Goal: Task Accomplishment & Management: Manage account settings

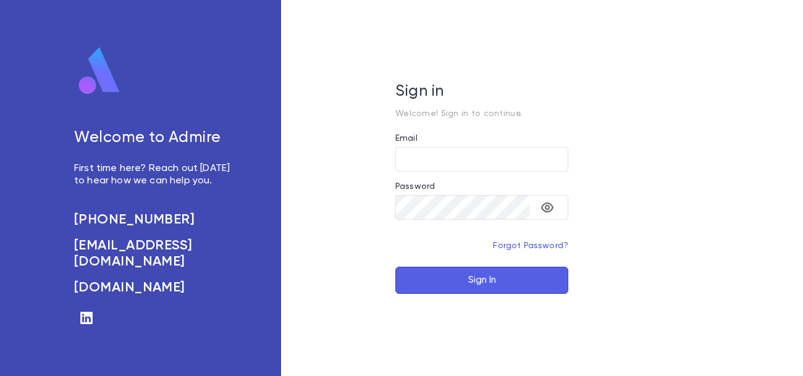
type input "**********"
click at [479, 279] on button "Sign In" at bounding box center [481, 280] width 173 height 27
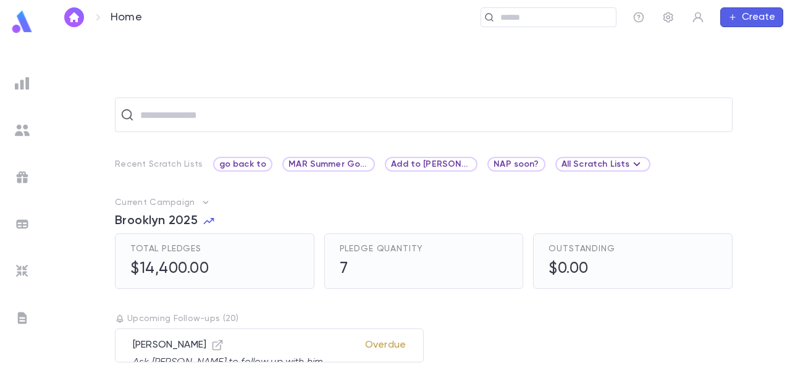
click at [22, 268] on img at bounding box center [22, 271] width 15 height 15
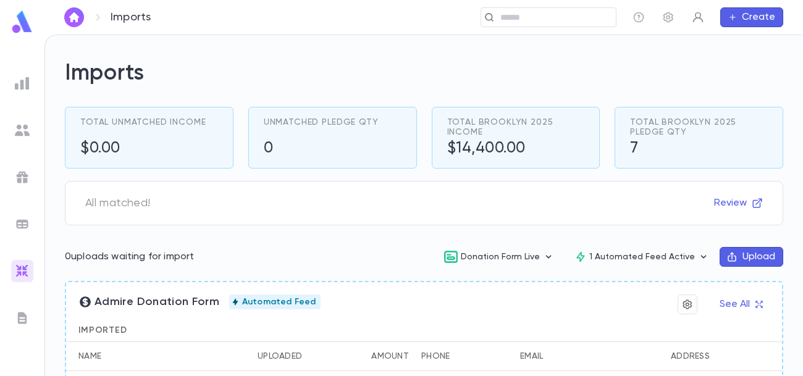
click at [698, 14] on icon "button" at bounding box center [698, 17] width 12 height 12
click at [718, 61] on link "Log out" at bounding box center [719, 61] width 56 height 20
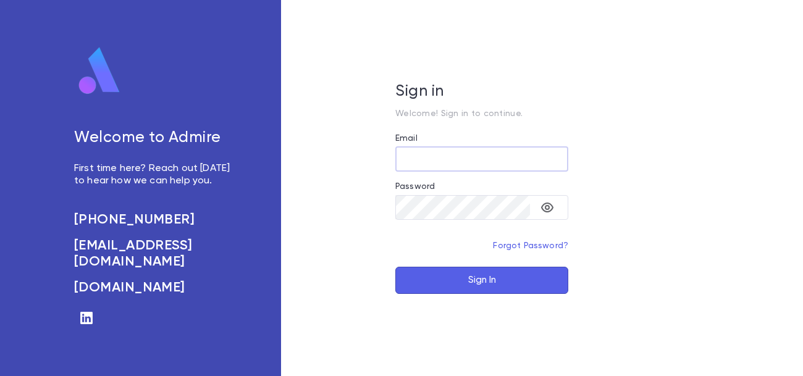
type input "**********"
click at [468, 277] on button "Sign In" at bounding box center [481, 280] width 173 height 27
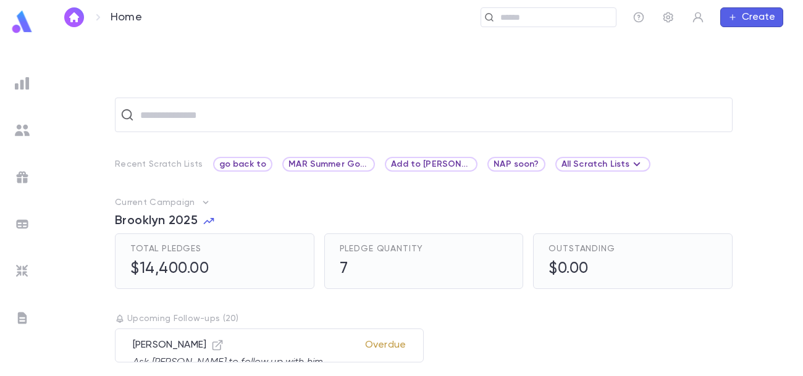
click at [23, 271] on img at bounding box center [22, 271] width 15 height 15
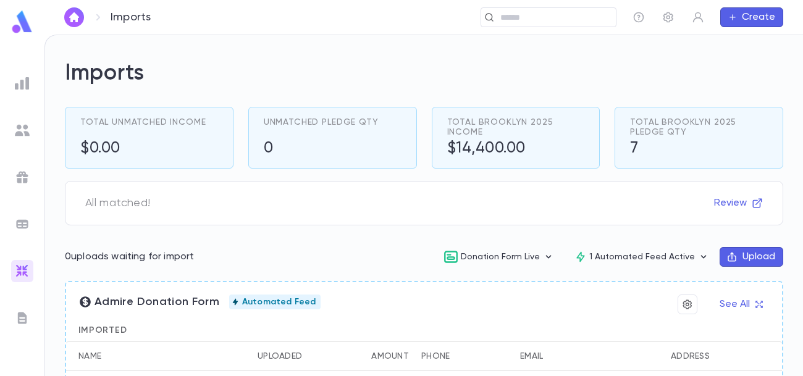
click at [746, 256] on button "Upload" at bounding box center [752, 257] width 64 height 20
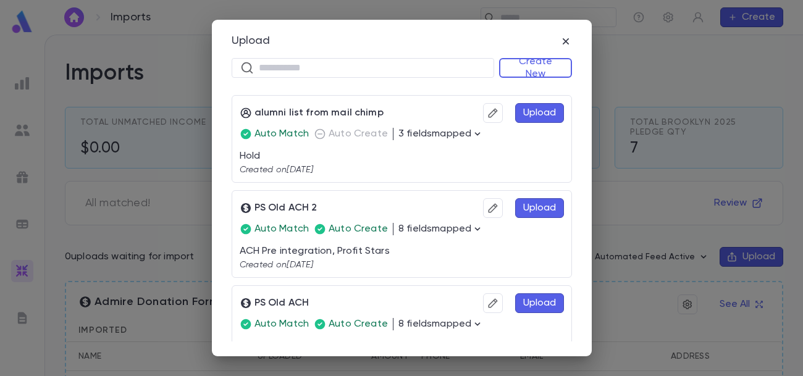
click at [523, 207] on button "Upload" at bounding box center [539, 208] width 49 height 20
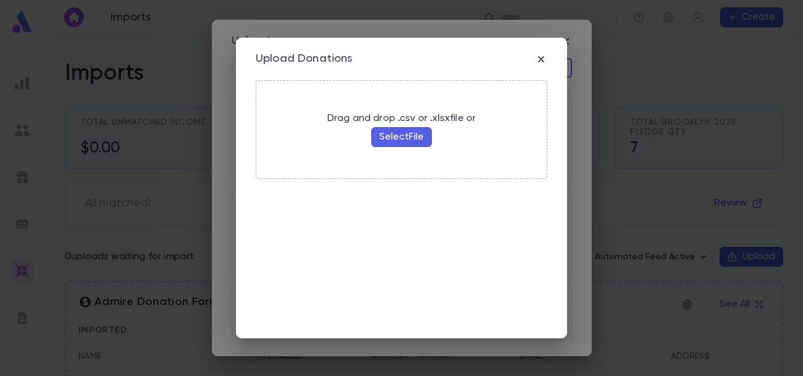
click at [420, 137] on button "Select File" at bounding box center [401, 137] width 61 height 20
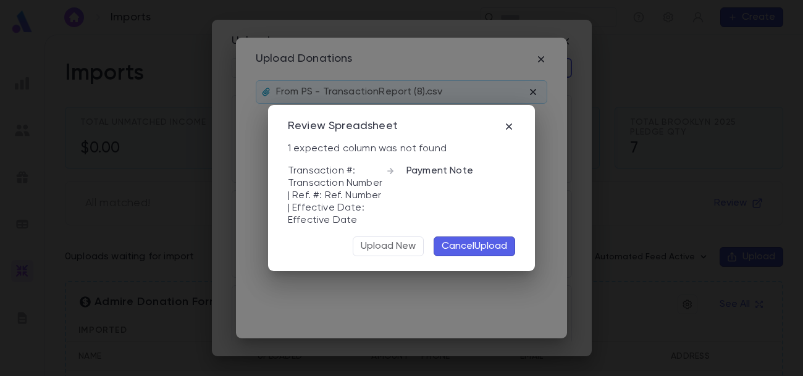
click at [456, 242] on button "Cancel Upload" at bounding box center [475, 247] width 82 height 20
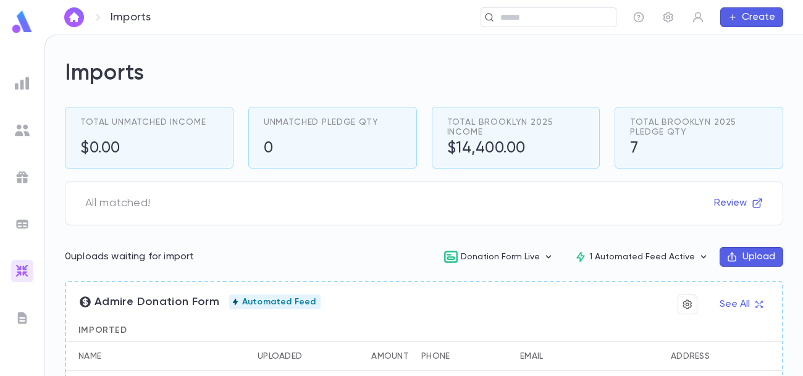
click at [740, 259] on button "Upload" at bounding box center [752, 257] width 64 height 20
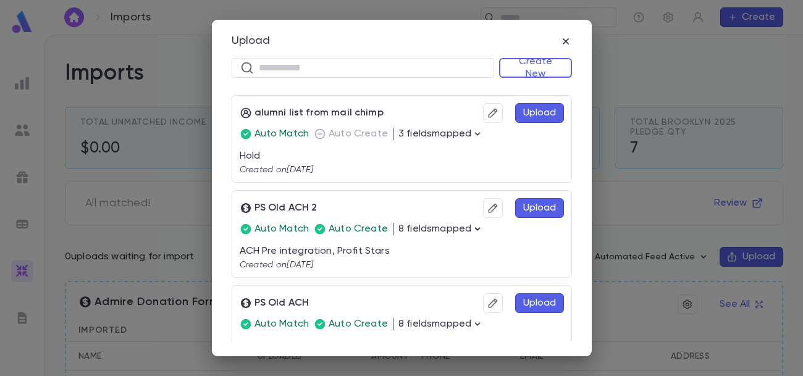
click at [471, 228] on icon "button" at bounding box center [477, 229] width 12 height 12
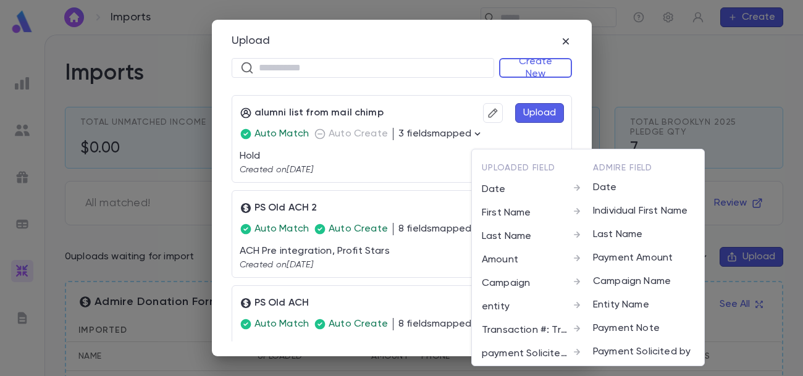
scroll to position [7, 0]
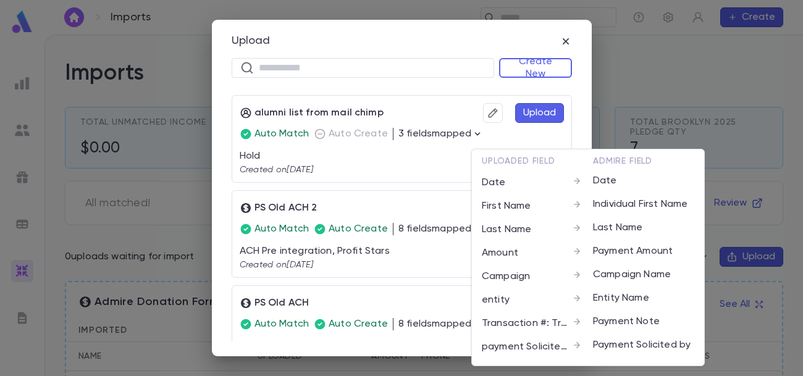
click at [431, 237] on div at bounding box center [401, 188] width 803 height 376
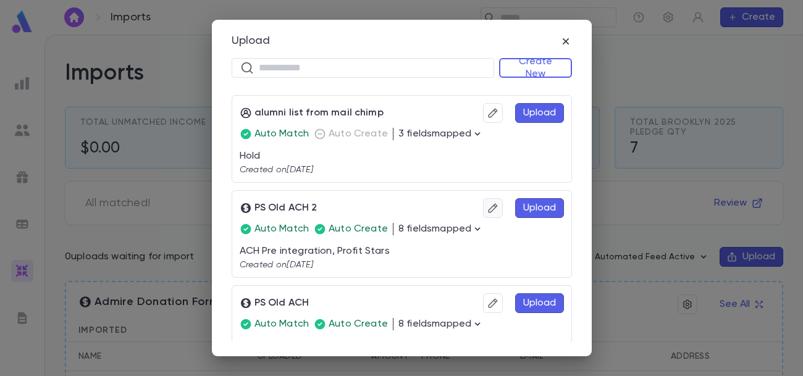
click at [488, 213] on icon "button" at bounding box center [493, 208] width 11 height 12
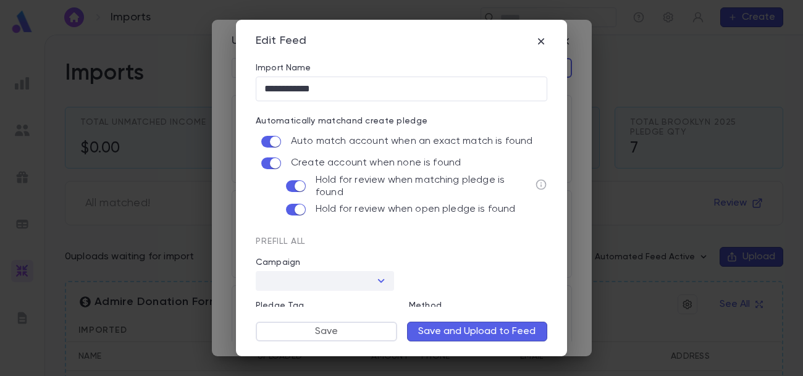
scroll to position [4, 0]
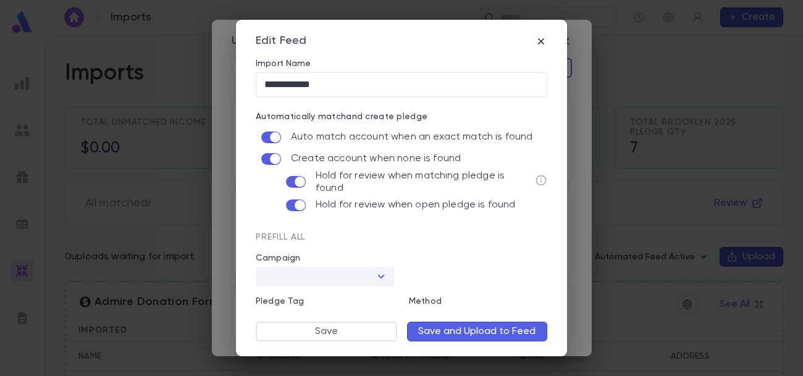
type input "**********"
click at [541, 36] on icon "button" at bounding box center [541, 41] width 12 height 12
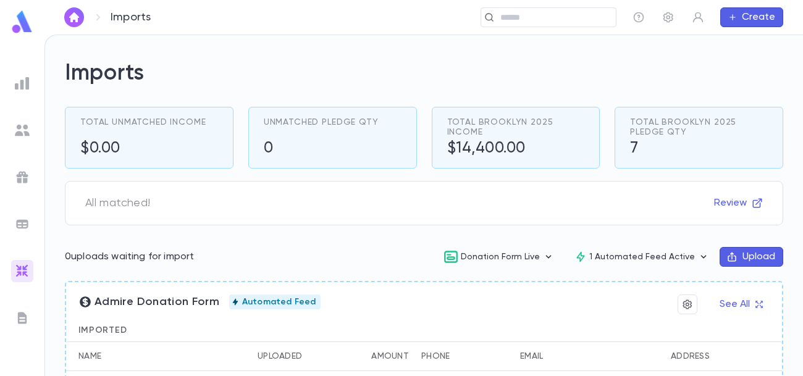
click at [743, 256] on button "Upload" at bounding box center [752, 257] width 64 height 20
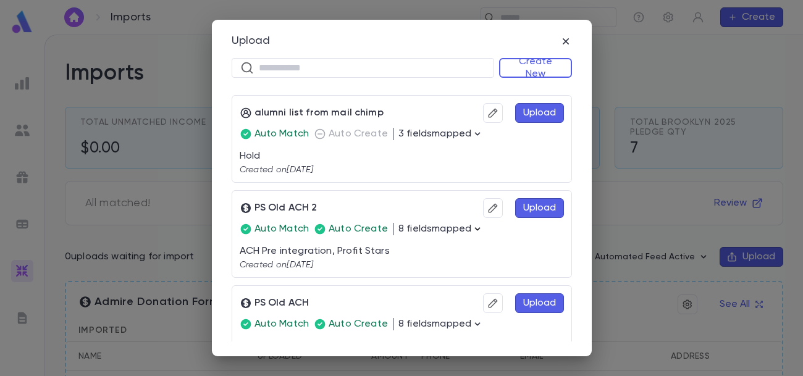
click at [472, 230] on icon "button" at bounding box center [477, 229] width 12 height 12
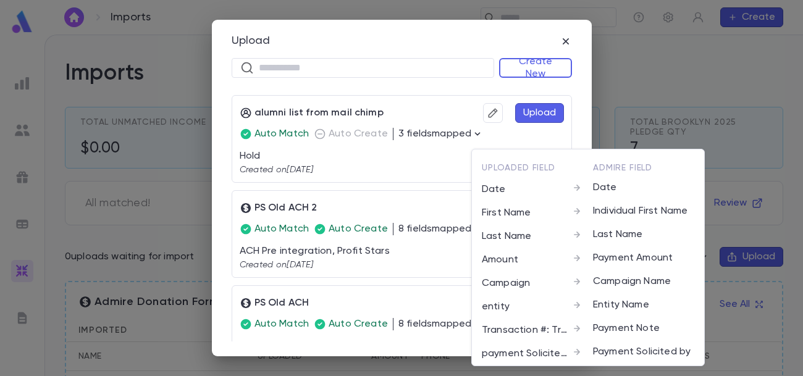
scroll to position [7, 0]
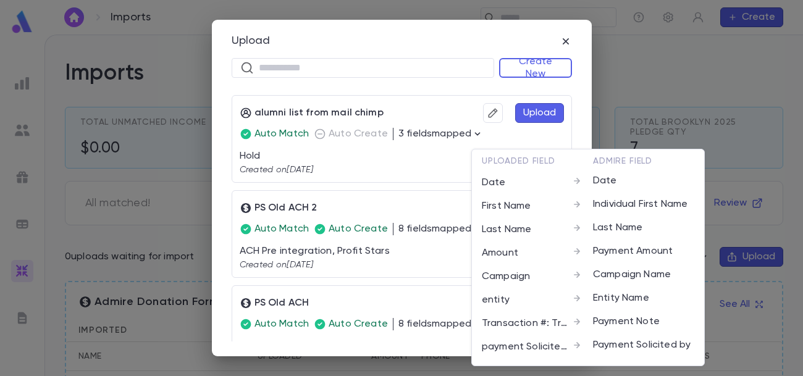
click at [536, 325] on p "Transaction #: Transaction Number | Ref. #: Ref. Number | Effective Date: Effec…" at bounding box center [526, 324] width 89 height 12
copy div "Transaction #: Transaction Number | Ref. #: Ref. Number | Effective Date: Effec…"
click at [451, 214] on div at bounding box center [401, 188] width 803 height 376
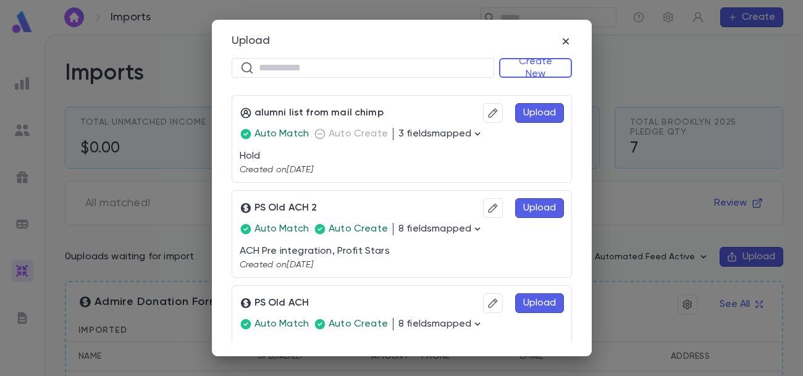
click at [537, 207] on button "Upload" at bounding box center [539, 208] width 49 height 20
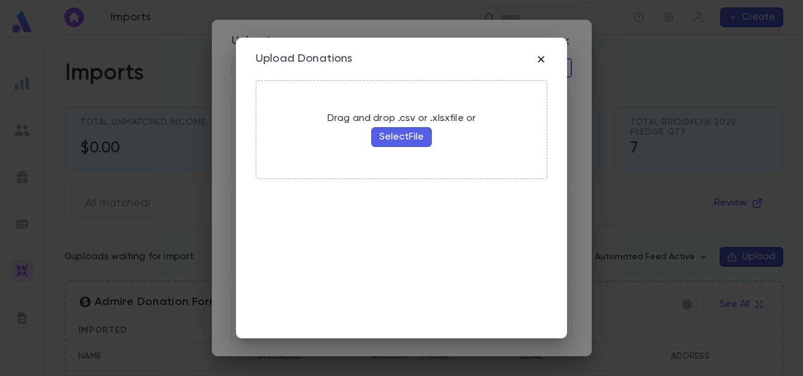
click at [538, 56] on icon "button" at bounding box center [541, 59] width 12 height 12
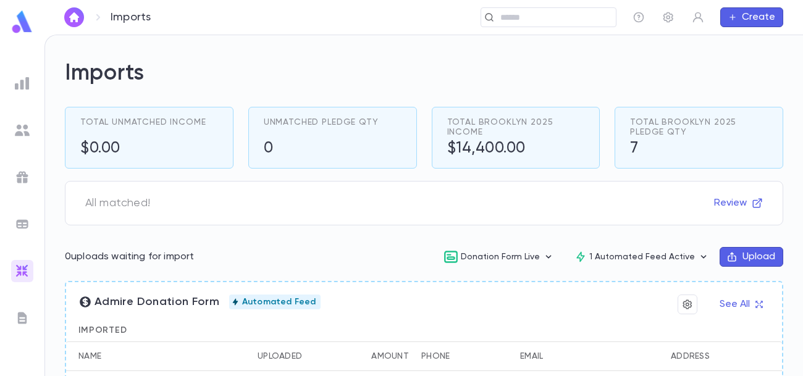
click at [739, 260] on button "Upload" at bounding box center [752, 257] width 64 height 20
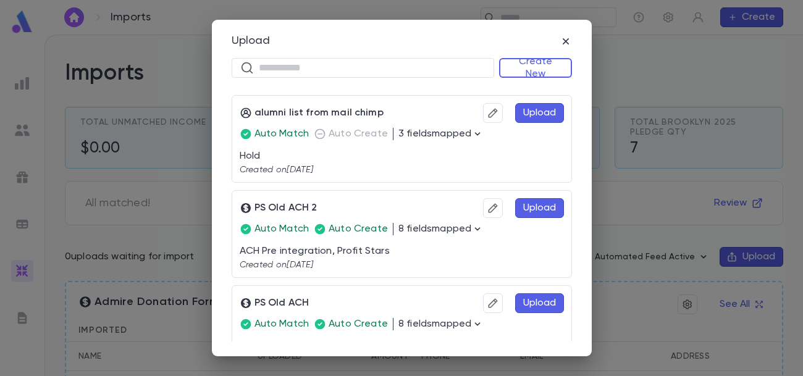
click at [541, 212] on button "Upload" at bounding box center [539, 208] width 49 height 20
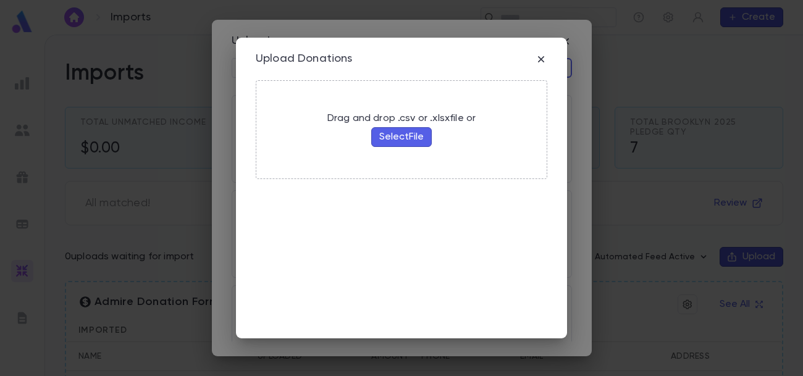
click at [400, 137] on button "Select File" at bounding box center [401, 137] width 61 height 20
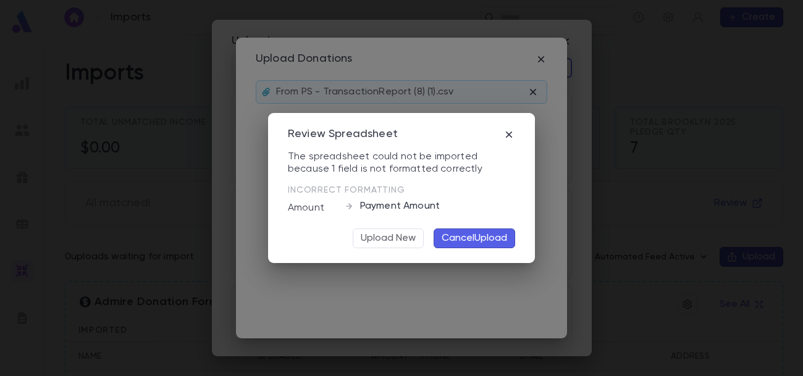
click at [468, 238] on button "Cancel Upload" at bounding box center [475, 239] width 82 height 20
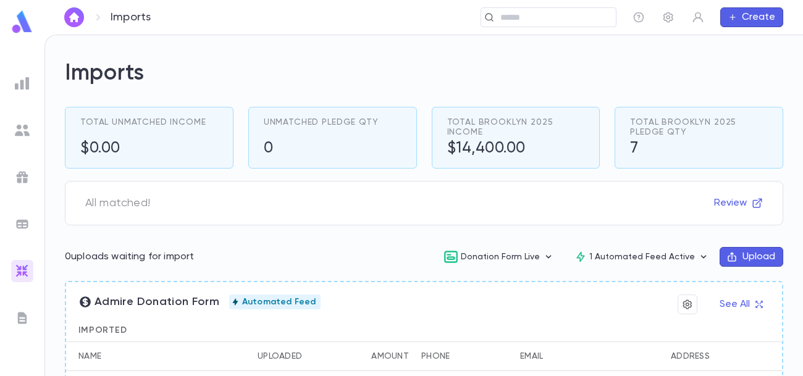
click at [746, 263] on button "Upload" at bounding box center [752, 257] width 64 height 20
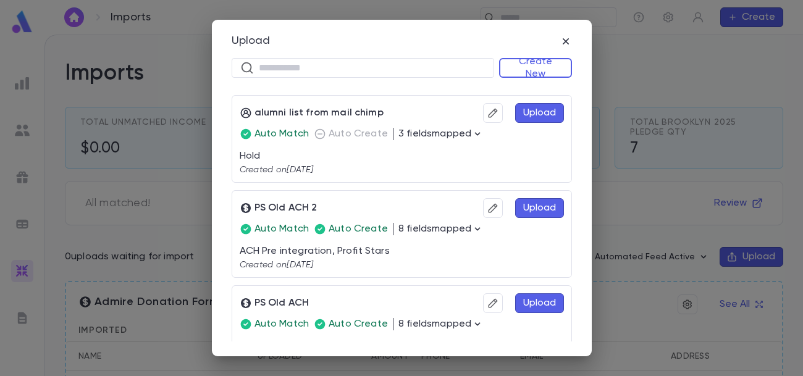
click at [533, 209] on button "Upload" at bounding box center [539, 208] width 49 height 20
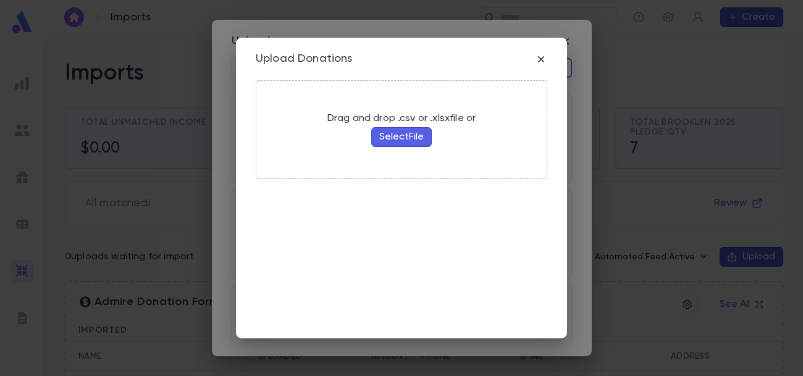
click at [403, 136] on button "Select File" at bounding box center [401, 137] width 61 height 20
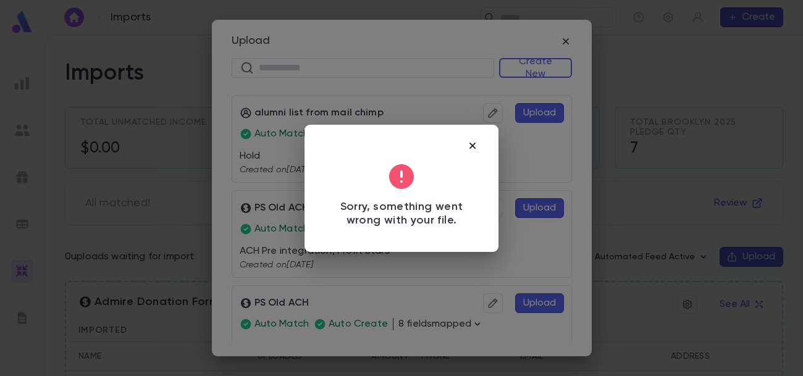
click at [473, 145] on icon "button" at bounding box center [472, 146] width 12 height 12
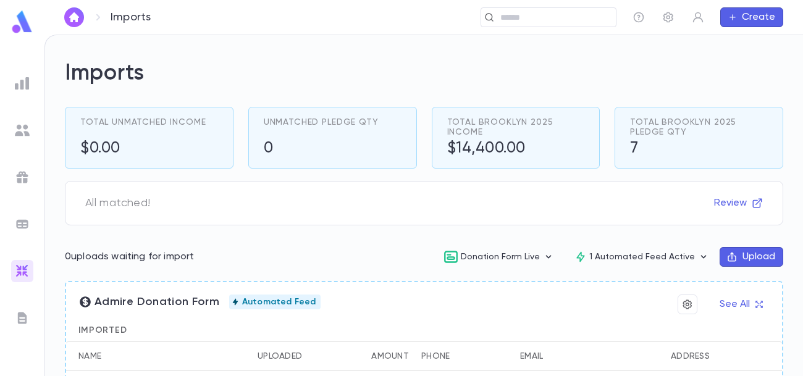
click at [733, 258] on button "Upload" at bounding box center [752, 257] width 64 height 20
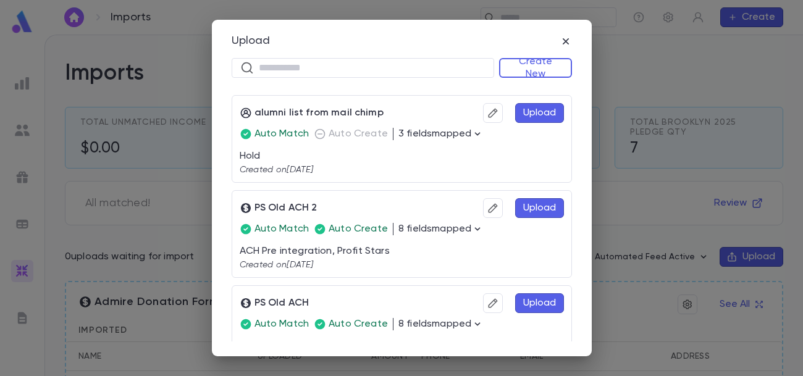
click at [524, 211] on button "Upload" at bounding box center [539, 208] width 49 height 20
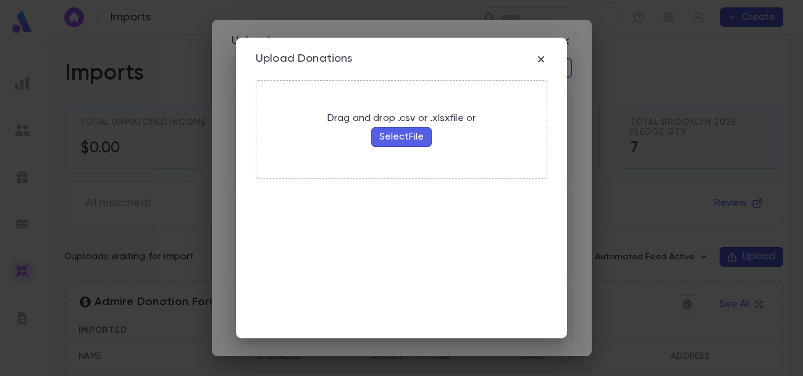
click at [398, 137] on button "Select File" at bounding box center [401, 137] width 61 height 20
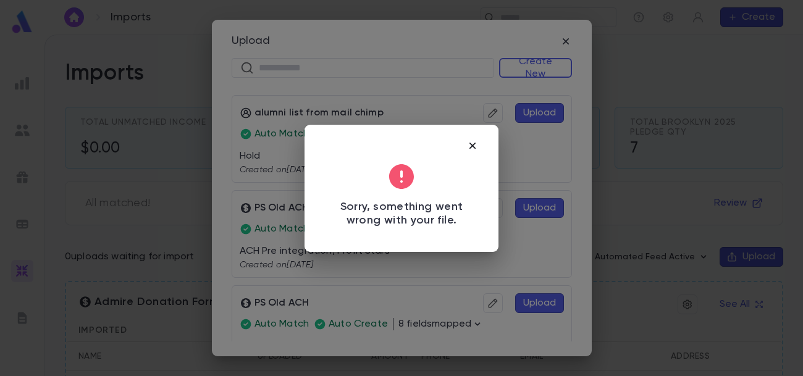
click at [473, 148] on icon "button" at bounding box center [472, 146] width 12 height 12
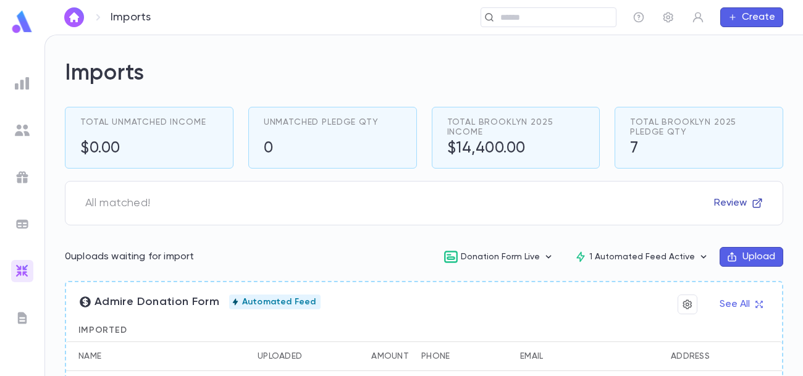
click at [739, 203] on button "Review" at bounding box center [739, 203] width 64 height 20
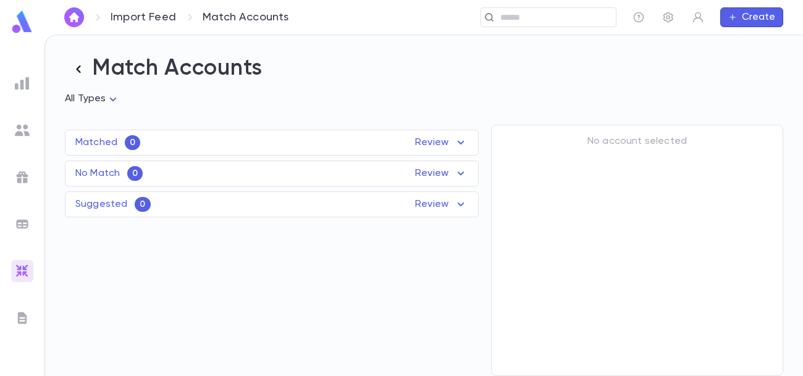
click at [76, 70] on icon "button" at bounding box center [78, 69] width 17 height 17
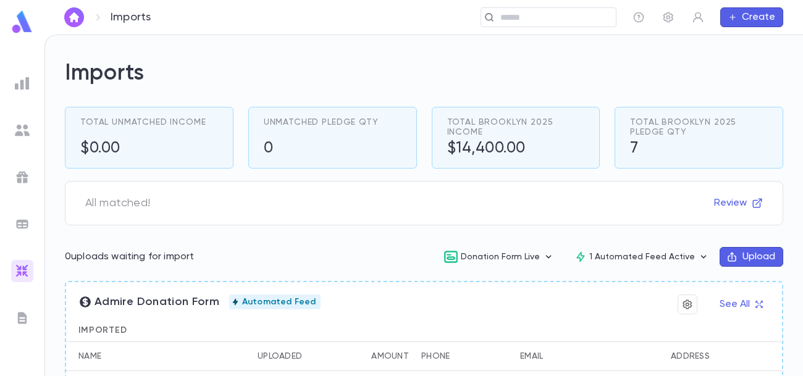
click at [762, 255] on button "Upload" at bounding box center [752, 257] width 64 height 20
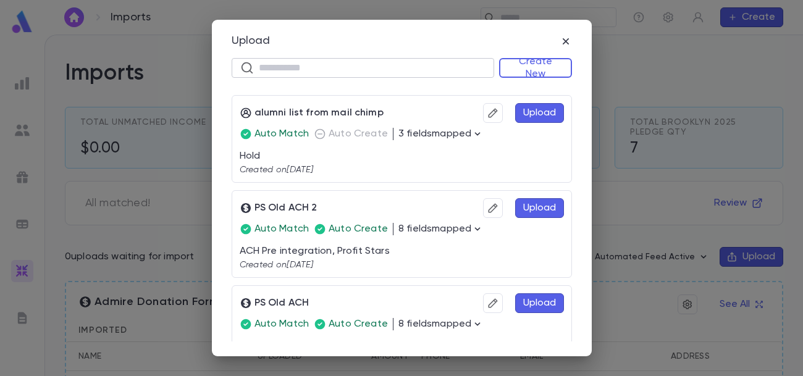
click at [426, 62] on input "text" at bounding box center [372, 67] width 227 height 19
click at [516, 211] on button "Upload" at bounding box center [539, 208] width 49 height 20
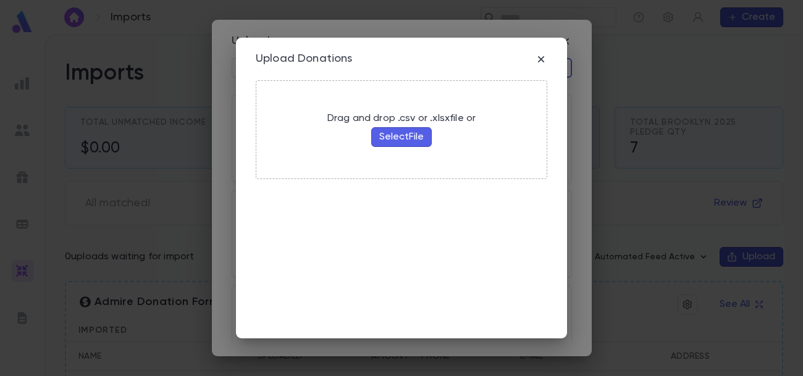
click at [395, 143] on button "Select File" at bounding box center [401, 137] width 61 height 20
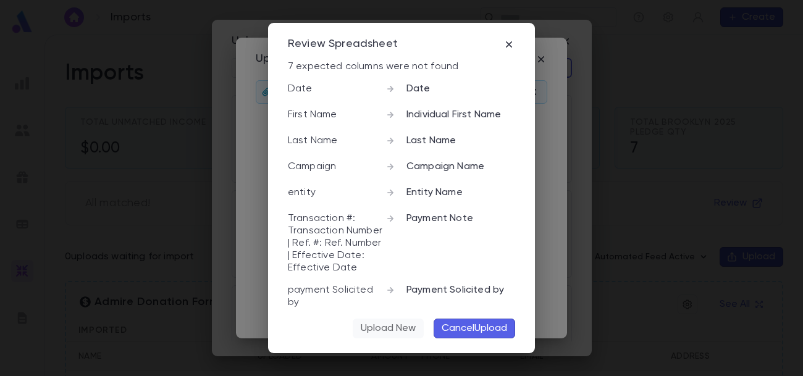
click at [410, 330] on button "Upload New" at bounding box center [388, 329] width 71 height 20
click at [389, 326] on button "Upload New" at bounding box center [388, 329] width 71 height 20
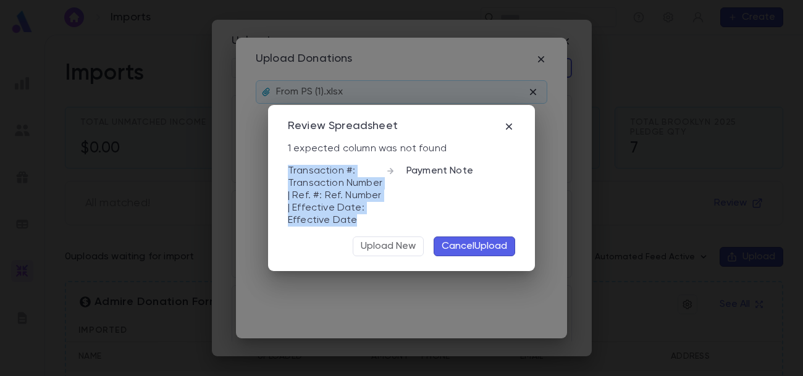
drag, startPoint x: 356, startPoint y: 222, endPoint x: 284, endPoint y: 166, distance: 91.6
click at [284, 166] on div "Review Spreadsheet 1 expected column was not found Transaction #: Transaction N…" at bounding box center [401, 188] width 267 height 167
copy p "Transaction #: Transaction Number | Ref. #: Ref. Number | Effective Date: Effec…"
click at [400, 243] on button "Upload New" at bounding box center [388, 247] width 71 height 20
click at [402, 247] on button "Upload New" at bounding box center [388, 247] width 71 height 20
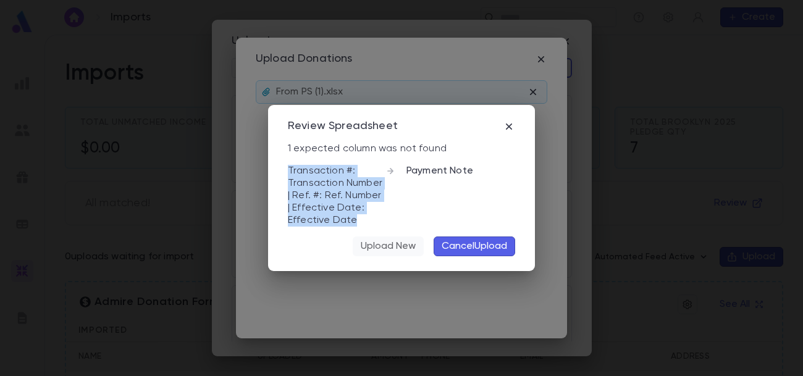
click at [402, 247] on button "Upload New" at bounding box center [388, 247] width 71 height 20
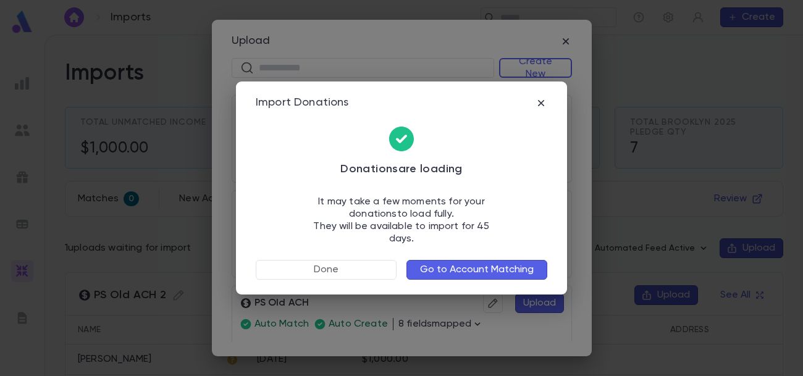
click at [424, 264] on button "Go to Account Matching" at bounding box center [477, 270] width 141 height 20
click at [477, 263] on button "Go to Account Matching" at bounding box center [477, 270] width 141 height 20
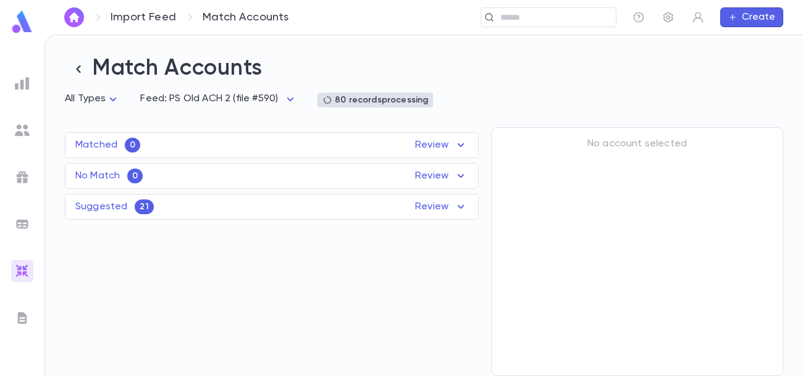
click at [21, 29] on img at bounding box center [22, 22] width 25 height 24
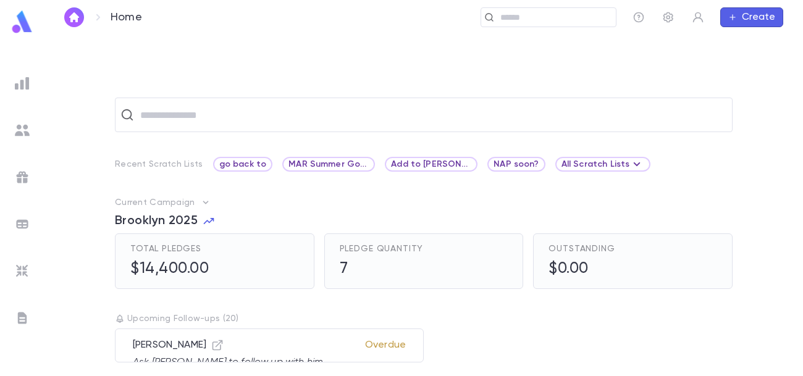
click at [22, 267] on img at bounding box center [22, 271] width 15 height 15
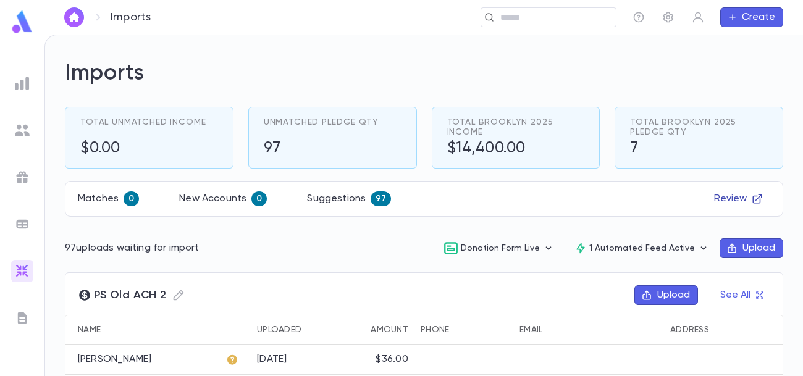
click at [725, 200] on button "Review" at bounding box center [739, 199] width 64 height 20
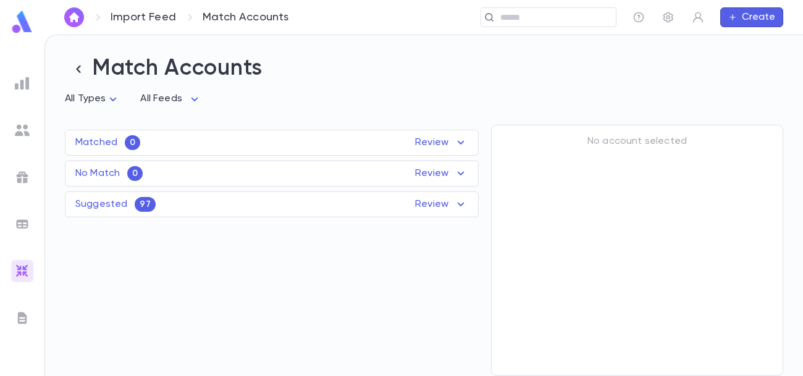
click at [193, 99] on body "Import Feed Match Accounts ​ Create Match Accounts All Types * All Feeds * Matc…" at bounding box center [401, 206] width 803 height 342
click at [192, 138] on span "PS Old ACH 2" at bounding box center [172, 144] width 61 height 12
type input "***"
click at [331, 207] on div "Suggested 97 Review" at bounding box center [271, 204] width 413 height 15
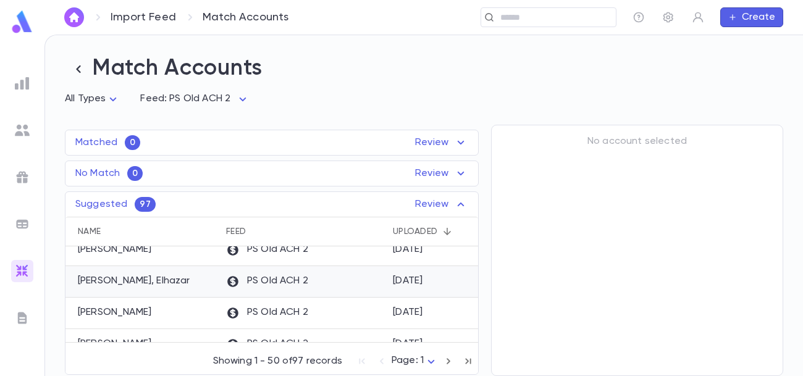
scroll to position [13, 0]
click at [309, 287] on div "PS Old ACH 2" at bounding box center [303, 281] width 167 height 32
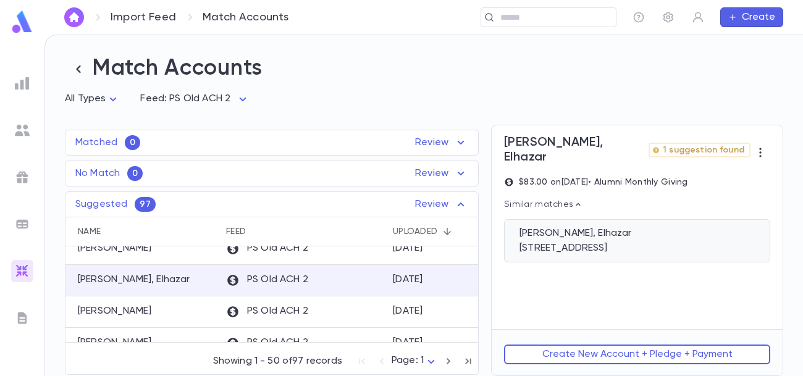
click at [639, 227] on div "Sasson, Elhazar" at bounding box center [637, 233] width 235 height 12
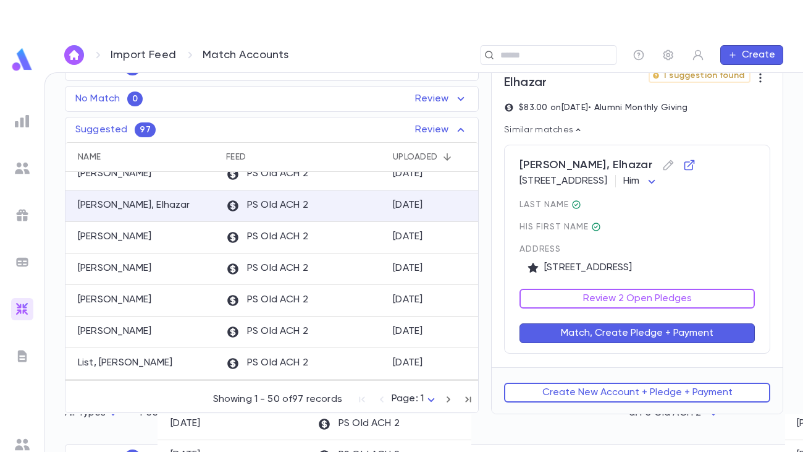
scroll to position [115, 0]
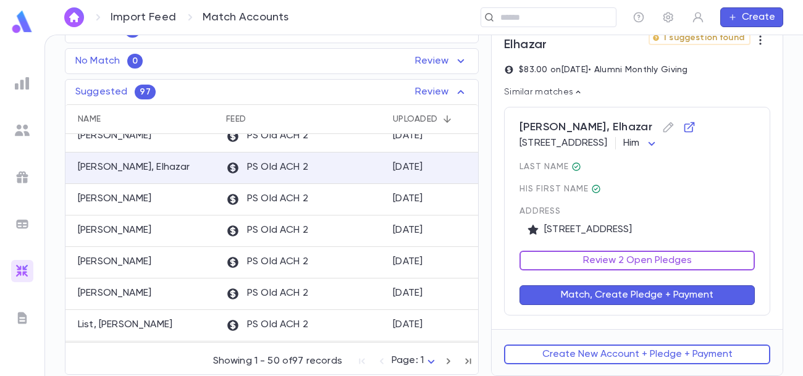
click at [663, 267] on button "Review 2 Open Pledges" at bounding box center [637, 261] width 235 height 20
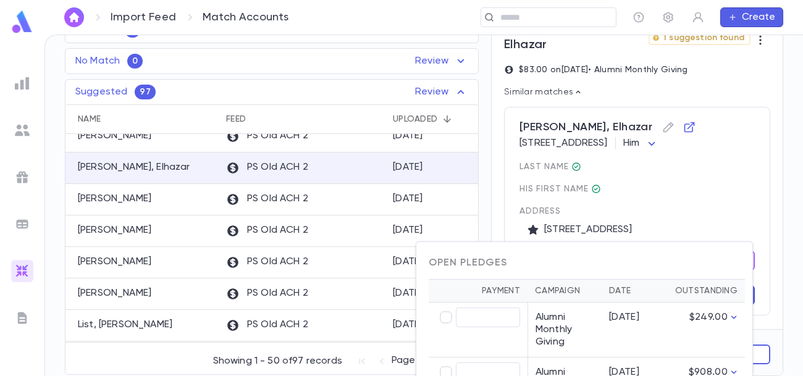
type input "*****"
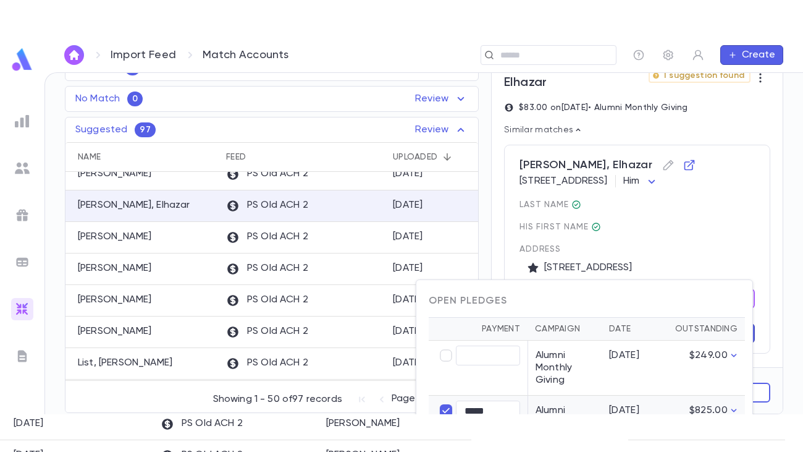
scroll to position [46, 0]
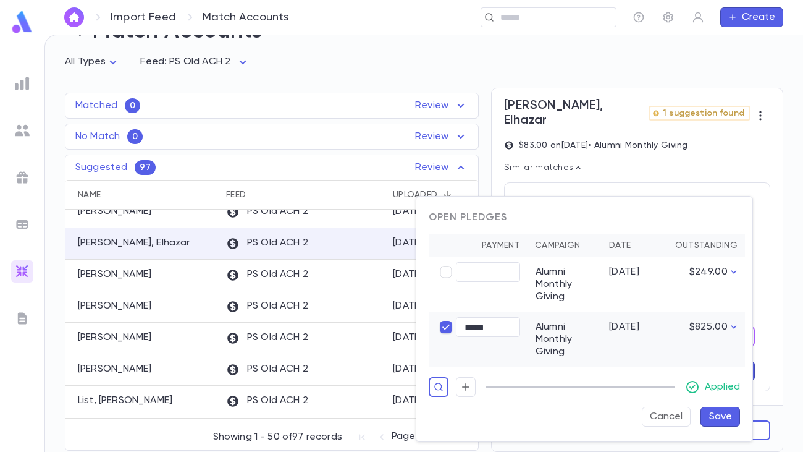
click at [715, 376] on button "Save" at bounding box center [721, 417] width 40 height 20
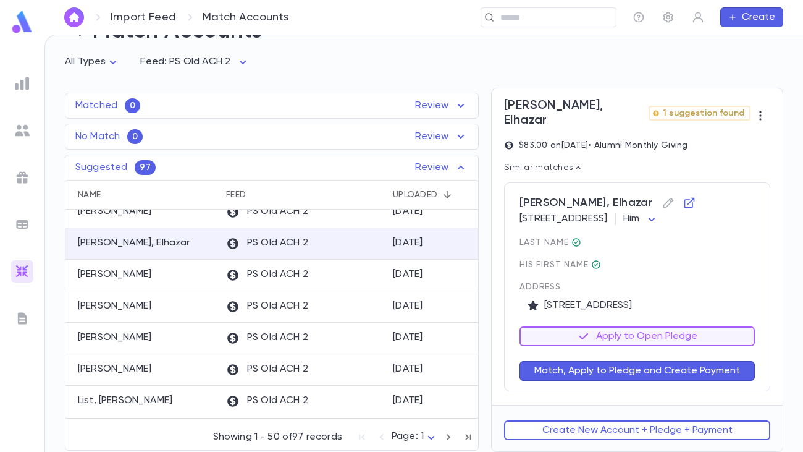
click at [646, 374] on button "Match, Apply to Pledge and Create Payment" at bounding box center [637, 371] width 235 height 20
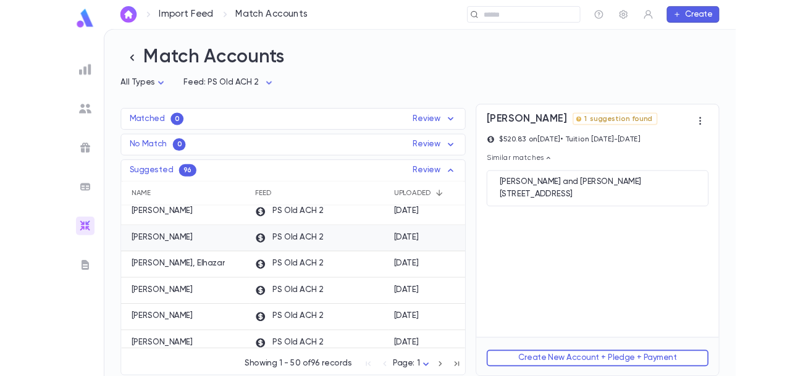
scroll to position [306, 0]
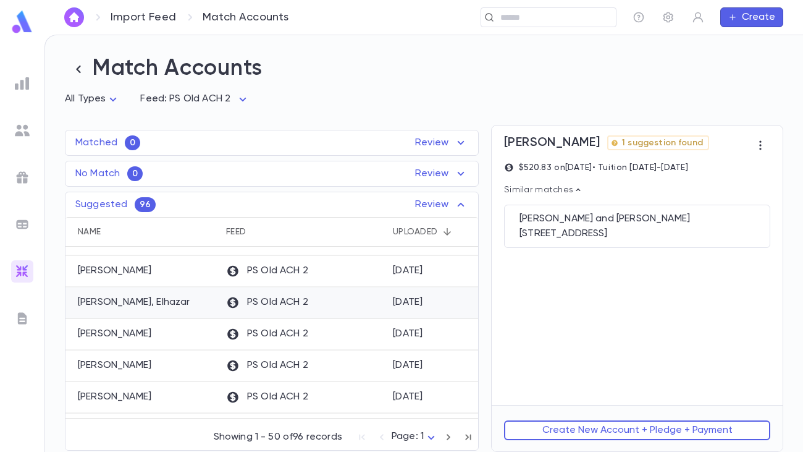
click at [210, 311] on div "Sasson, Elhazar" at bounding box center [142, 303] width 154 height 32
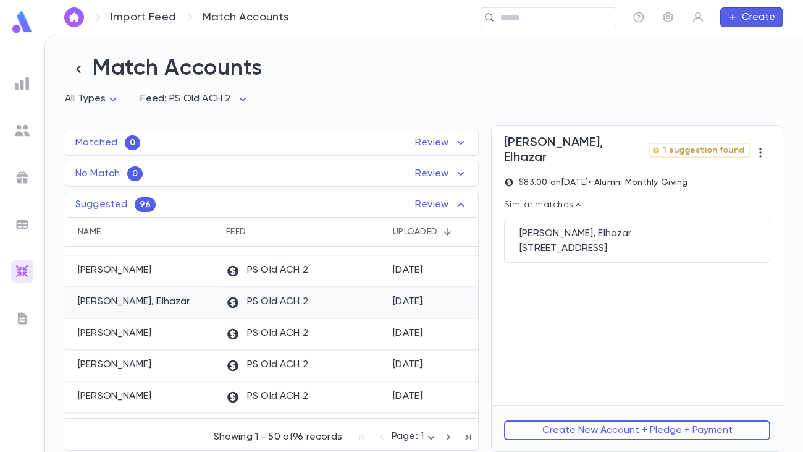
click at [182, 305] on div "Sasson, Elhazar" at bounding box center [142, 303] width 154 height 32
click at [617, 242] on div "3321 Clarks Lane, APT C, Baltimore MD 21215 United States" at bounding box center [637, 248] width 235 height 12
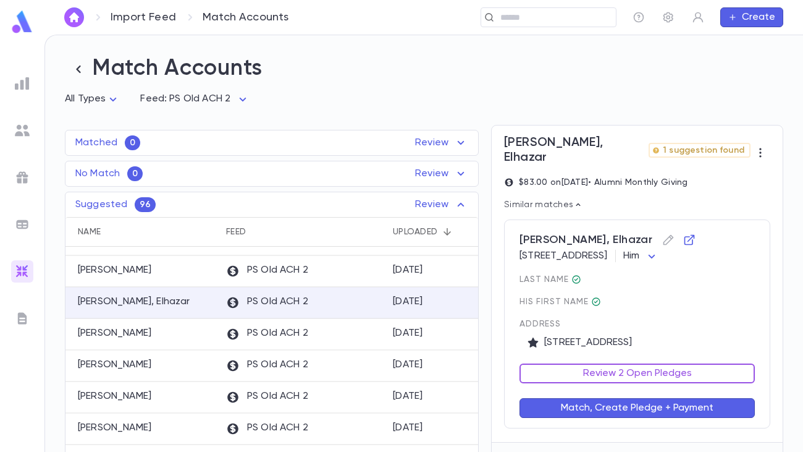
click at [604, 376] on button "Review 2 Open Pledges" at bounding box center [637, 373] width 235 height 20
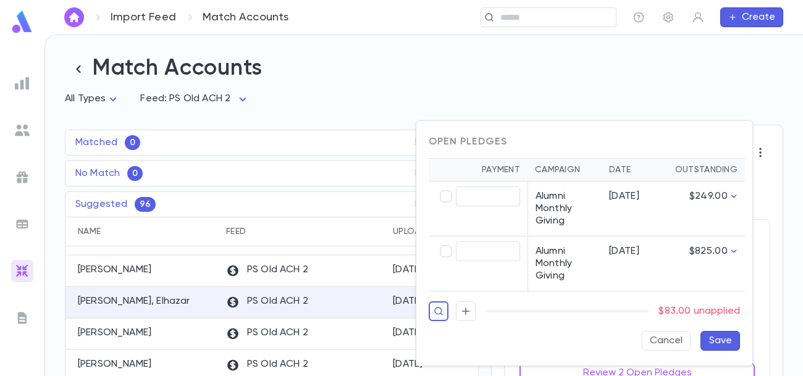
type input "*****"
click at [723, 346] on button "Save" at bounding box center [721, 341] width 40 height 20
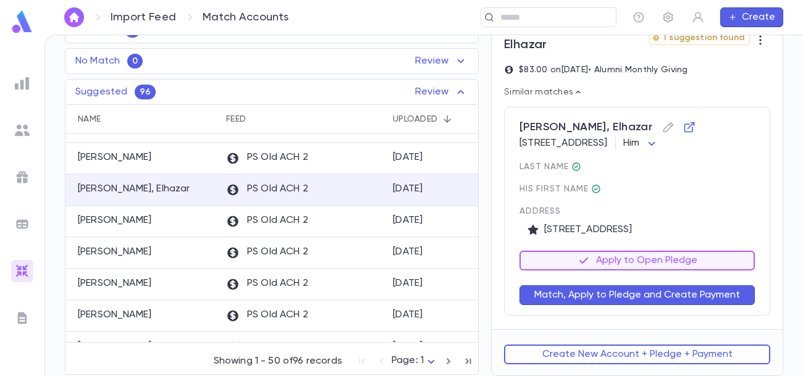
scroll to position [121, 0]
click at [650, 266] on button "Apply to Open Pledge" at bounding box center [637, 261] width 235 height 20
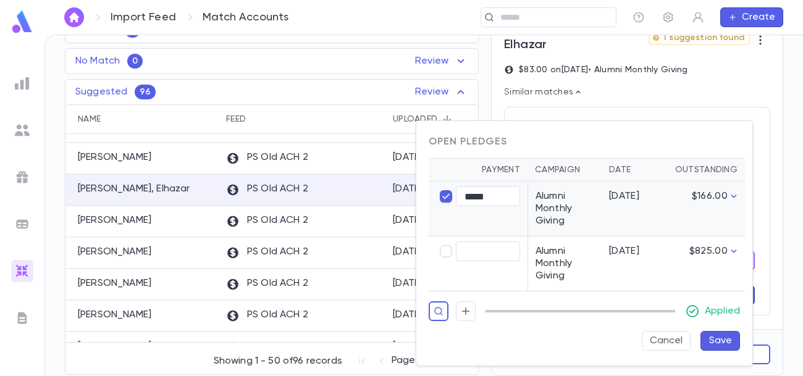
click at [717, 334] on button "Save" at bounding box center [721, 341] width 40 height 20
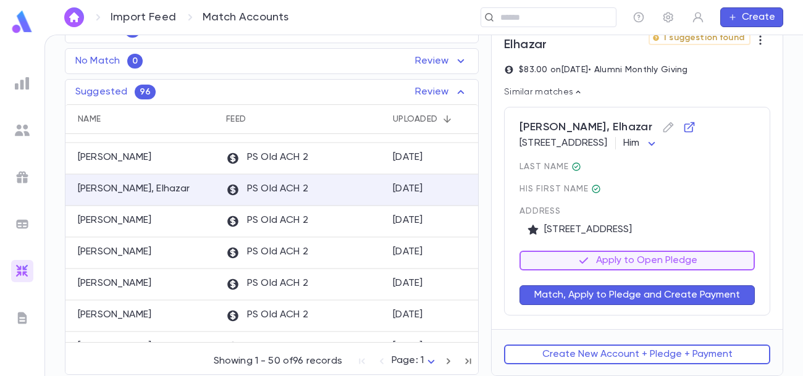
click at [651, 295] on button "Match, Apply to Pledge and Create Payment" at bounding box center [637, 295] width 235 height 20
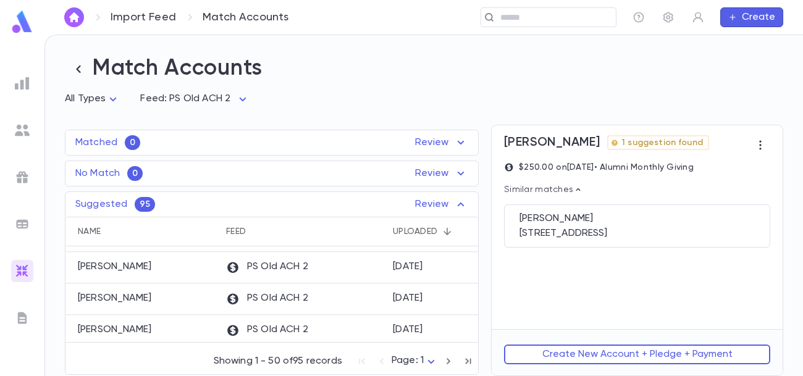
scroll to position [468, 0]
click at [583, 238] on div "6949 Copperbend Ln, Baltimore MD 21209 United States" at bounding box center [637, 233] width 235 height 12
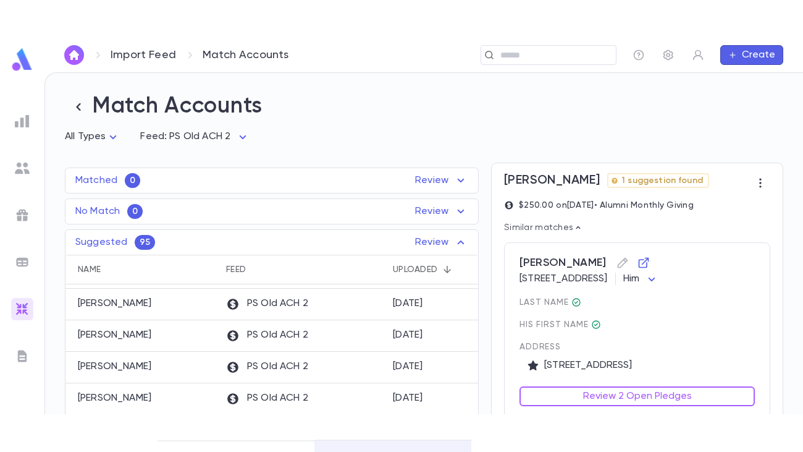
scroll to position [121, 0]
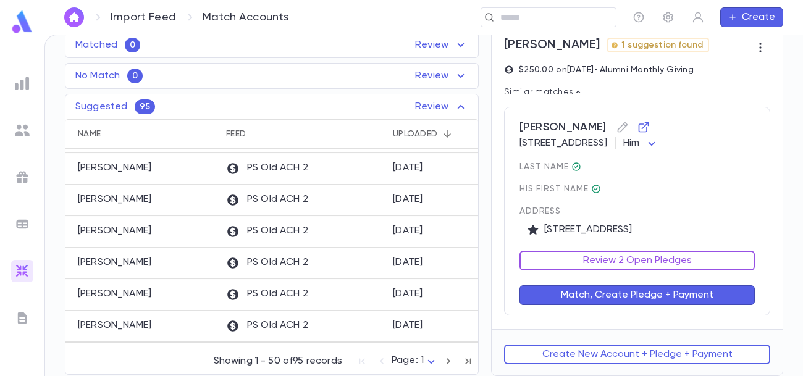
click at [609, 264] on button "Review 2 Open Pledges" at bounding box center [637, 261] width 235 height 20
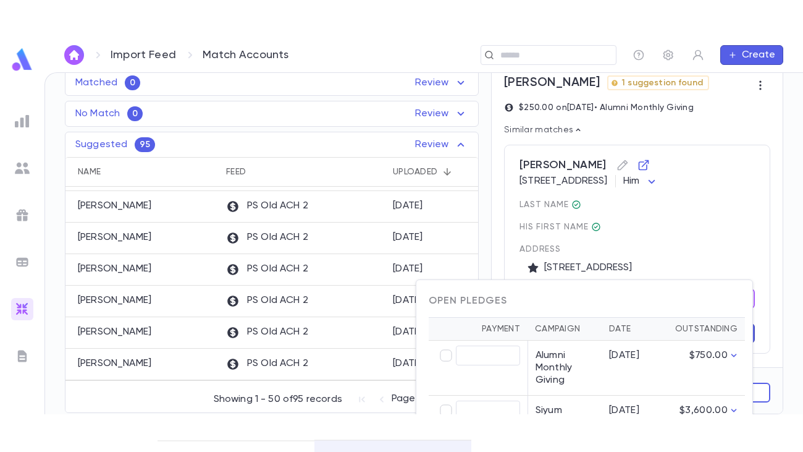
scroll to position [46, 0]
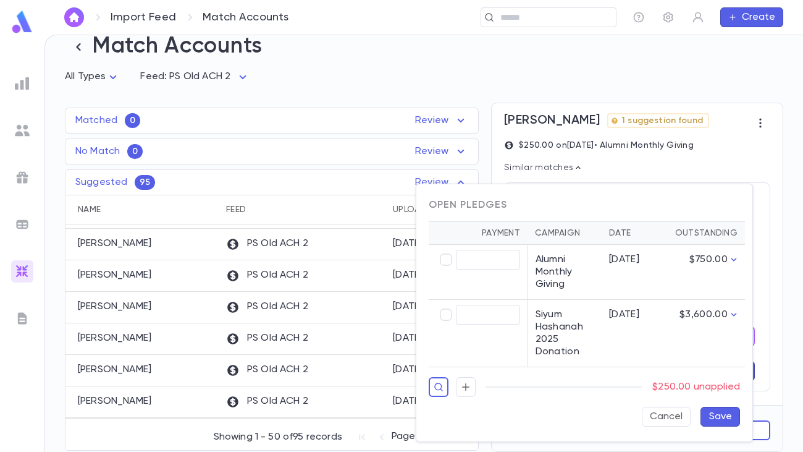
type input "******"
click at [714, 376] on button "Save" at bounding box center [721, 417] width 40 height 20
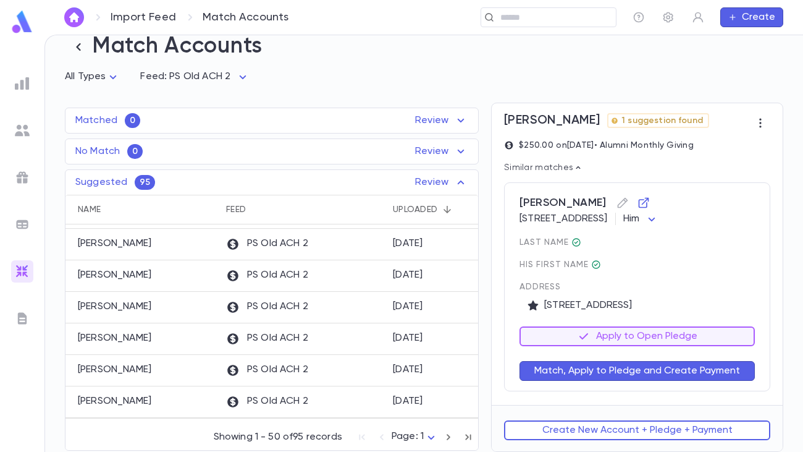
click at [656, 369] on button "Match, Apply to Pledge and Create Payment" at bounding box center [637, 371] width 235 height 20
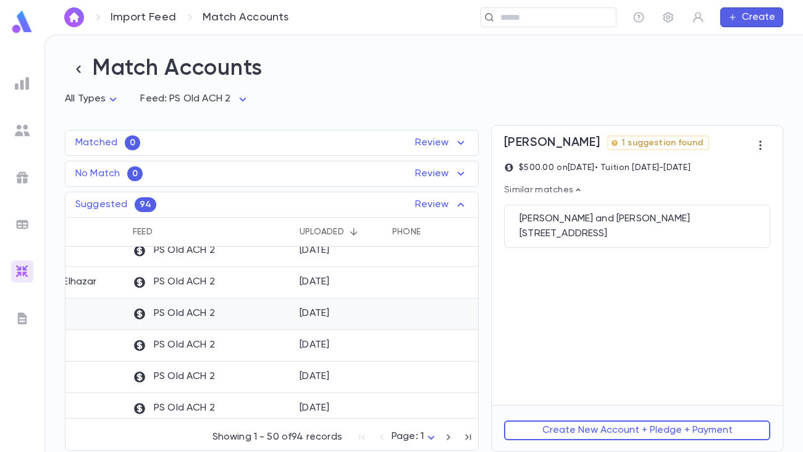
scroll to position [995, 93]
click at [339, 319] on div "8/20/2025" at bounding box center [339, 314] width 93 height 32
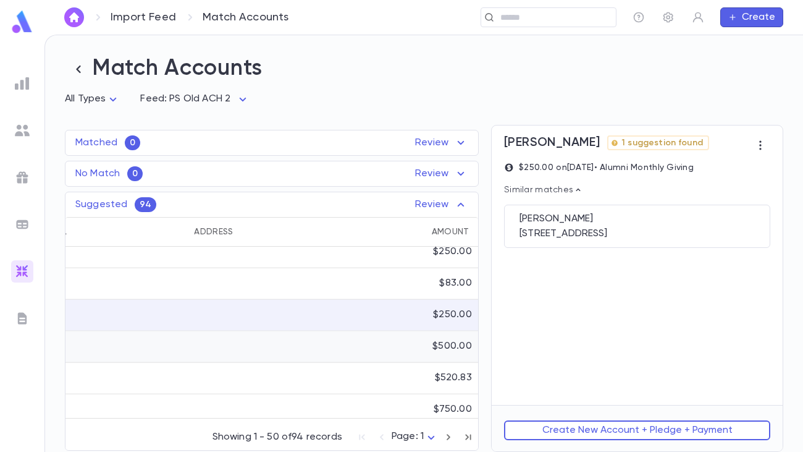
scroll to position [993, 542]
click at [408, 257] on div "$250.00" at bounding box center [442, 253] width 71 height 32
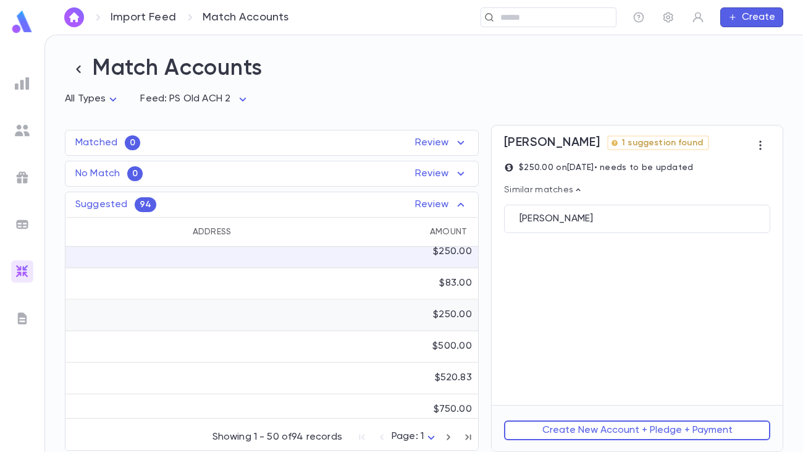
click at [413, 315] on div "$250.00" at bounding box center [442, 316] width 71 height 32
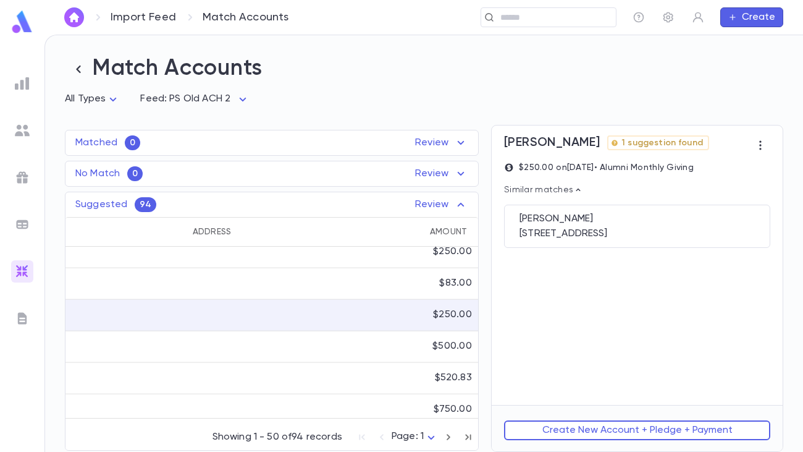
click at [455, 230] on div "Amount" at bounding box center [449, 232] width 38 height 30
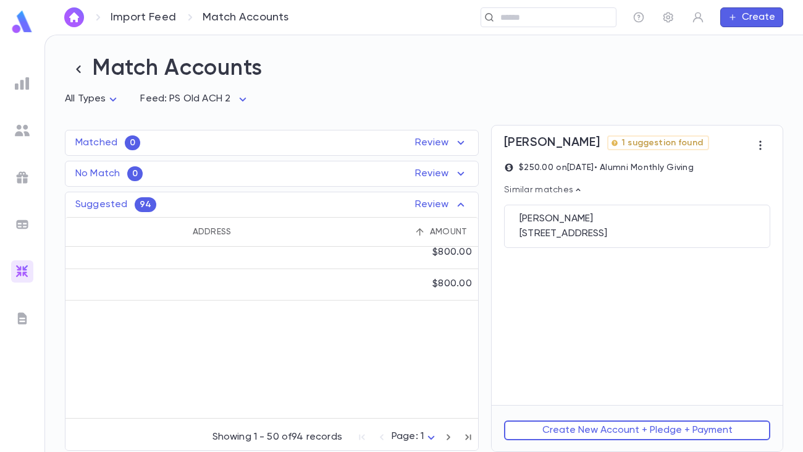
scroll to position [772, 542]
click at [455, 230] on div "Amount" at bounding box center [449, 232] width 38 height 30
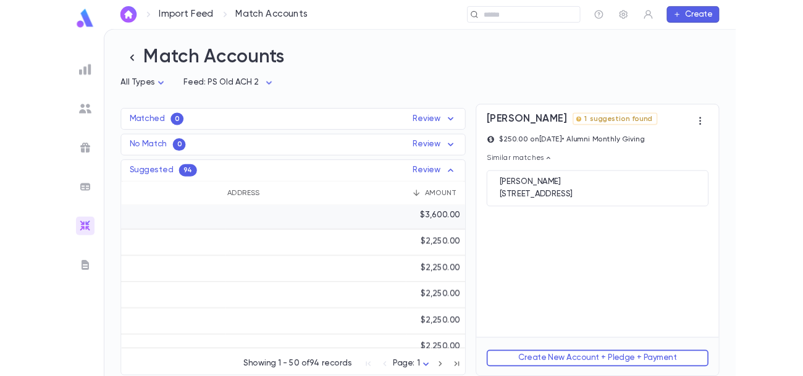
scroll to position [0, 542]
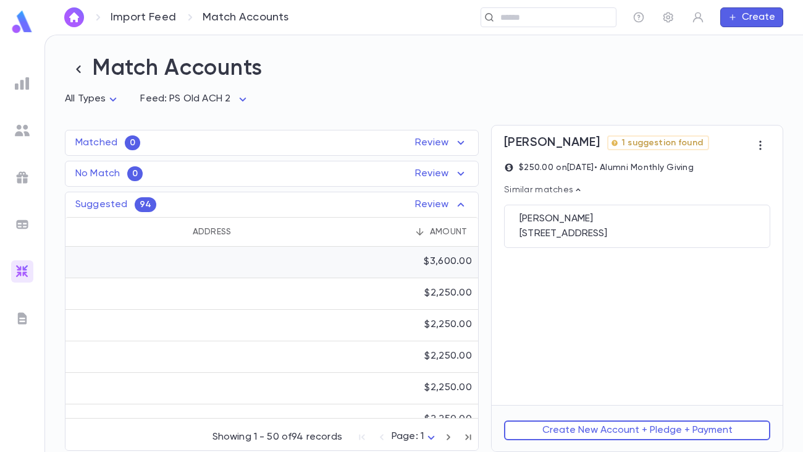
click at [445, 260] on div "$3,600.00" at bounding box center [448, 261] width 48 height 12
click at [583, 236] on div "6949 Copperbend Ln, Baltimore MD 21209 United States" at bounding box center [637, 233] width 235 height 12
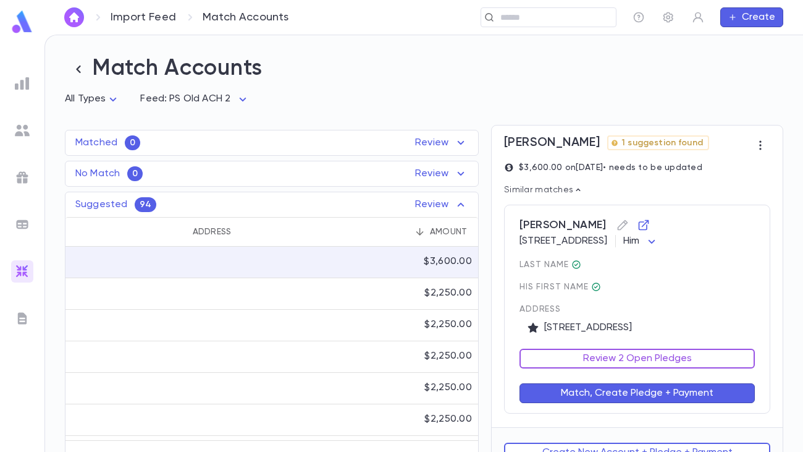
click at [576, 368] on button "Review 2 Open Pledges" at bounding box center [637, 358] width 235 height 20
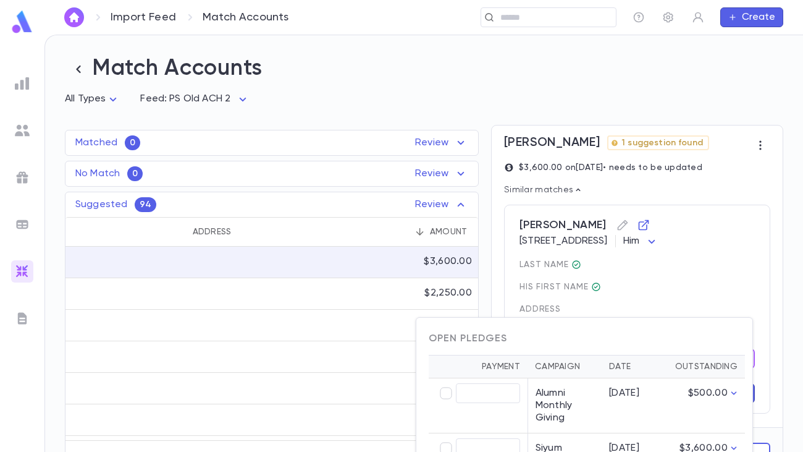
type input "********"
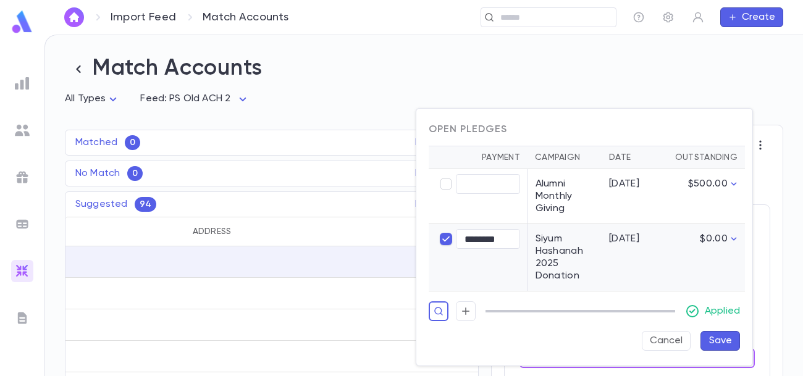
click at [720, 338] on button "Save" at bounding box center [721, 341] width 40 height 20
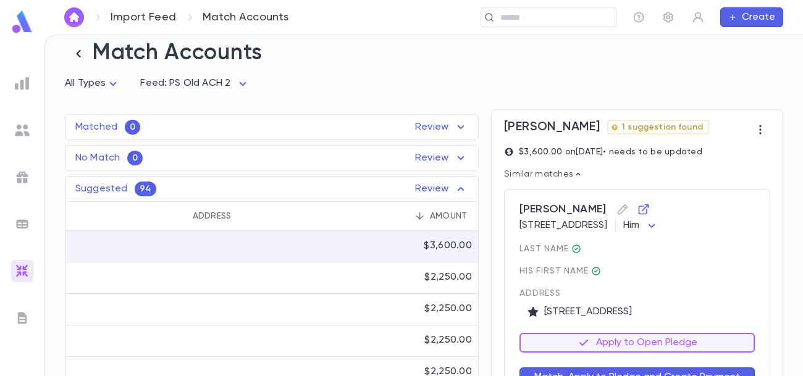
scroll to position [121, 0]
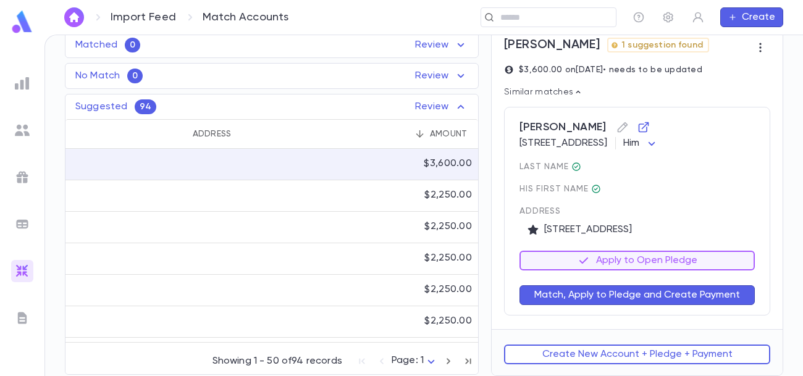
click at [642, 295] on button "Match, Apply to Pledge and Create Payment" at bounding box center [637, 295] width 235 height 20
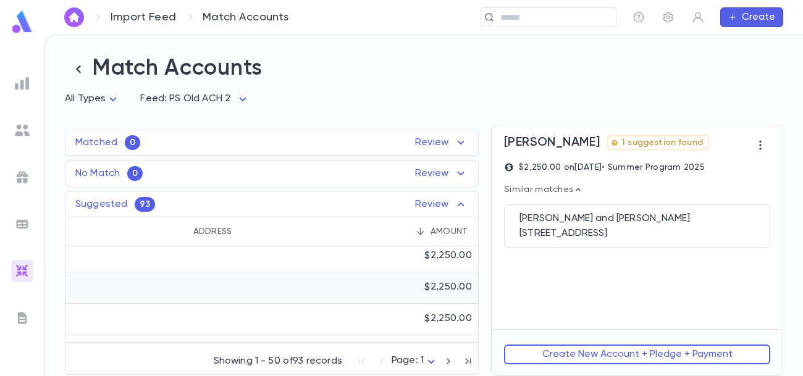
scroll to position [0, 542]
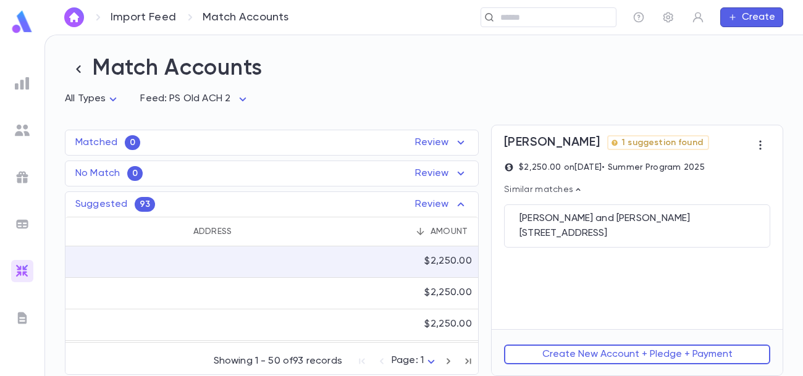
click at [445, 234] on div "Amount" at bounding box center [450, 232] width 38 height 30
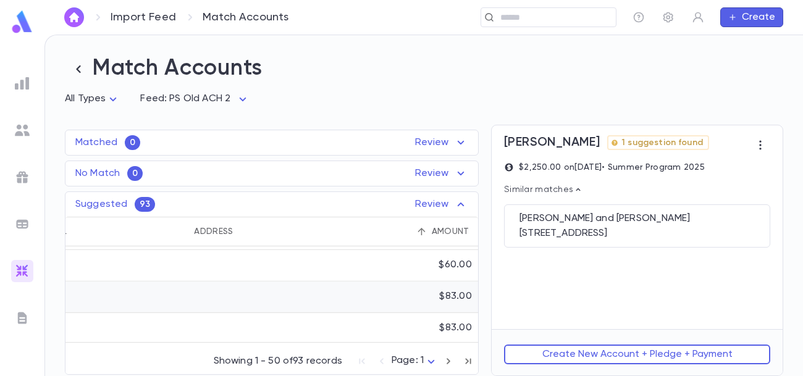
click at [436, 302] on div "$83.00" at bounding box center [442, 298] width 71 height 32
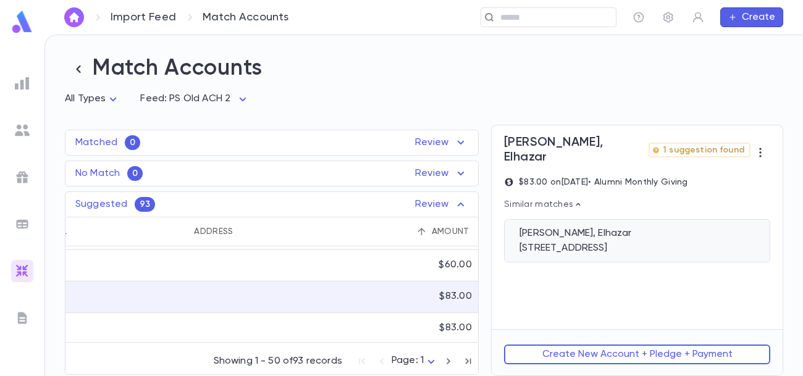
click at [613, 242] on div "3321 Clarks Lane, APT C, Baltimore MD 21215 United States" at bounding box center [637, 248] width 235 height 12
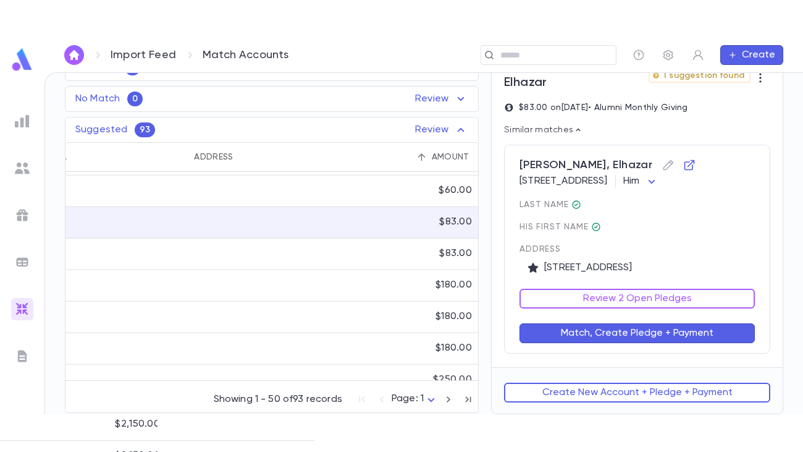
scroll to position [118, 0]
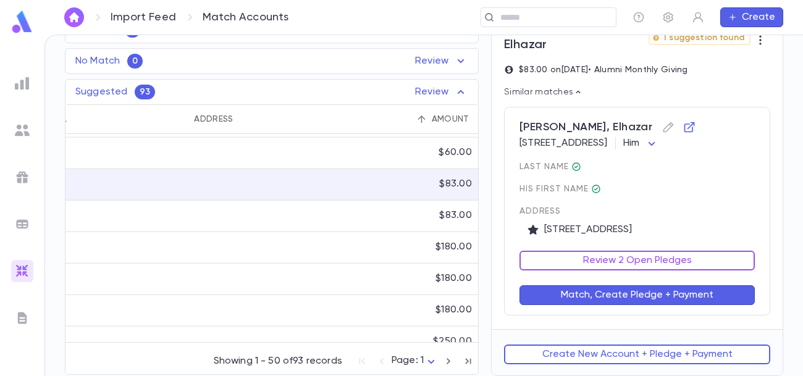
click at [611, 263] on button "Review 2 Open Pledges" at bounding box center [637, 261] width 235 height 20
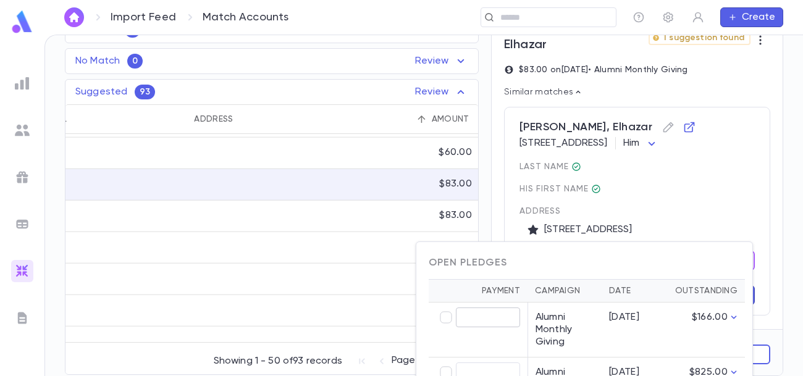
type input "*****"
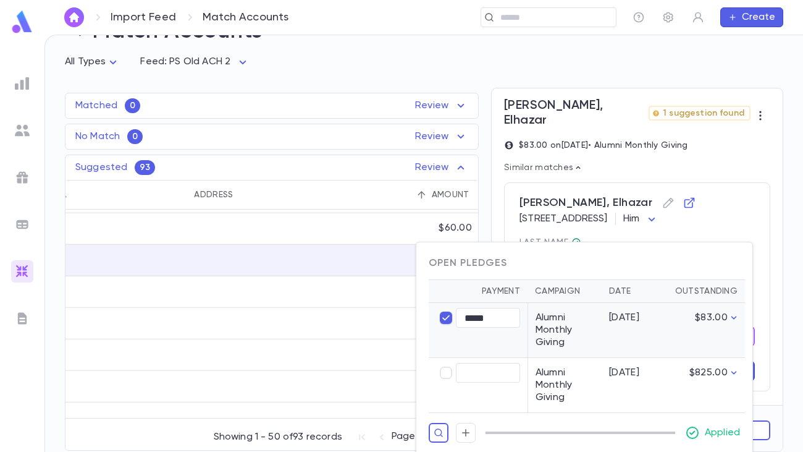
scroll to position [46, 0]
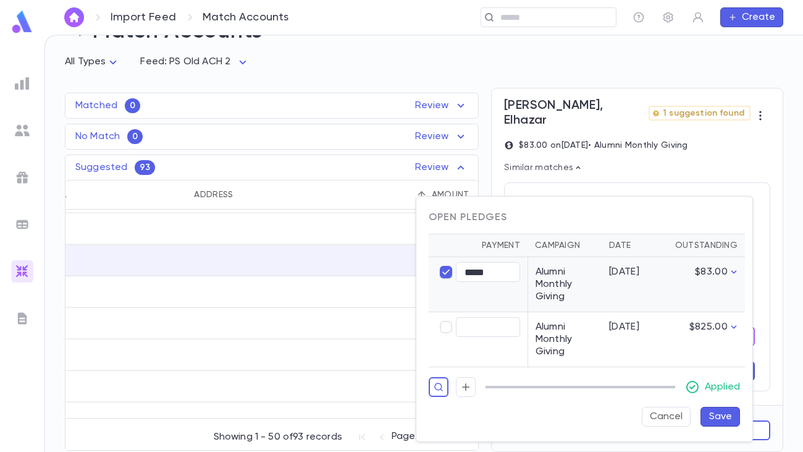
click at [717, 376] on button "Save" at bounding box center [721, 417] width 40 height 20
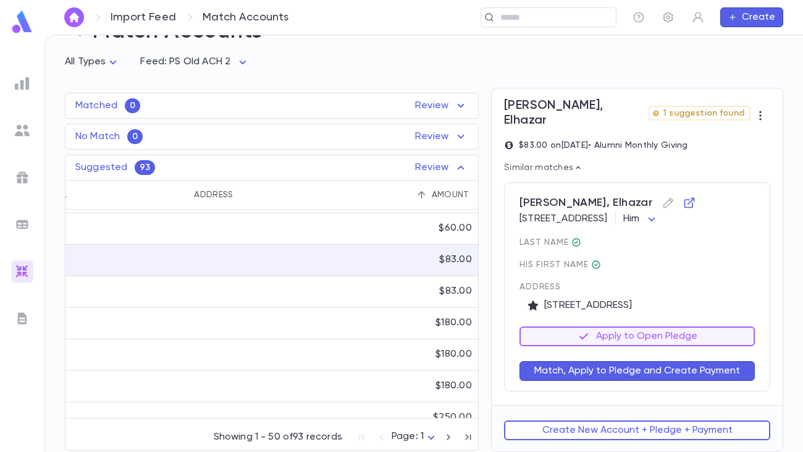
click at [674, 374] on button "Match, Apply to Pledge and Create Payment" at bounding box center [637, 371] width 235 height 20
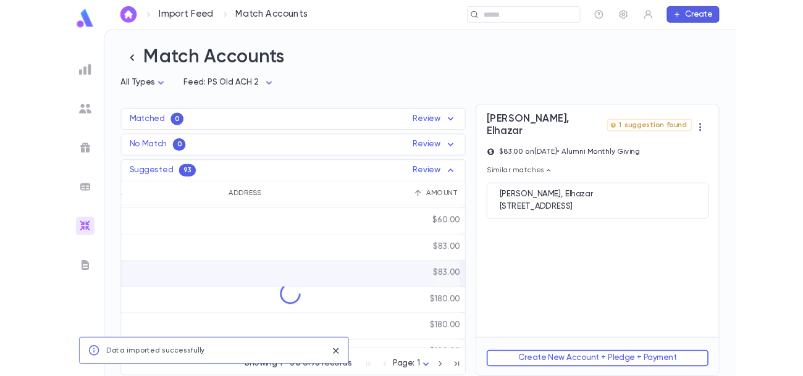
scroll to position [0, 0]
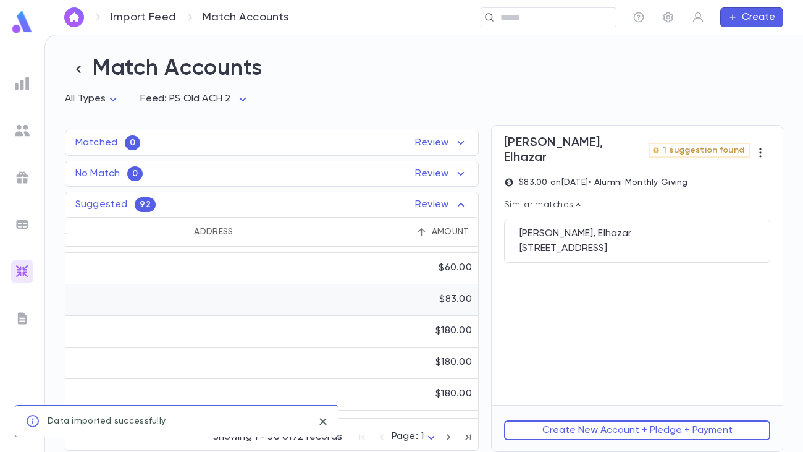
click at [444, 298] on div "$83.00" at bounding box center [455, 299] width 33 height 12
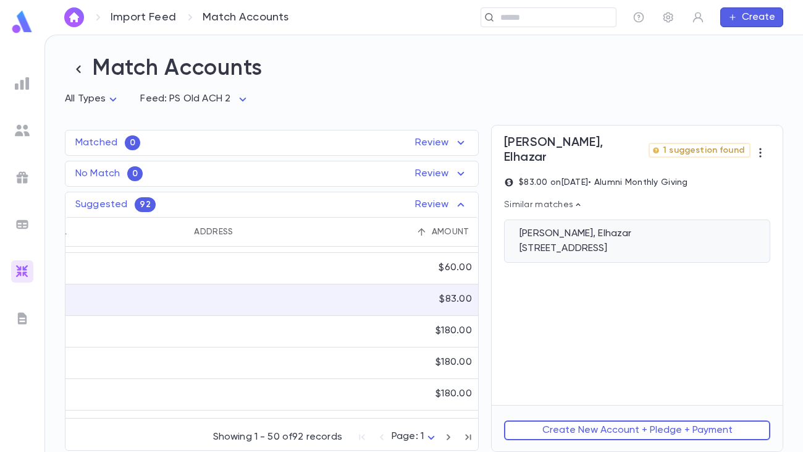
click at [608, 242] on div "3321 Clarks Lane, APT C, Baltimore MD 21215 United States" at bounding box center [637, 248] width 235 height 12
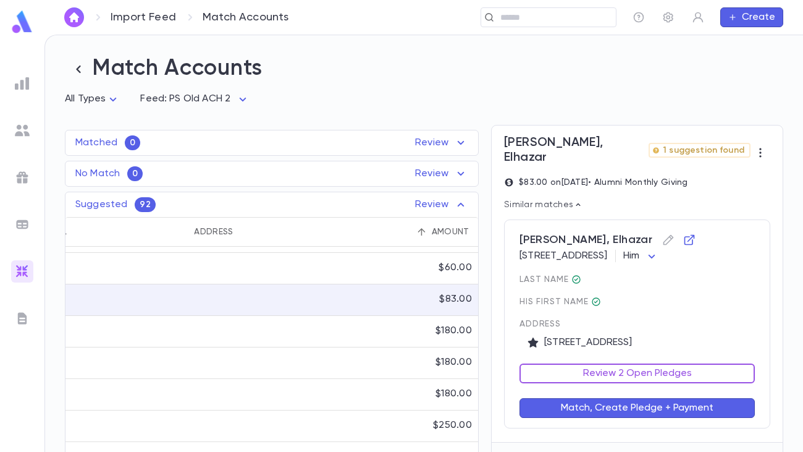
click at [617, 376] on button "Review 2 Open Pledges" at bounding box center [637, 373] width 235 height 20
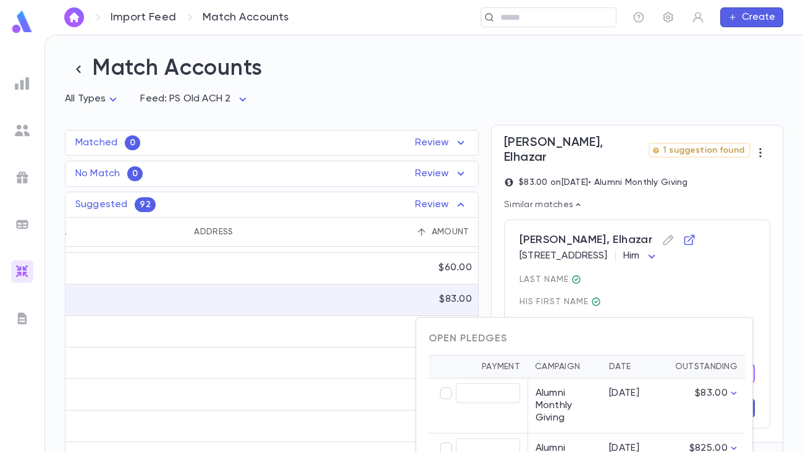
type input "*****"
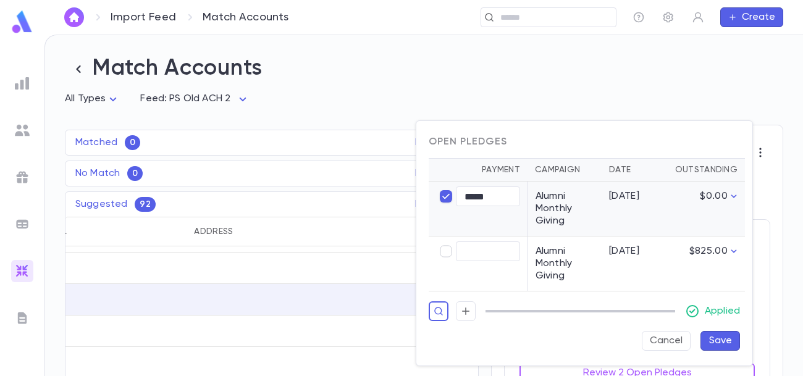
click at [716, 338] on button "Save" at bounding box center [721, 341] width 40 height 20
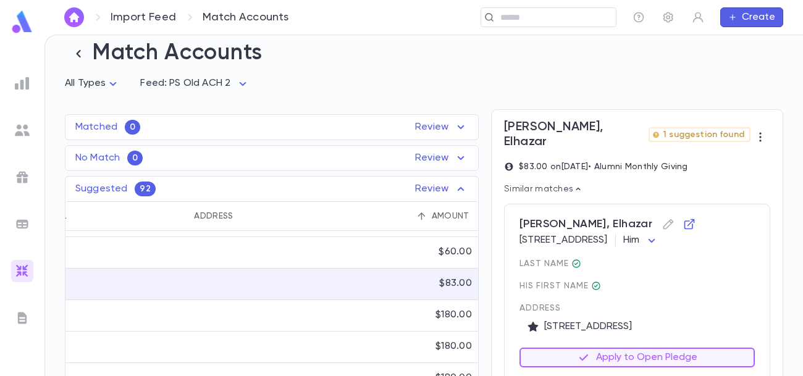
scroll to position [121, 0]
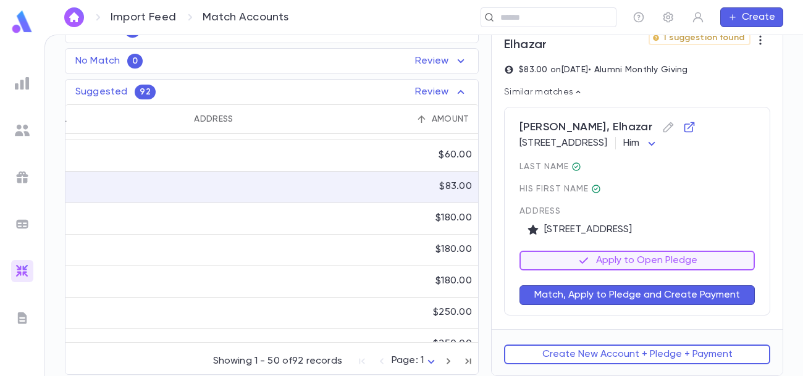
click at [599, 295] on button "Match, Apply to Pledge and Create Payment" at bounding box center [637, 295] width 235 height 20
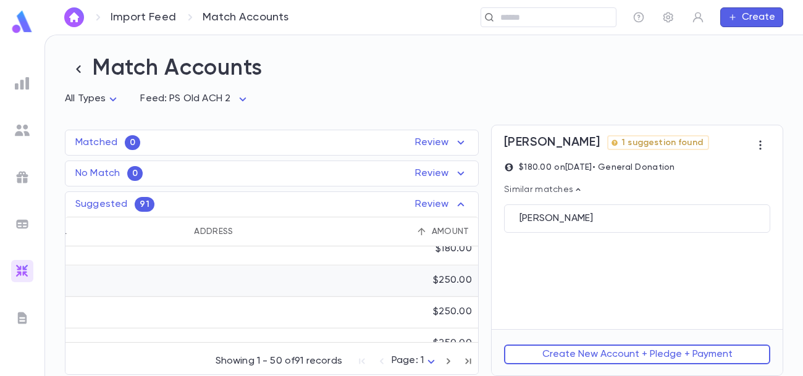
scroll to position [334, 541]
click at [431, 286] on div "$250.00" at bounding box center [442, 278] width 71 height 32
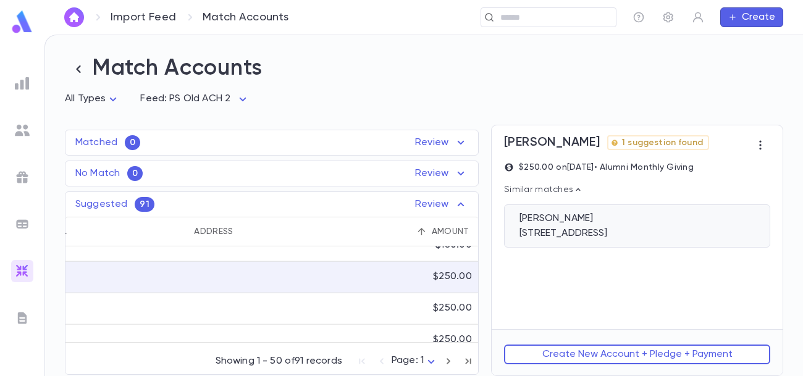
click at [571, 240] on div "6949 Copperbend Ln, Baltimore MD 21209 United States" at bounding box center [637, 233] width 235 height 12
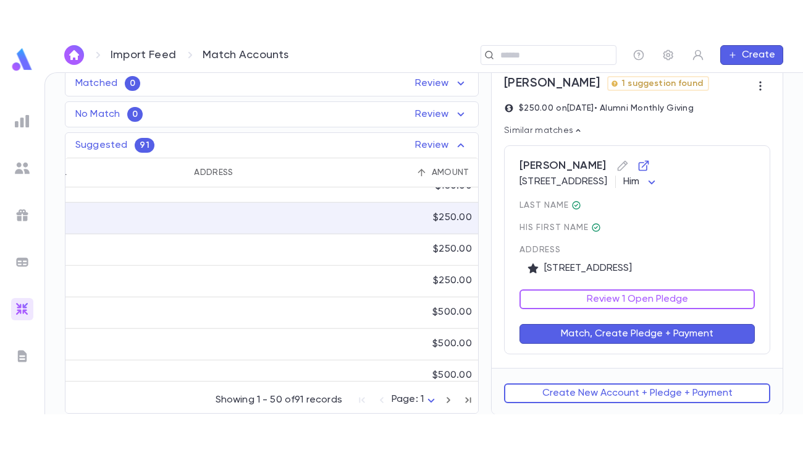
scroll to position [101, 0]
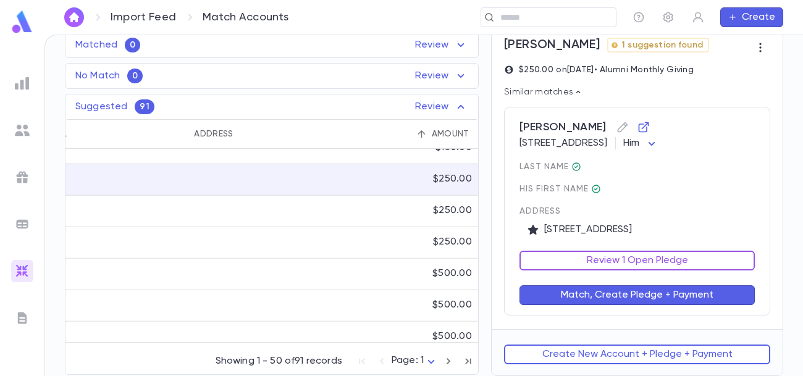
click at [586, 271] on button "Review 1 Open Pledge" at bounding box center [637, 261] width 235 height 20
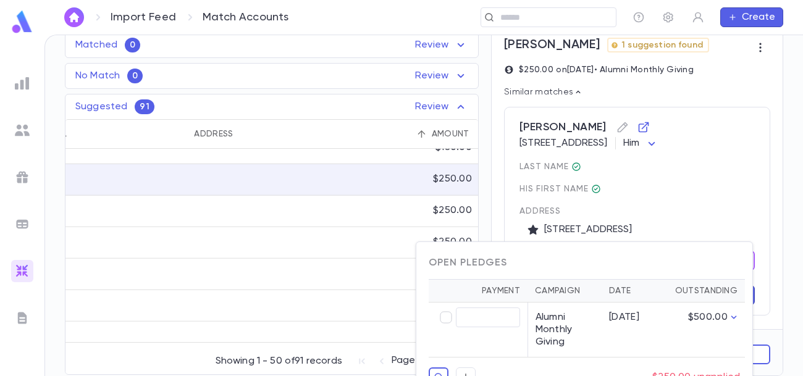
type input "******"
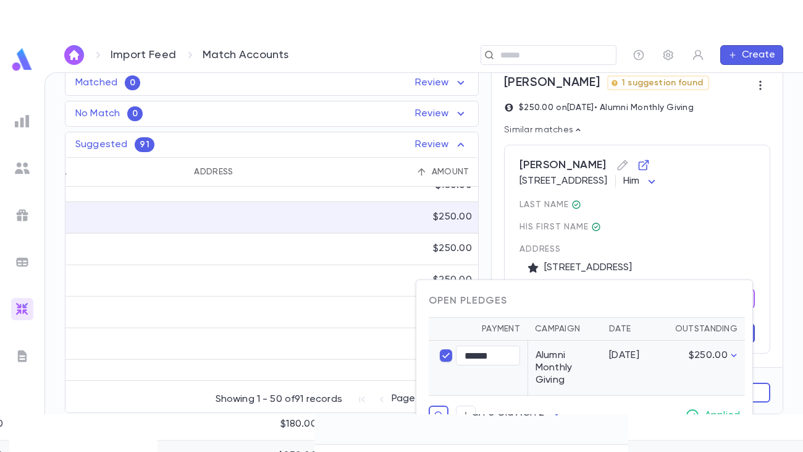
scroll to position [46, 0]
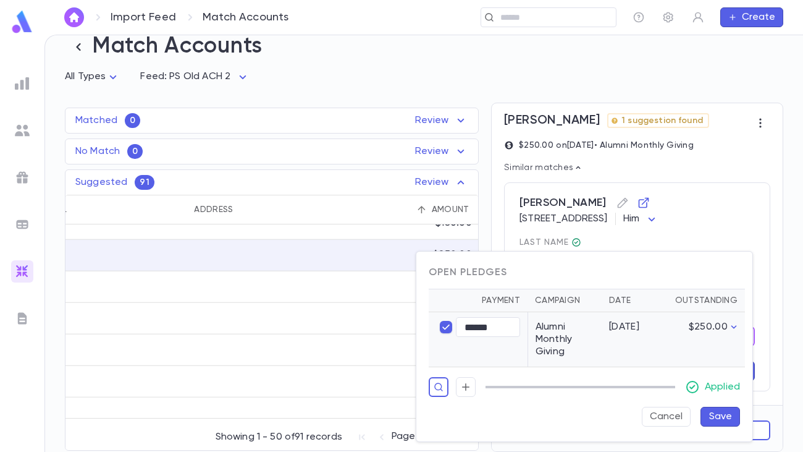
click at [729, 376] on button "Save" at bounding box center [721, 417] width 40 height 20
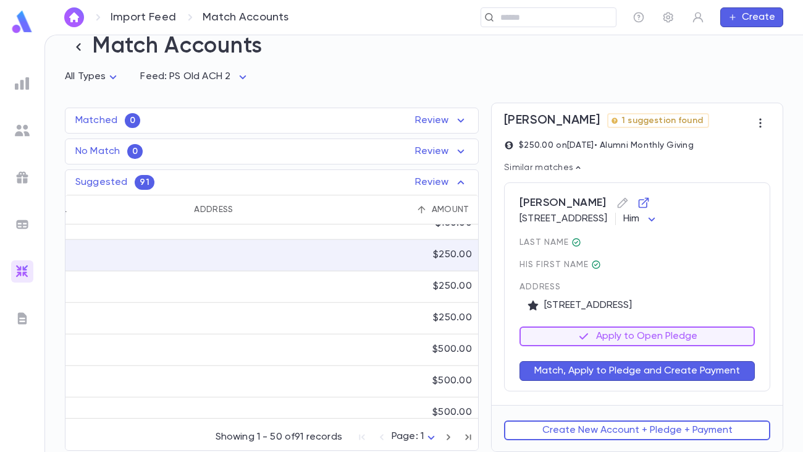
click at [682, 374] on button "Match, Apply to Pledge and Create Payment" at bounding box center [637, 371] width 235 height 20
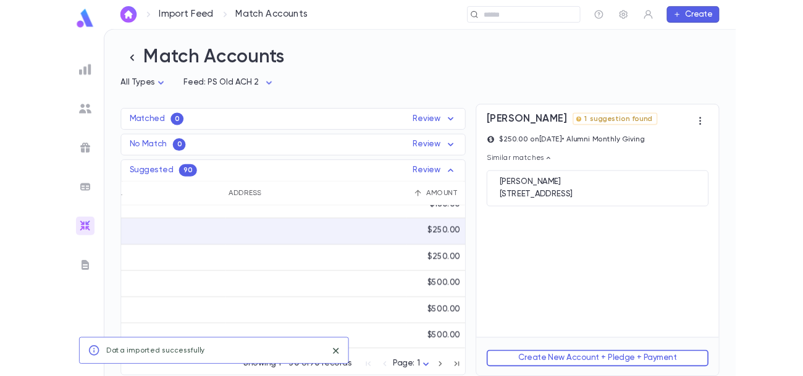
scroll to position [0, 0]
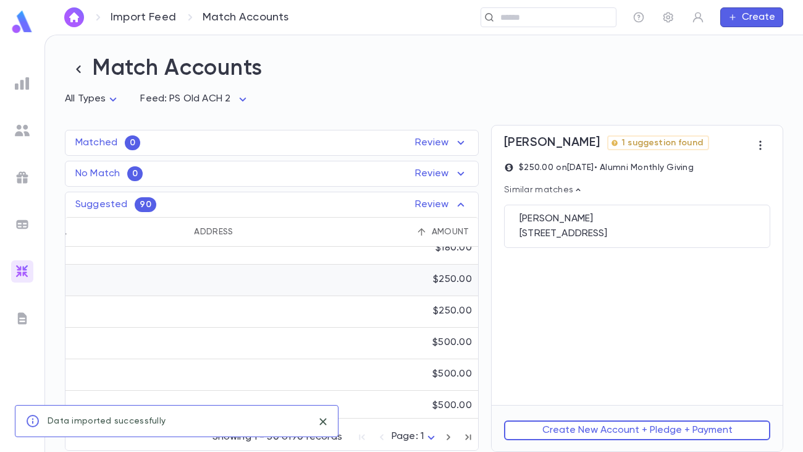
click at [450, 282] on div "$250.00" at bounding box center [452, 279] width 39 height 12
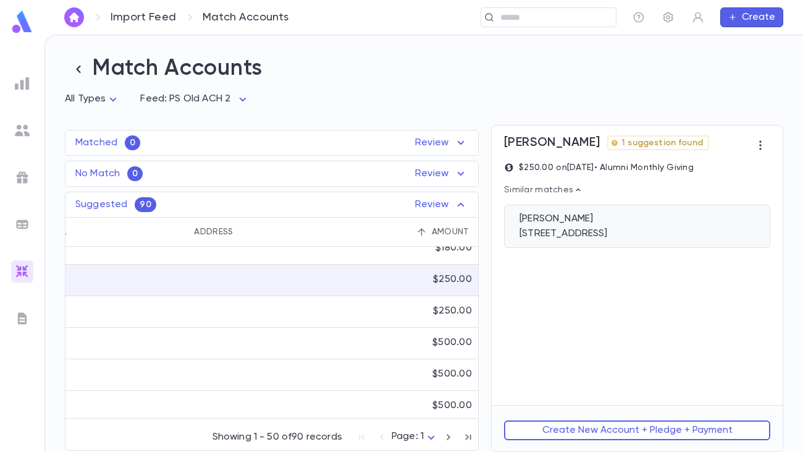
click at [562, 232] on div "6949 Copperbend Ln, Baltimore MD 21209 United States" at bounding box center [637, 233] width 235 height 12
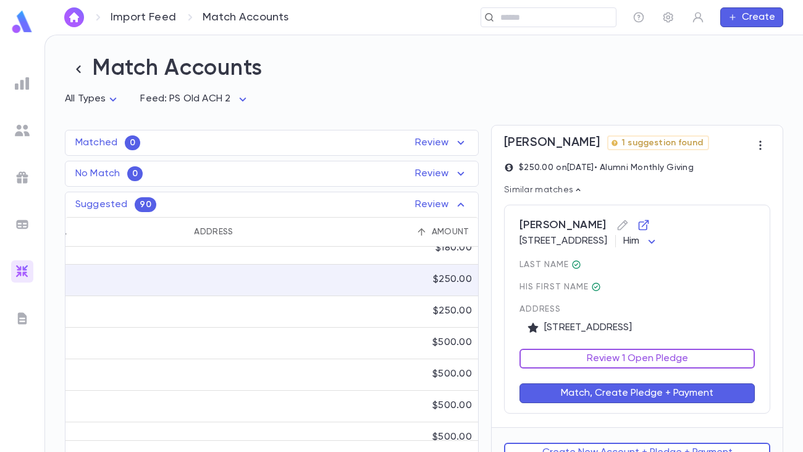
click at [596, 368] on button "Review 1 Open Pledge" at bounding box center [637, 358] width 235 height 20
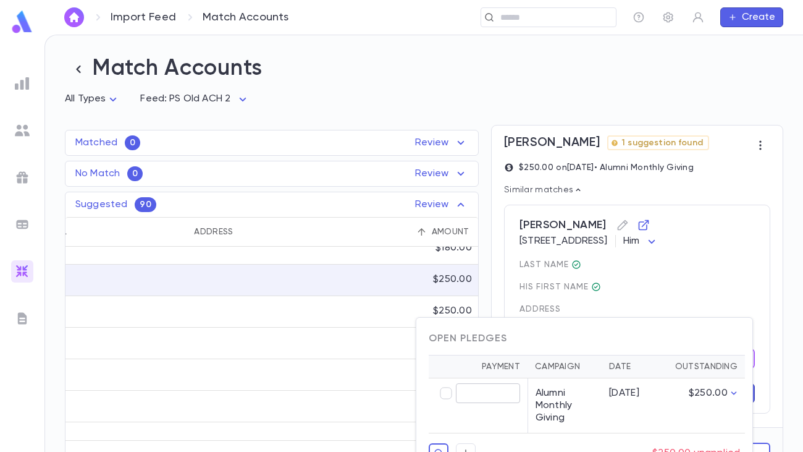
type input "******"
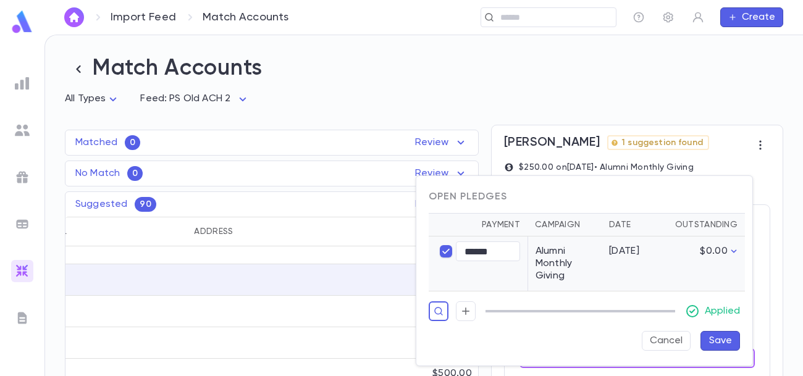
click at [717, 346] on button "Save" at bounding box center [721, 341] width 40 height 20
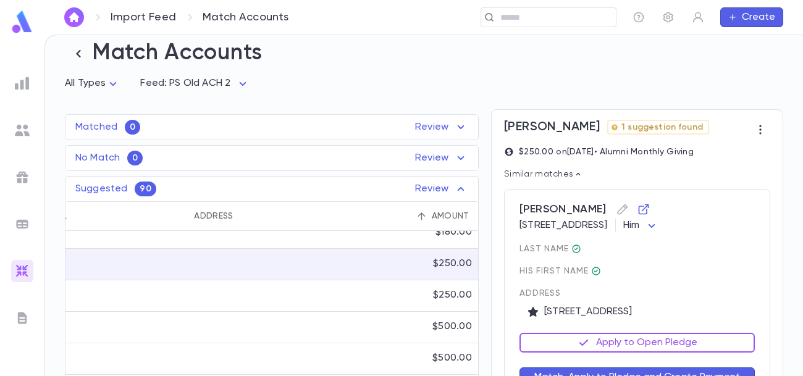
scroll to position [121, 0]
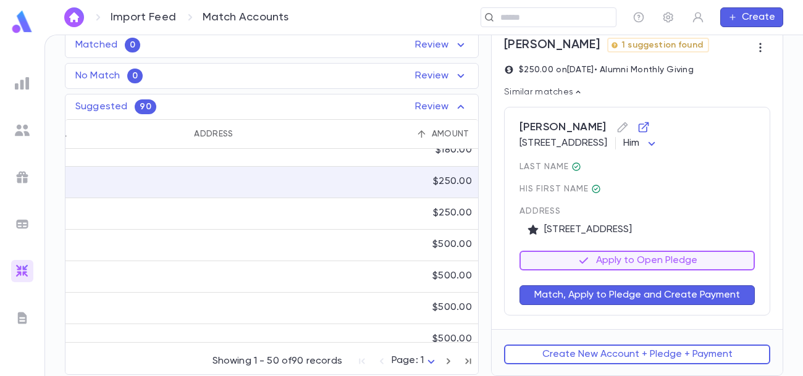
click at [638, 295] on button "Match, Apply to Pledge and Create Payment" at bounding box center [637, 295] width 235 height 20
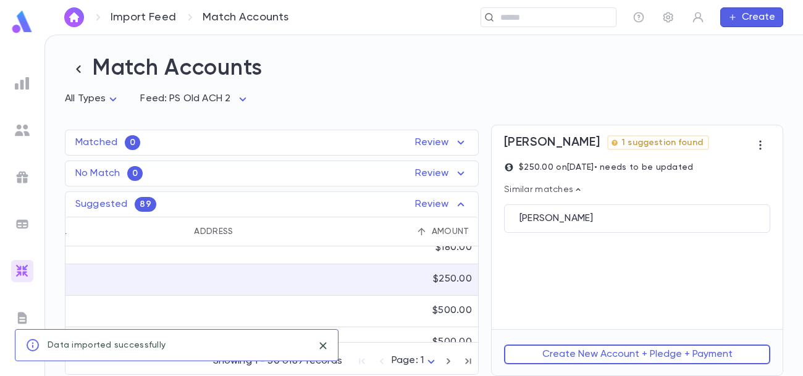
scroll to position [0, 0]
click at [416, 281] on div "$250.00" at bounding box center [442, 280] width 71 height 32
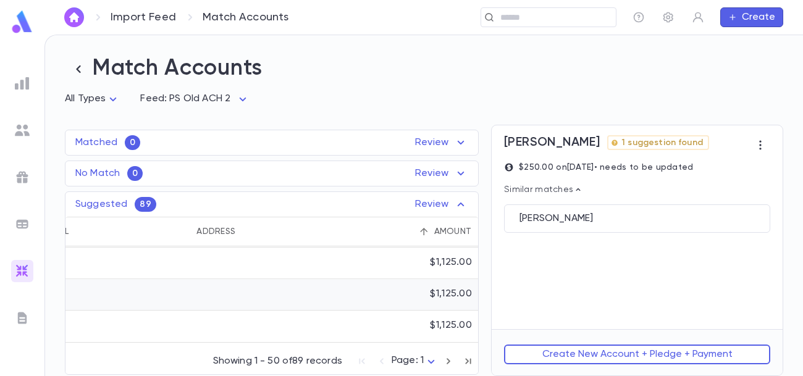
scroll to position [1455, 538]
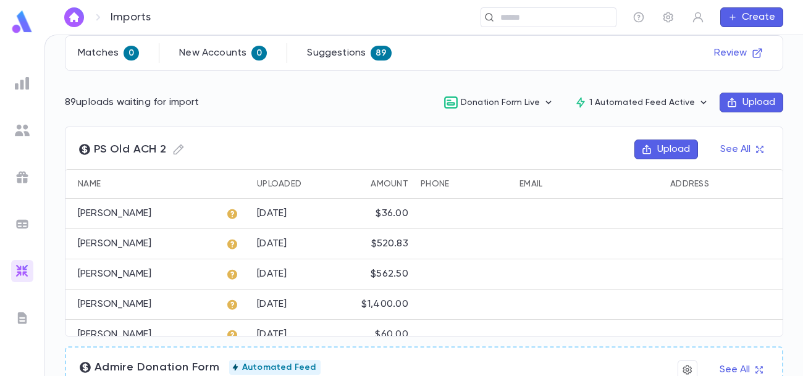
scroll to position [146, 0]
click at [727, 49] on button "Review" at bounding box center [739, 53] width 64 height 20
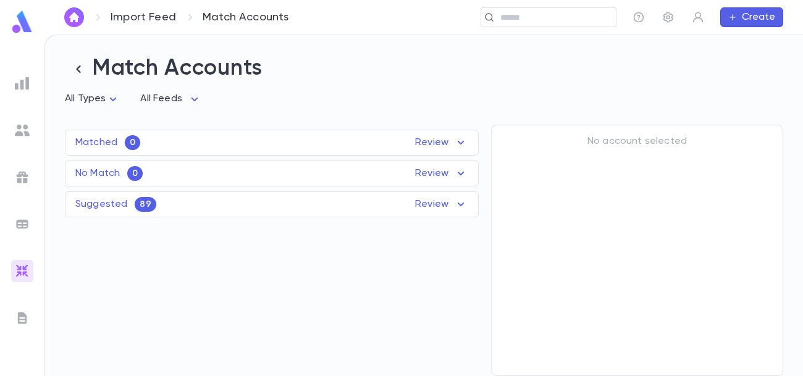
click at [455, 208] on icon at bounding box center [461, 204] width 15 height 15
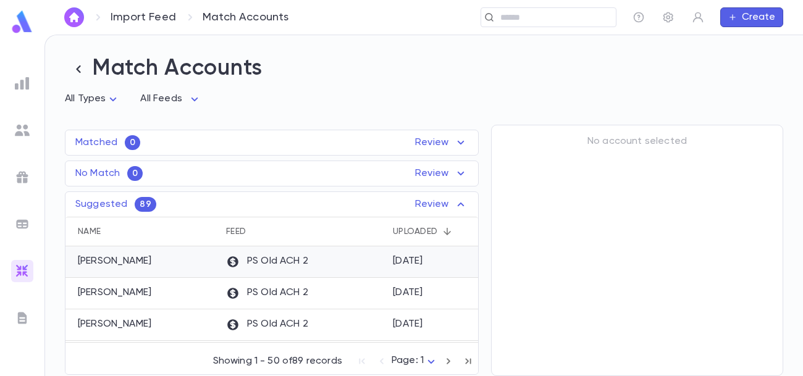
click at [304, 253] on div "PS Old ACH 2" at bounding box center [303, 263] width 167 height 32
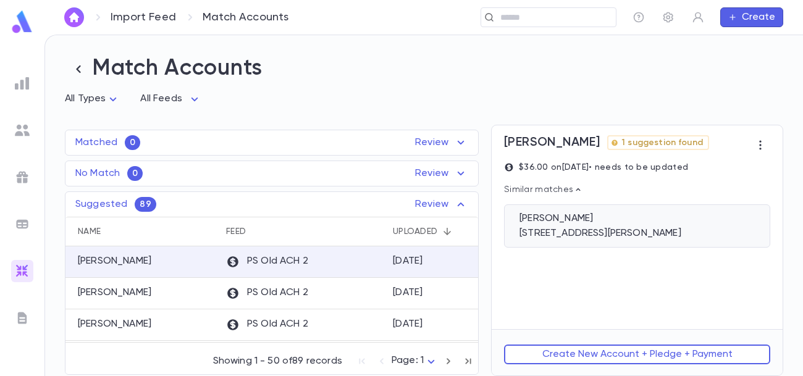
click at [638, 221] on div "Storch, Mirel" at bounding box center [637, 219] width 235 height 12
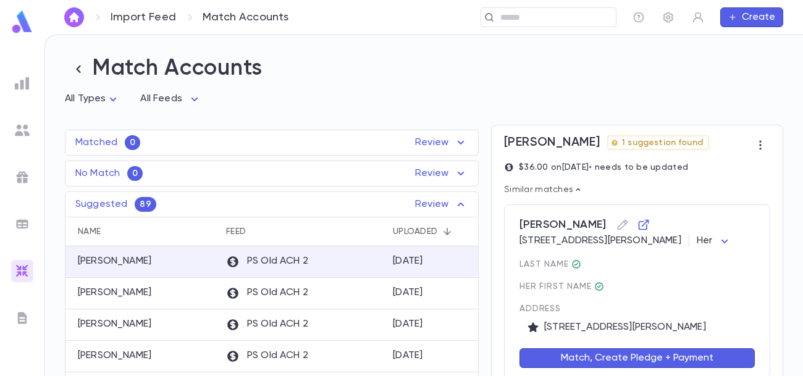
click at [622, 363] on button "Match, Create Pledge + Payment" at bounding box center [637, 358] width 235 height 20
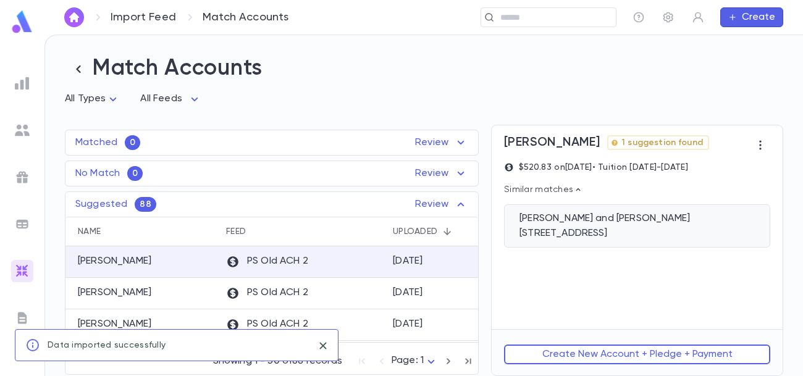
click at [626, 232] on div "[STREET_ADDRESS]" at bounding box center [637, 233] width 235 height 12
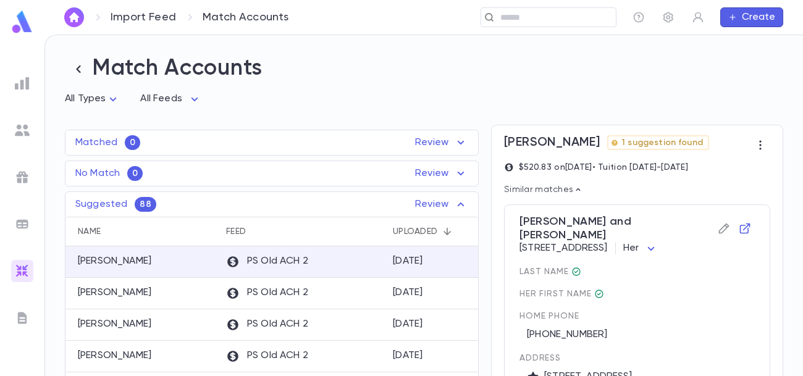
scroll to position [133, 0]
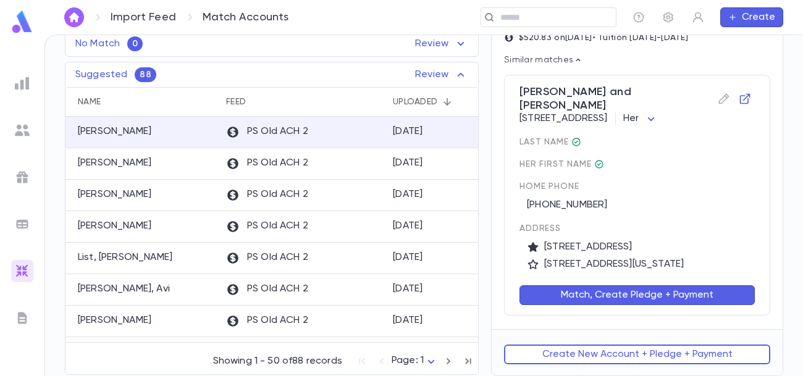
click at [643, 296] on button "Match, Create Pledge + Payment" at bounding box center [637, 295] width 235 height 20
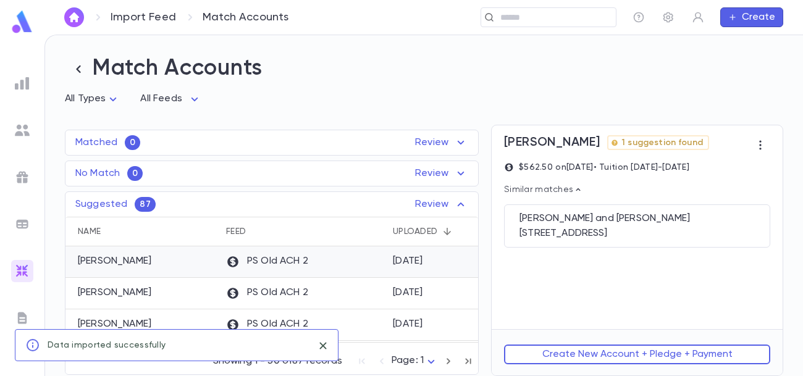
scroll to position [0, 0]
click at [98, 227] on div "Name" at bounding box center [89, 232] width 23 height 30
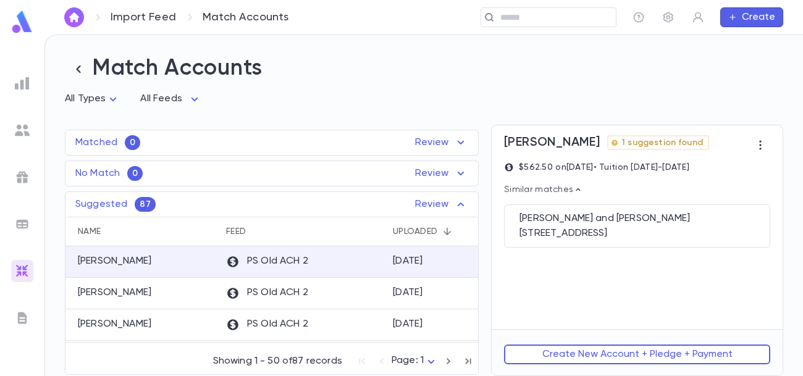
click at [93, 230] on div "Name" at bounding box center [89, 232] width 23 height 30
click at [95, 230] on div "Name" at bounding box center [89, 232] width 23 height 30
click at [559, 239] on div "Einhorn, Mark and Tami 7520 N 8th St, Phoenix AZ 85020" at bounding box center [637, 226] width 266 height 43
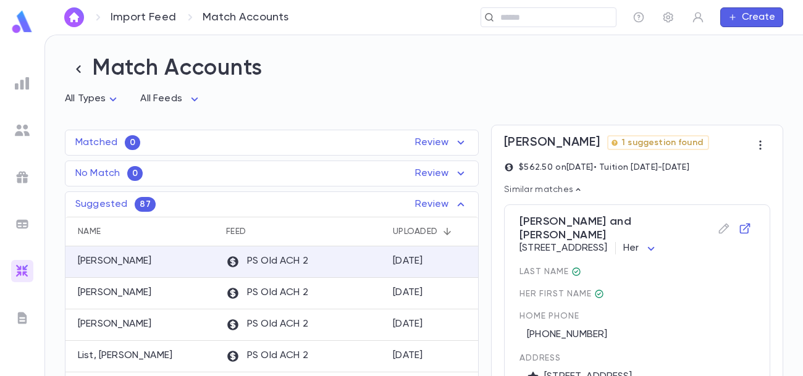
scroll to position [133, 0]
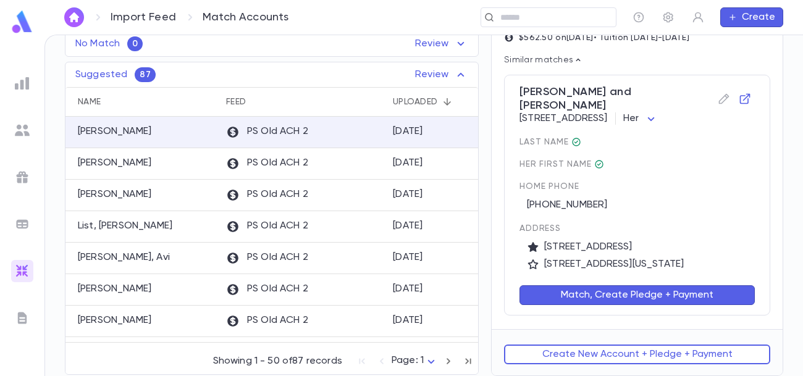
click at [645, 294] on button "Match, Create Pledge + Payment" at bounding box center [637, 295] width 235 height 20
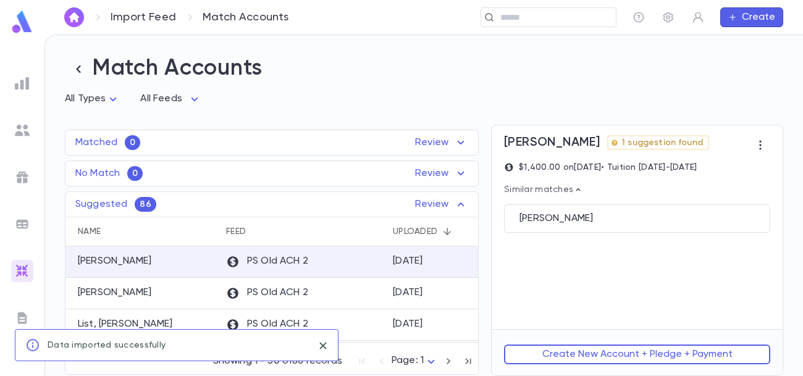
scroll to position [0, 0]
click at [361, 266] on div "PS Old ACH 2" at bounding box center [303, 263] width 167 height 32
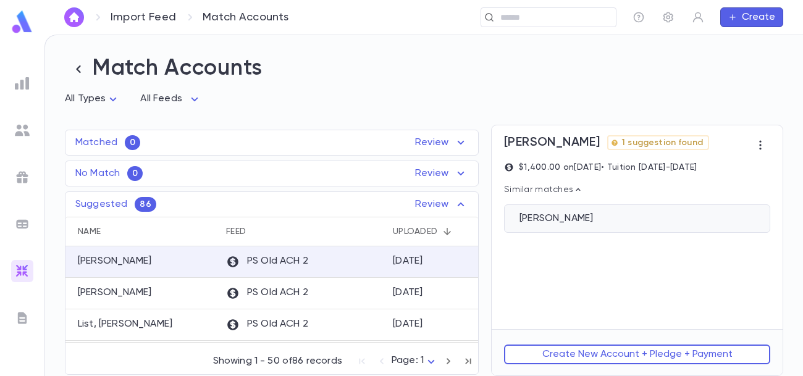
click at [565, 214] on div "Lerner, Jacob" at bounding box center [637, 219] width 235 height 12
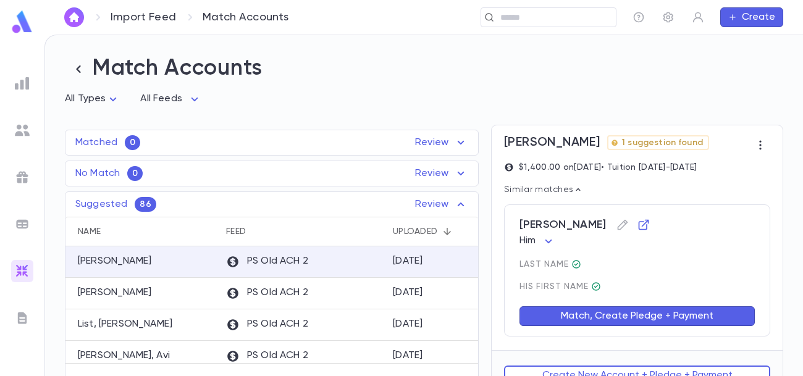
click at [625, 320] on button "Match, Create Pledge + Payment" at bounding box center [637, 316] width 235 height 20
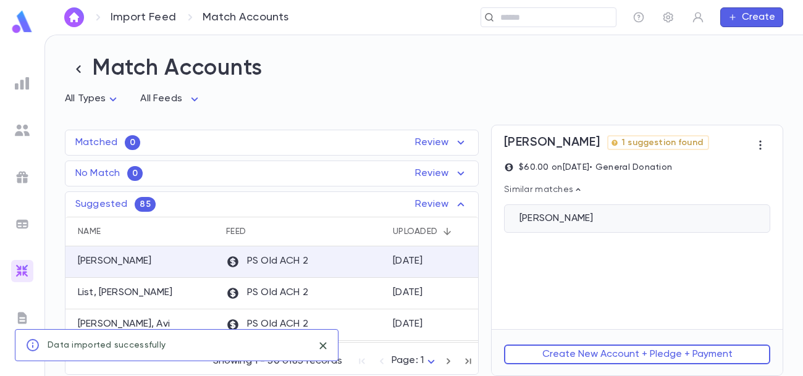
click at [597, 229] on div "Mishory, Eliezer" at bounding box center [637, 219] width 266 height 28
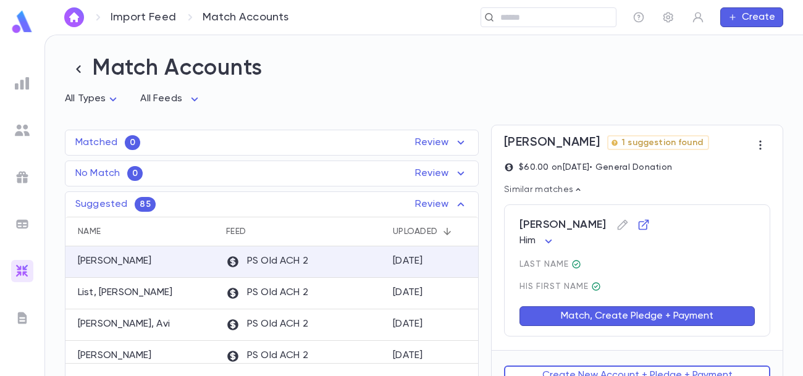
click at [604, 307] on button "Match, Create Pledge + Payment" at bounding box center [637, 316] width 235 height 20
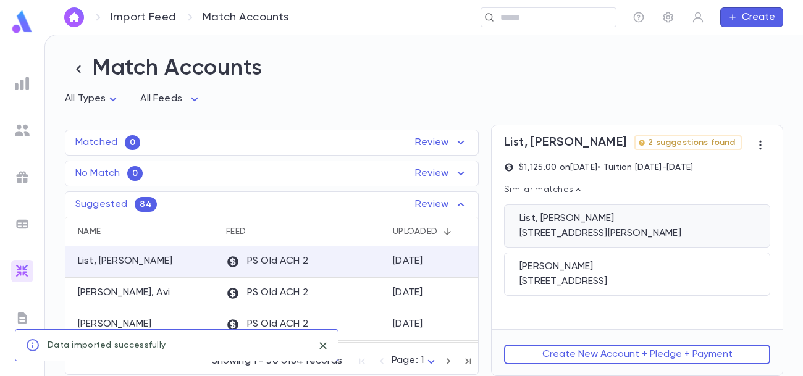
click at [589, 229] on div "3402 Hatton Rd, Pikesville MD" at bounding box center [637, 233] width 235 height 12
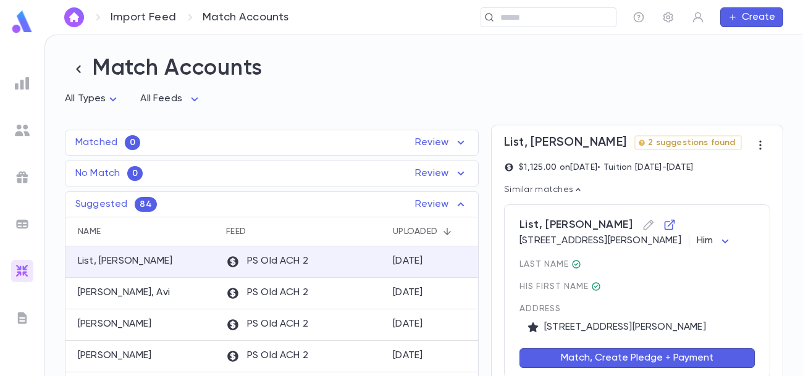
scroll to position [110, 0]
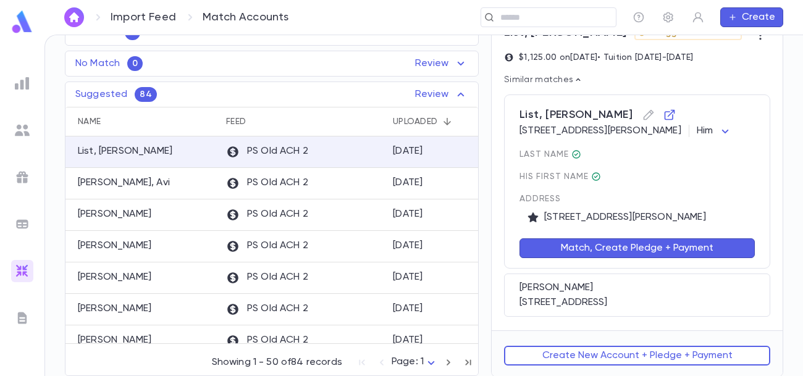
click at [610, 247] on button "Match, Create Pledge + Payment" at bounding box center [637, 248] width 235 height 20
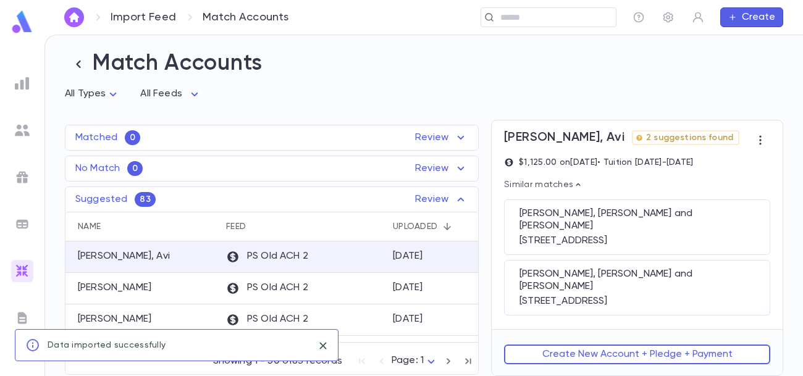
scroll to position [0, 0]
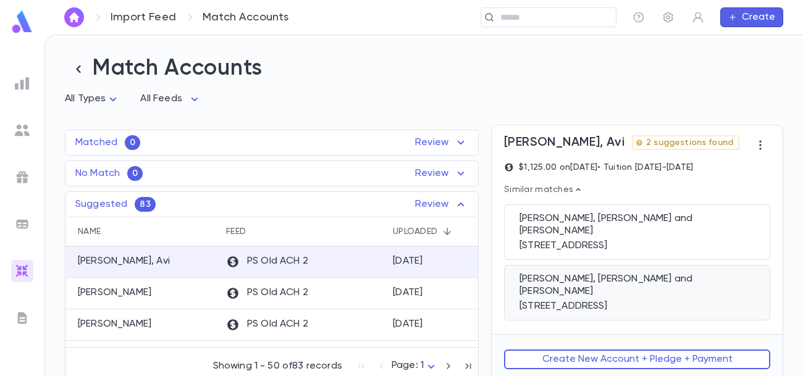
click at [575, 300] on div "[STREET_ADDRESS]" at bounding box center [637, 306] width 235 height 12
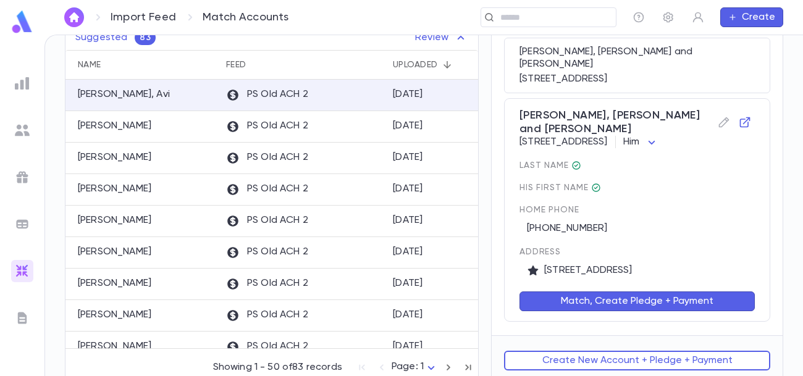
scroll to position [177, 0]
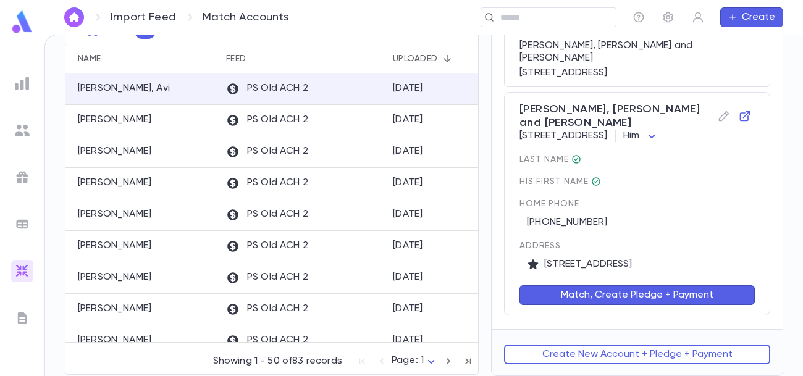
click at [597, 295] on button "Match, Create Pledge + Payment" at bounding box center [637, 295] width 235 height 20
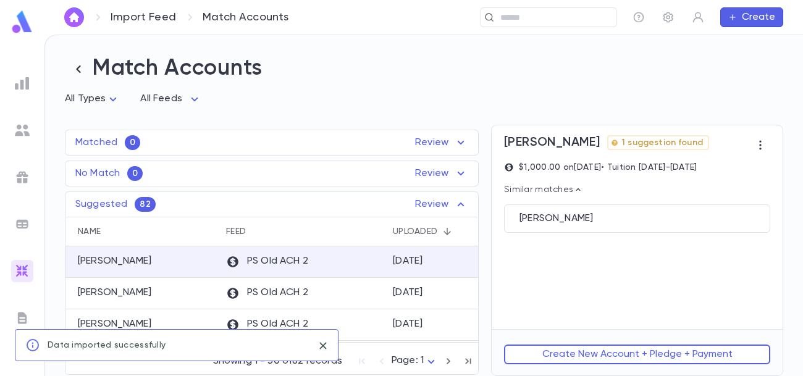
scroll to position [0, 0]
click at [10, 90] on ul at bounding box center [22, 221] width 44 height 309
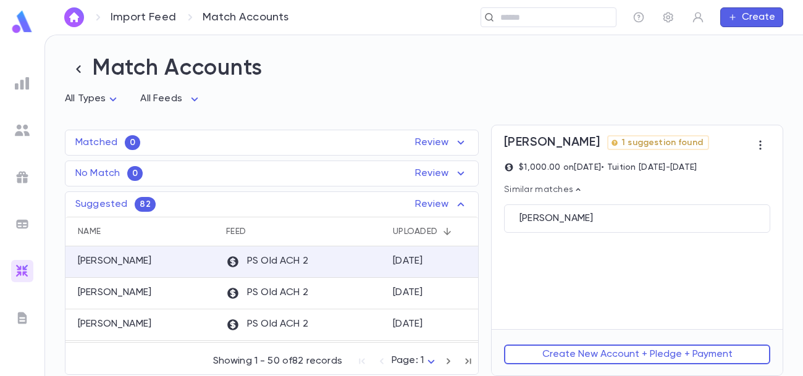
click at [19, 83] on img at bounding box center [22, 83] width 15 height 15
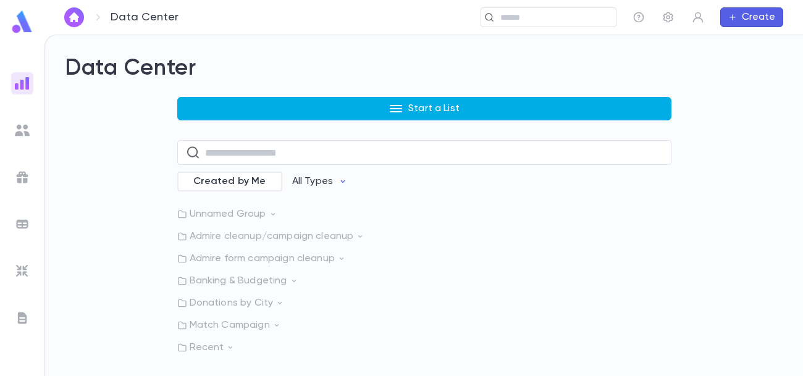
click at [346, 115] on button "Start a List" at bounding box center [424, 108] width 494 height 23
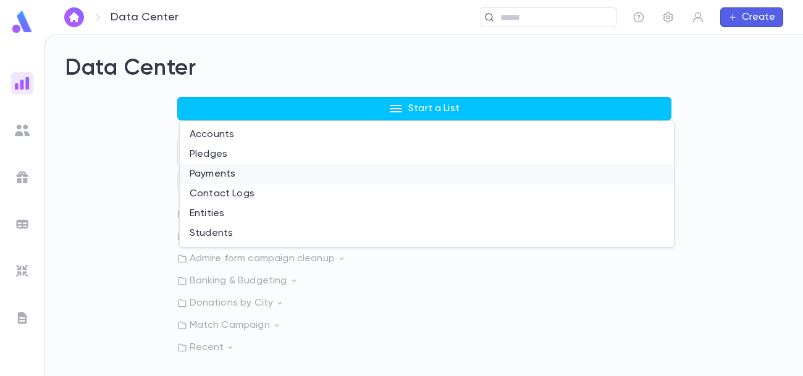
click at [227, 172] on li "Payments" at bounding box center [427, 174] width 494 height 20
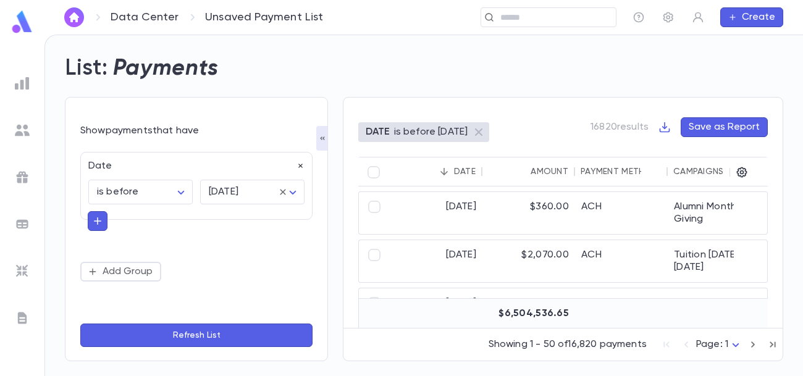
click at [300, 165] on icon "button" at bounding box center [300, 166] width 4 height 4
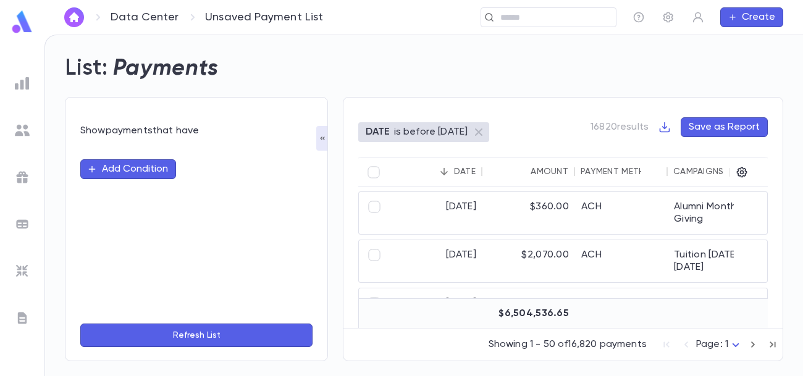
click at [147, 171] on button "Add Condition" at bounding box center [128, 169] width 96 height 20
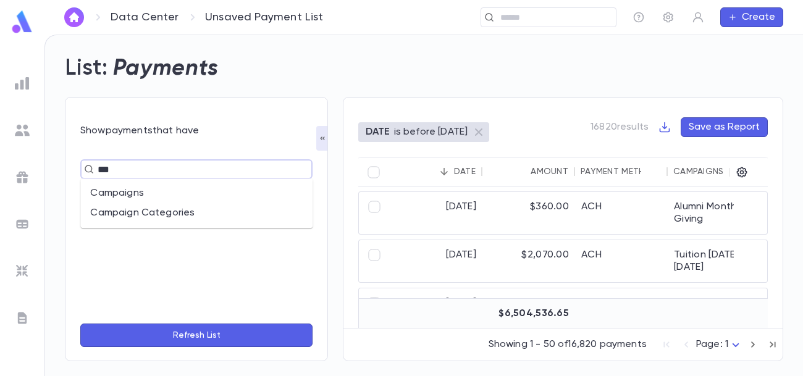
type input "****"
click at [136, 195] on li "Campaigns" at bounding box center [196, 194] width 232 height 20
click at [231, 180] on input "text" at bounding box center [243, 191] width 75 height 23
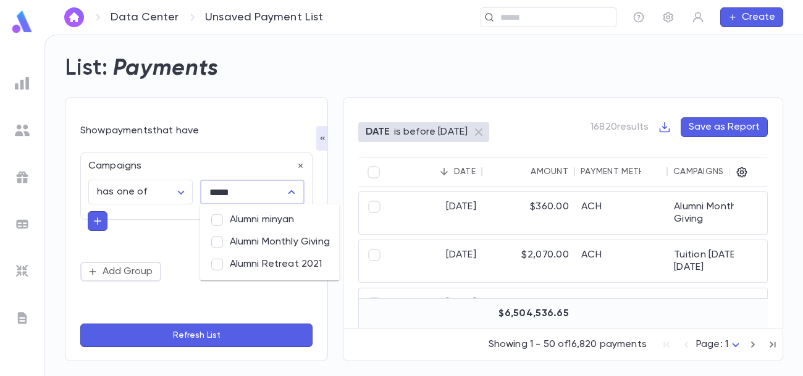
type input "******"
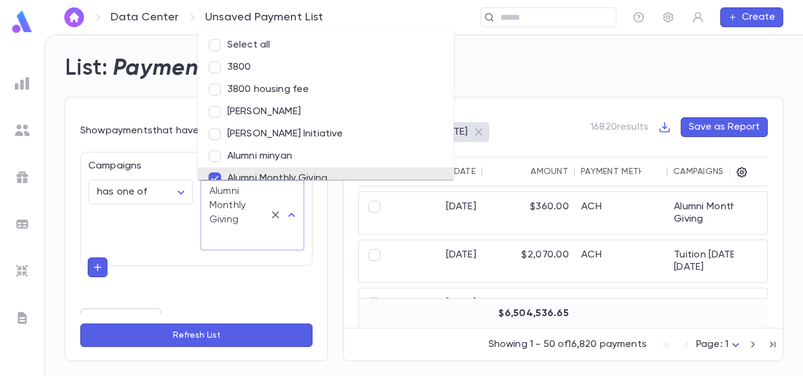
scroll to position [10, 0]
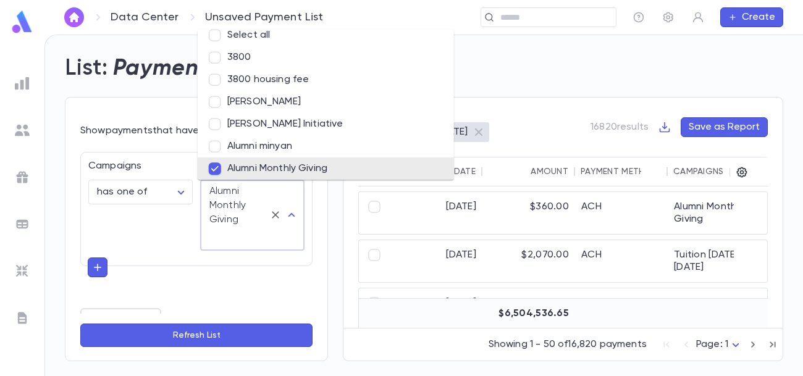
click at [99, 267] on div "**********" at bounding box center [196, 240] width 232 height 176
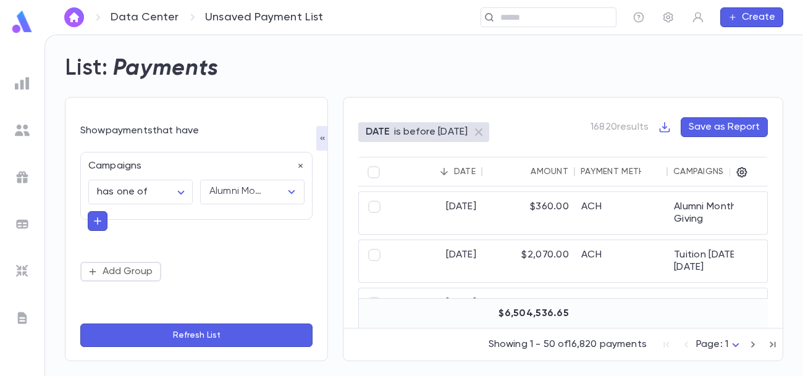
click at [96, 224] on icon "button" at bounding box center [97, 221] width 11 height 12
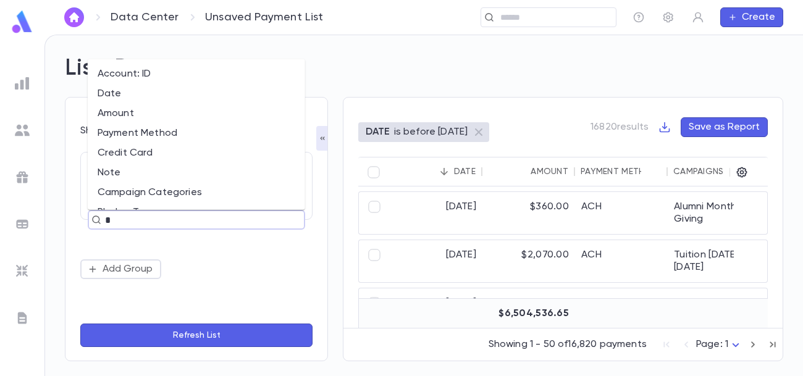
type input "**"
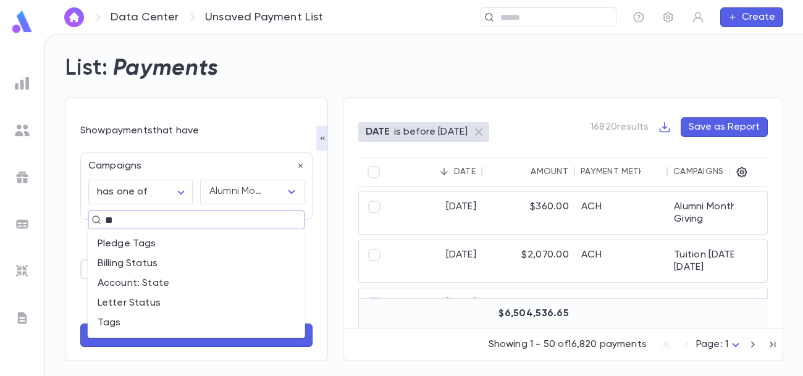
click at [119, 326] on li "Tags" at bounding box center [196, 323] width 217 height 20
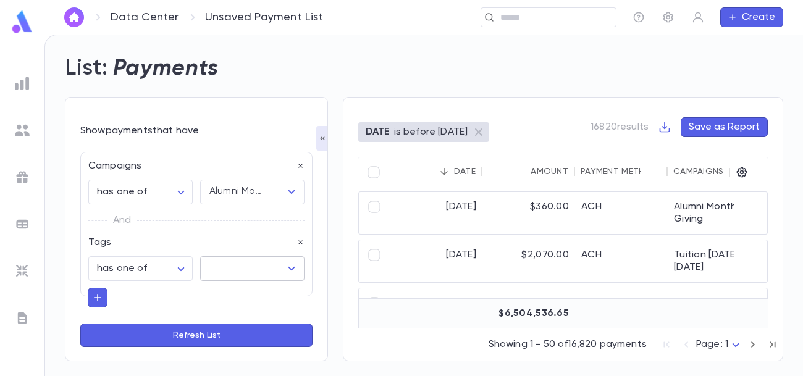
click at [219, 270] on input "text" at bounding box center [243, 268] width 75 height 23
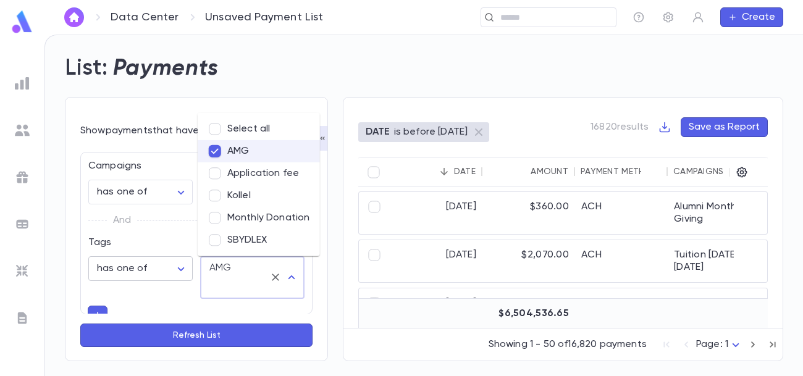
click at [182, 274] on body "**********" at bounding box center [401, 206] width 803 height 342
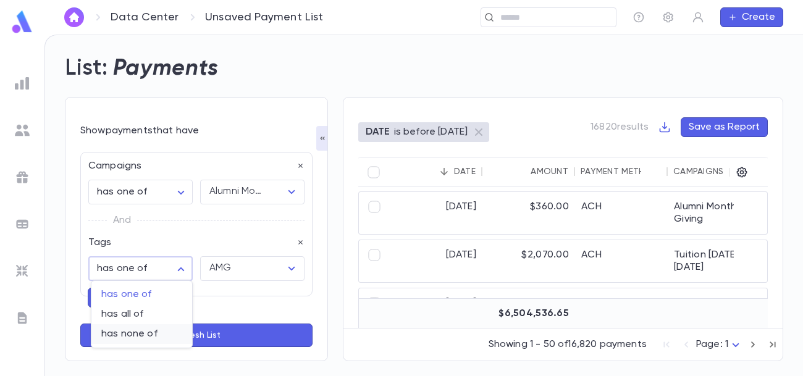
click at [143, 336] on span "has none of" at bounding box center [141, 334] width 81 height 12
type input "**********"
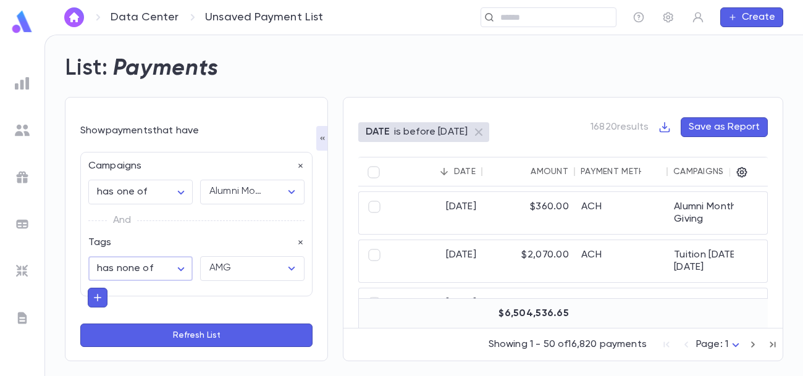
click at [169, 332] on button "Refresh List" at bounding box center [196, 335] width 232 height 23
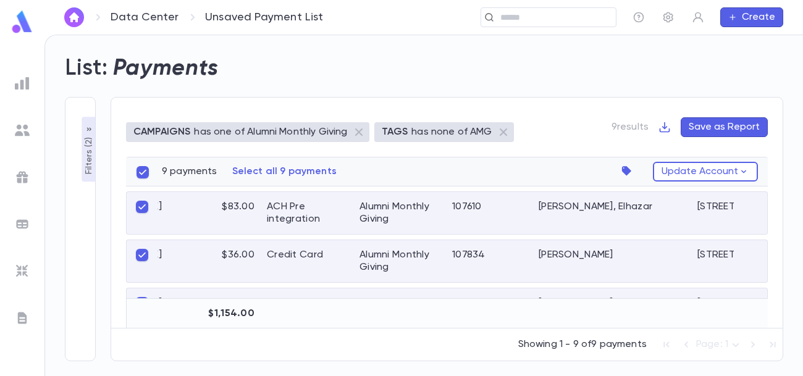
scroll to position [0, 0]
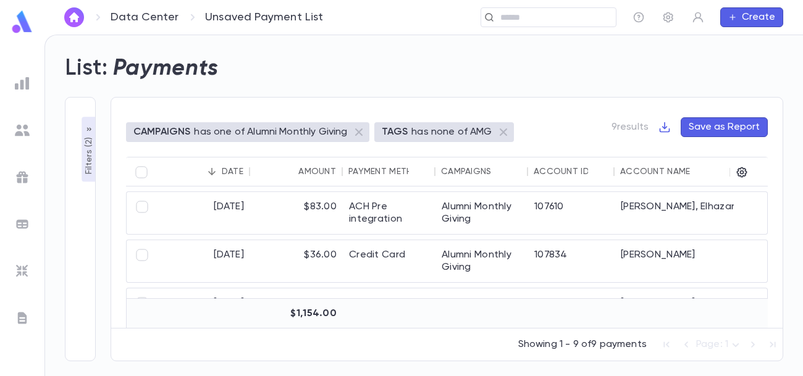
click at [231, 174] on div "Date" at bounding box center [233, 172] width 22 height 10
click at [225, 172] on div "Date" at bounding box center [233, 172] width 22 height 10
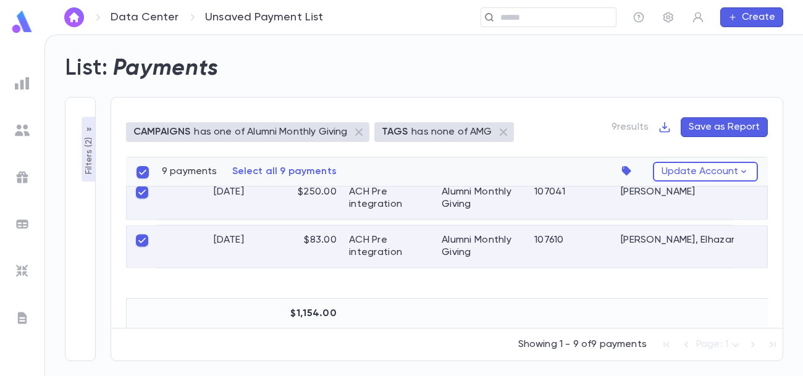
scroll to position [345, 0]
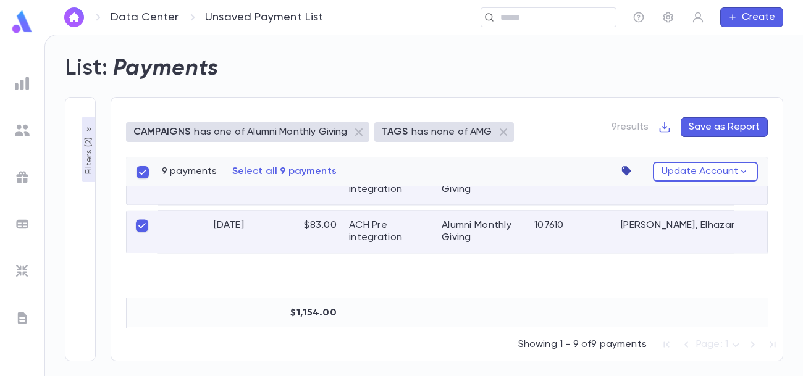
click at [628, 171] on icon "button" at bounding box center [626, 170] width 9 height 9
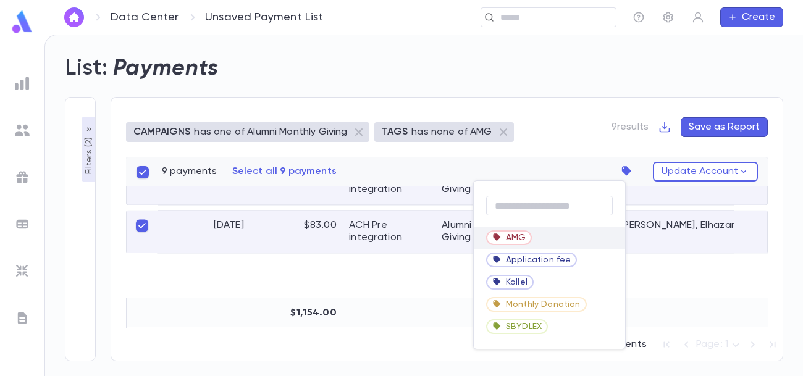
click at [536, 242] on div "AMG" at bounding box center [549, 238] width 151 height 22
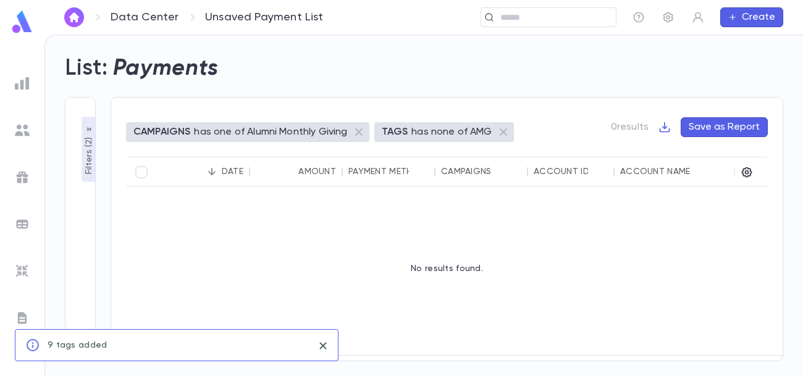
scroll to position [0, 0]
click at [91, 164] on p "Filters ( 2 )" at bounding box center [89, 155] width 12 height 40
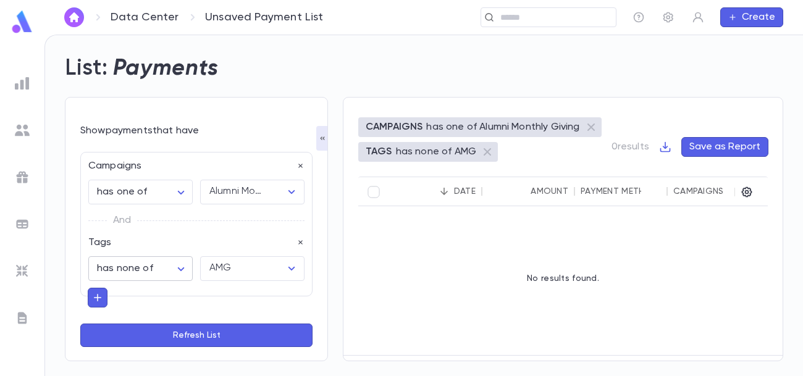
click at [172, 263] on body "**********" at bounding box center [401, 206] width 803 height 342
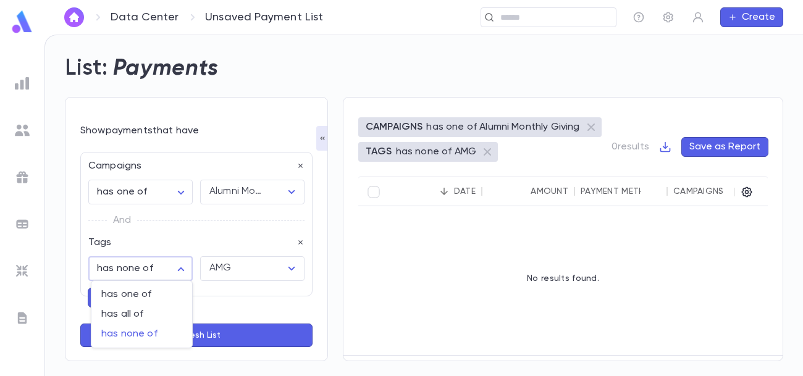
click at [203, 239] on div at bounding box center [401, 188] width 803 height 376
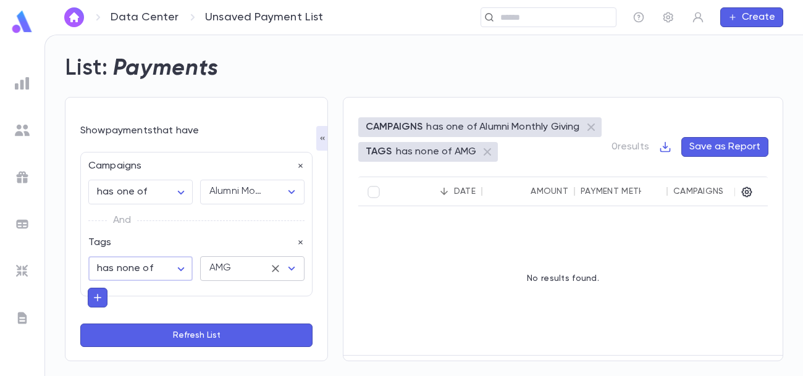
click at [271, 270] on icon "Clear" at bounding box center [275, 269] width 12 height 12
click at [289, 269] on icon "Open" at bounding box center [292, 269] width 7 height 4
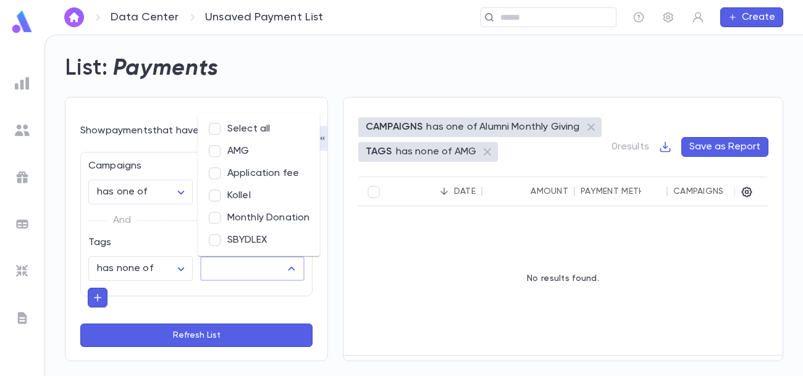
click at [258, 237] on li "SBYDLEX" at bounding box center [259, 240] width 122 height 22
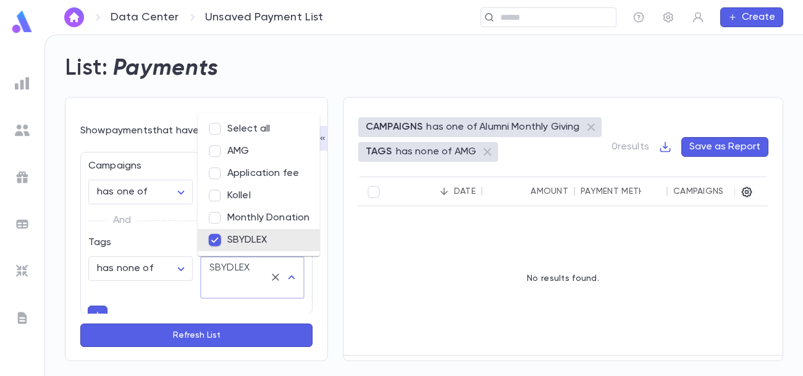
click at [239, 336] on button "Refresh List" at bounding box center [196, 335] width 232 height 23
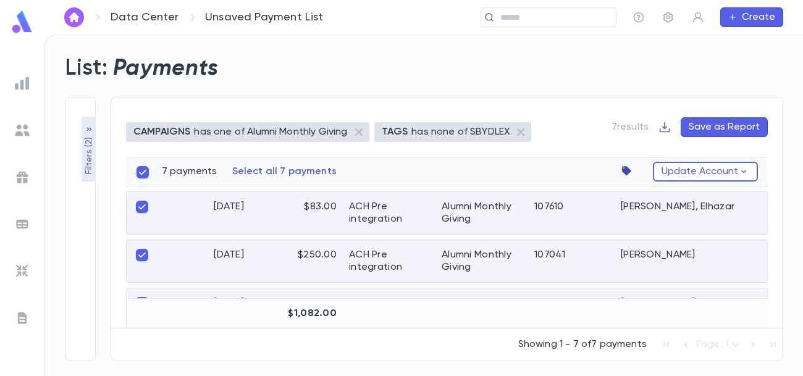
click at [624, 172] on icon "button" at bounding box center [629, 171] width 17 height 17
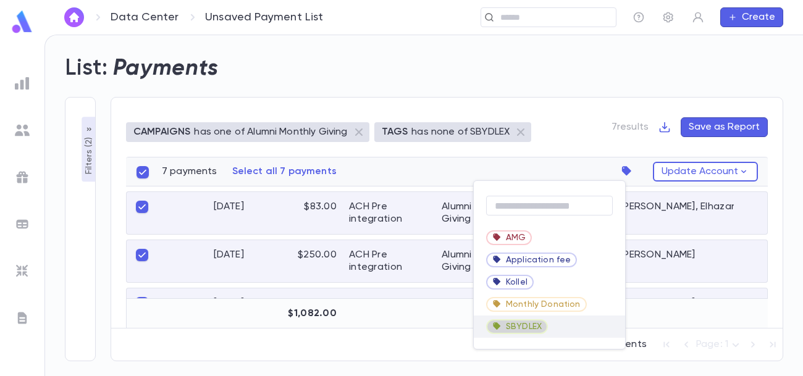
click at [528, 326] on span "SBYDLEX" at bounding box center [524, 327] width 36 height 10
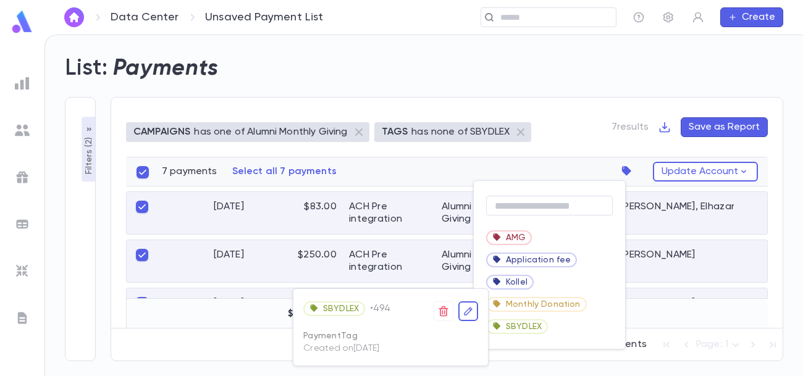
click at [546, 326] on div at bounding box center [401, 188] width 803 height 376
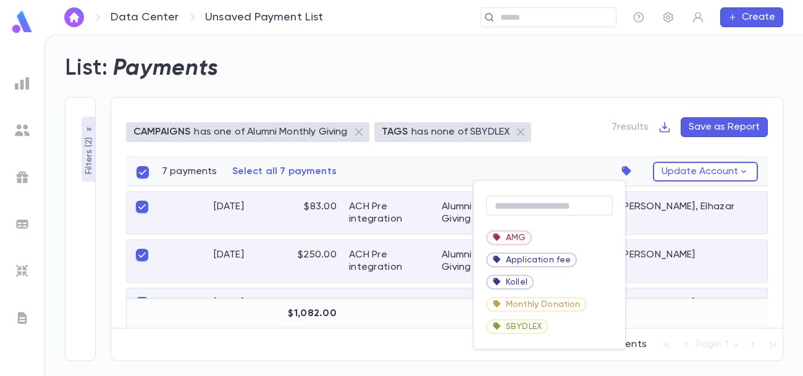
click at [546, 326] on span "SBYDLEX" at bounding box center [517, 327] width 59 height 19
click at [560, 327] on div "SBYDLEX" at bounding box center [549, 327] width 151 height 22
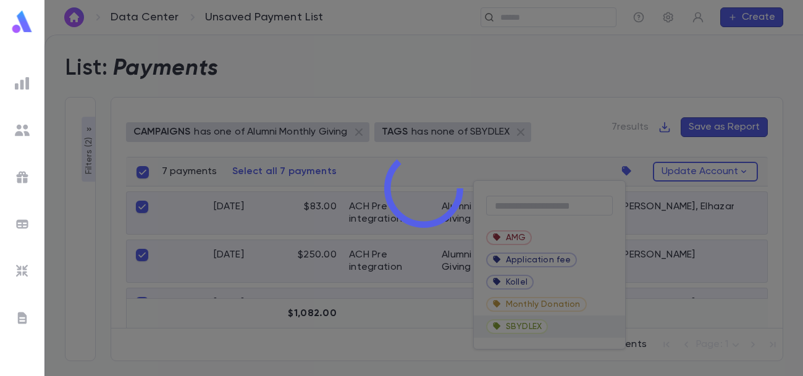
click at [560, 327] on div at bounding box center [423, 188] width 759 height 376
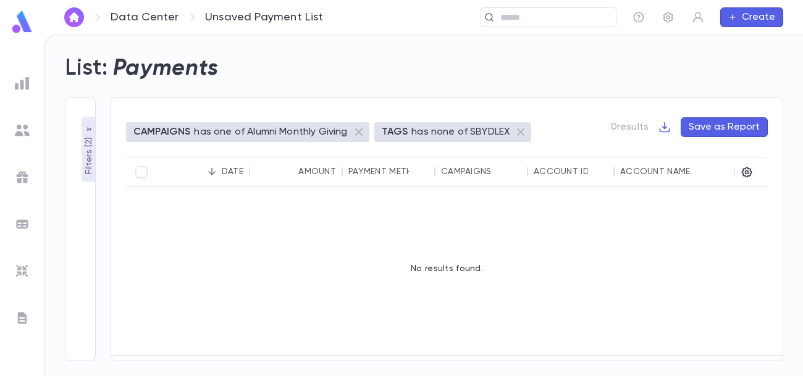
click at [85, 154] on p "Filters ( 2 )" at bounding box center [89, 155] width 12 height 40
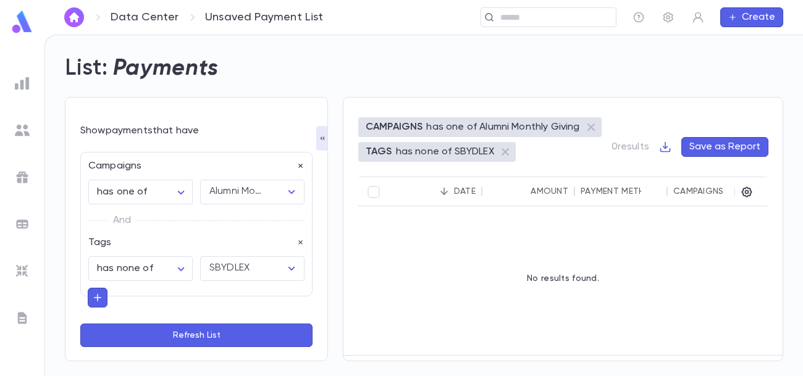
click at [297, 164] on icon "button" at bounding box center [301, 166] width 9 height 9
click at [98, 219] on icon "button" at bounding box center [97, 220] width 7 height 7
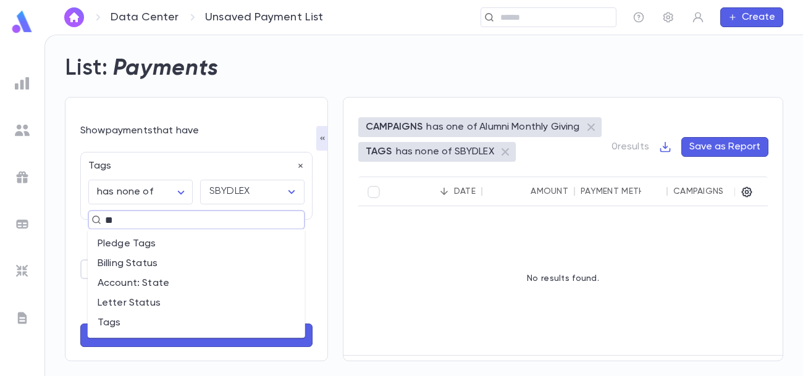
type input "***"
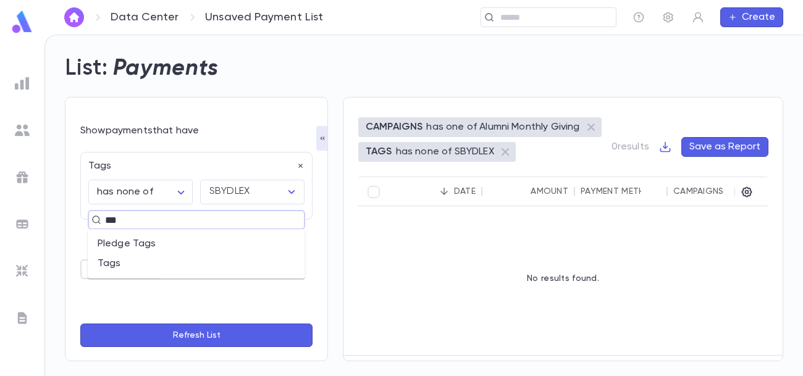
click at [122, 263] on li "Tags" at bounding box center [196, 264] width 217 height 20
click at [207, 269] on input "text" at bounding box center [243, 268] width 75 height 23
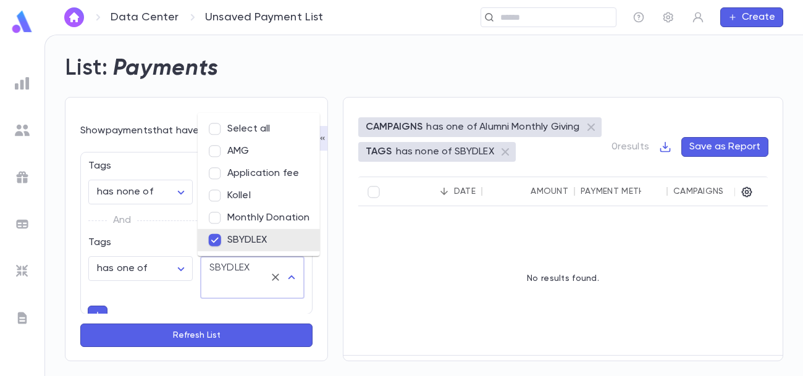
click at [173, 230] on div "And" at bounding box center [196, 221] width 216 height 32
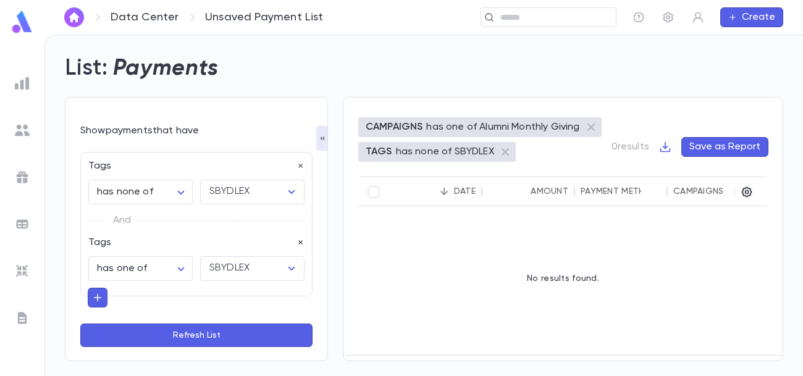
click at [298, 242] on icon "button" at bounding box center [300, 243] width 4 height 4
click at [102, 219] on icon "button" at bounding box center [97, 221] width 11 height 12
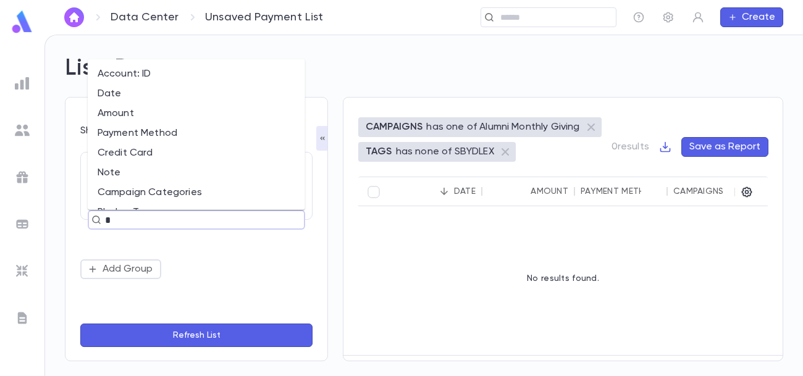
type input "**"
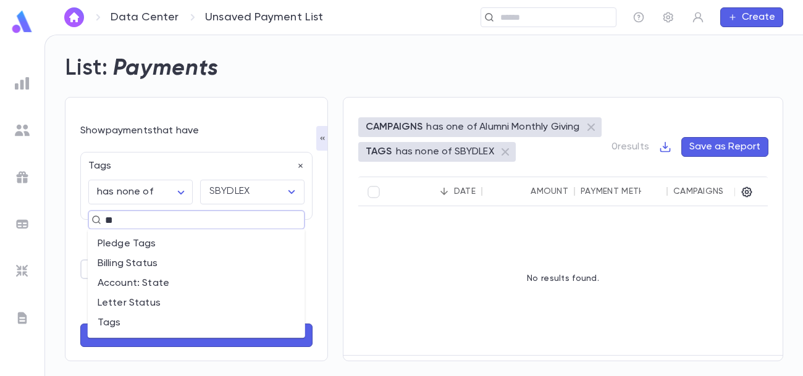
click at [134, 248] on li "Pledge Tags" at bounding box center [196, 244] width 217 height 20
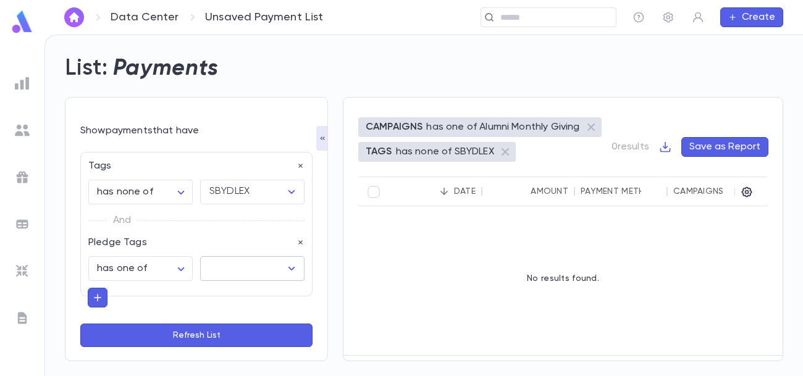
click at [290, 269] on icon "Open" at bounding box center [291, 268] width 15 height 15
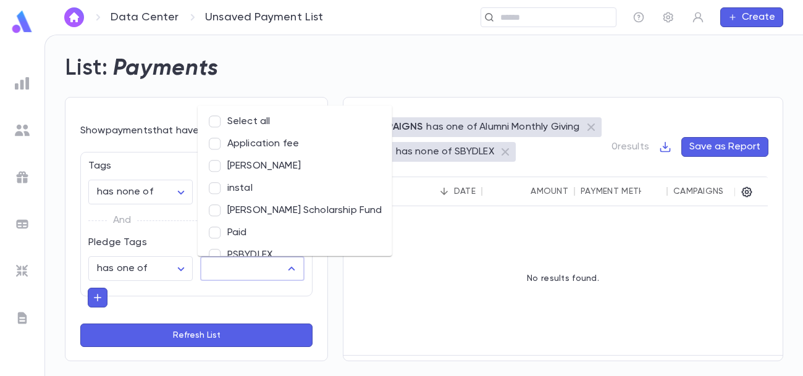
scroll to position [14, 0]
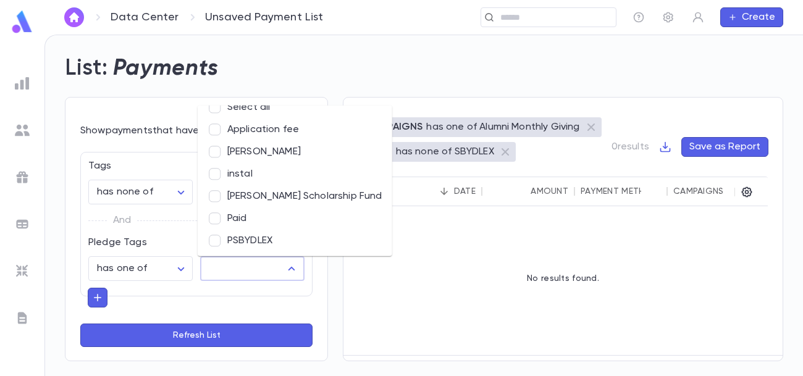
click at [274, 242] on li "PSBYDLEX" at bounding box center [295, 241] width 195 height 22
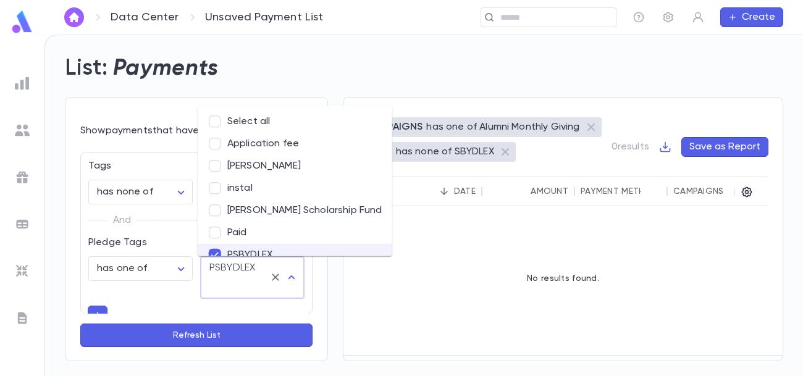
click at [228, 337] on button "Refresh List" at bounding box center [196, 335] width 232 height 23
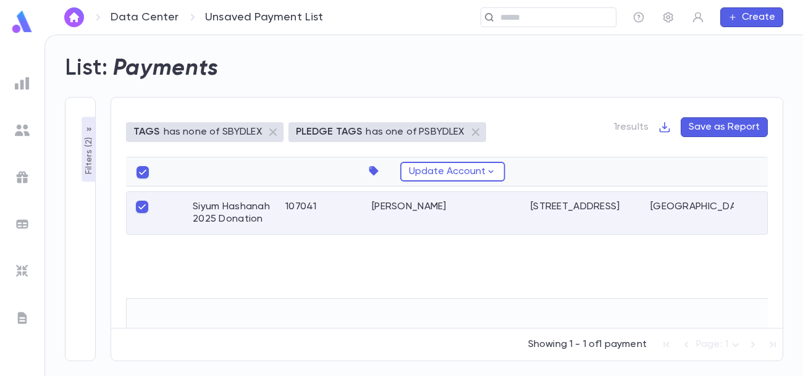
scroll to position [0, 253]
click at [374, 168] on icon "button" at bounding box center [373, 170] width 9 height 9
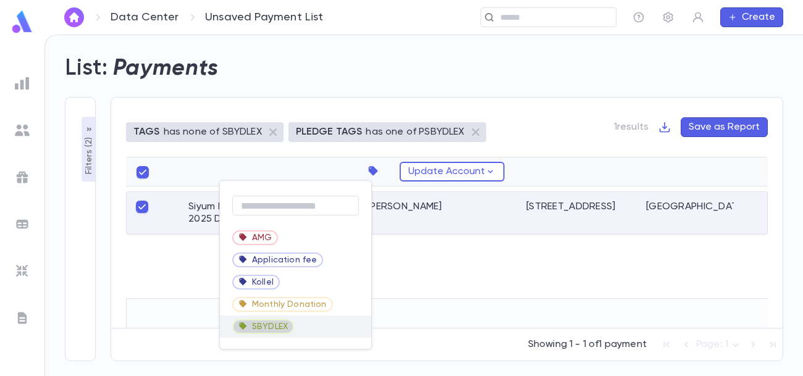
click at [290, 331] on span "SBYDLEX" at bounding box center [263, 327] width 59 height 19
click at [290, 331] on div at bounding box center [401, 188] width 803 height 376
click at [310, 328] on div "SBYDLEX" at bounding box center [295, 327] width 151 height 22
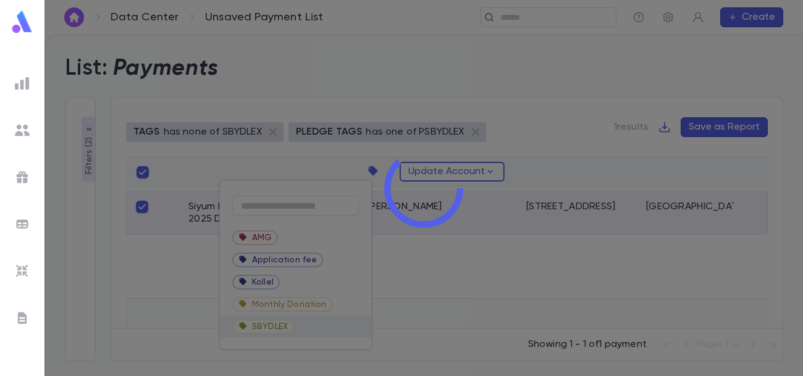
click at [310, 328] on div at bounding box center [423, 188] width 759 height 376
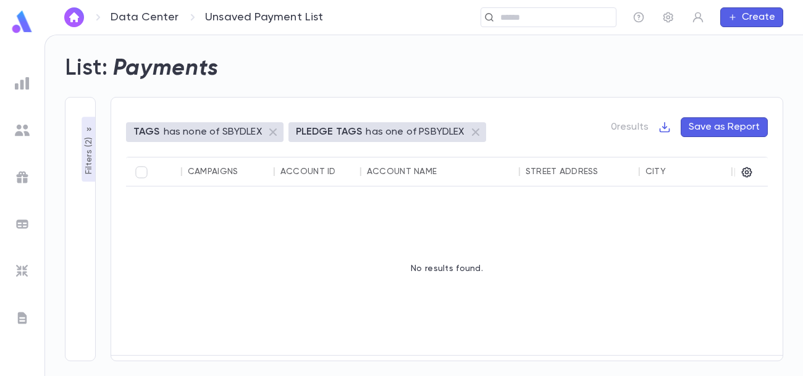
click at [87, 159] on p "Filters ( 2 )" at bounding box center [89, 155] width 12 height 40
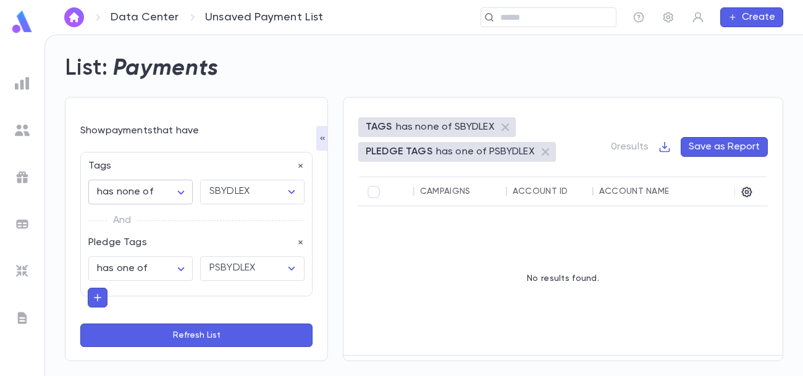
click at [166, 190] on body "**********" at bounding box center [401, 206] width 803 height 342
click at [150, 216] on span "has one of" at bounding box center [141, 218] width 81 height 12
type input "**********"
click at [290, 192] on icon "Open" at bounding box center [291, 192] width 15 height 15
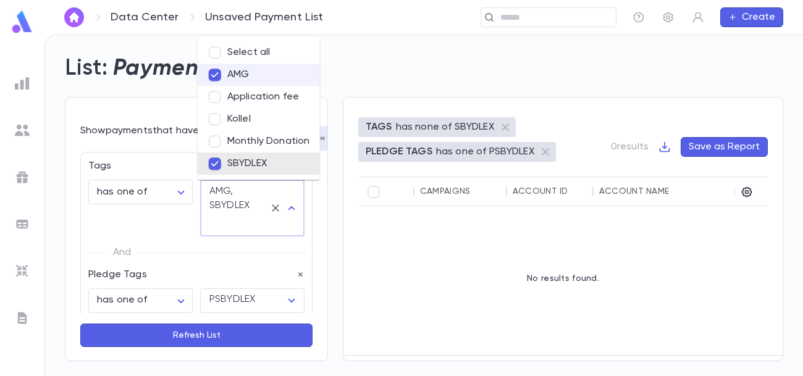
click at [224, 264] on div "**********" at bounding box center [196, 275] width 216 height 77
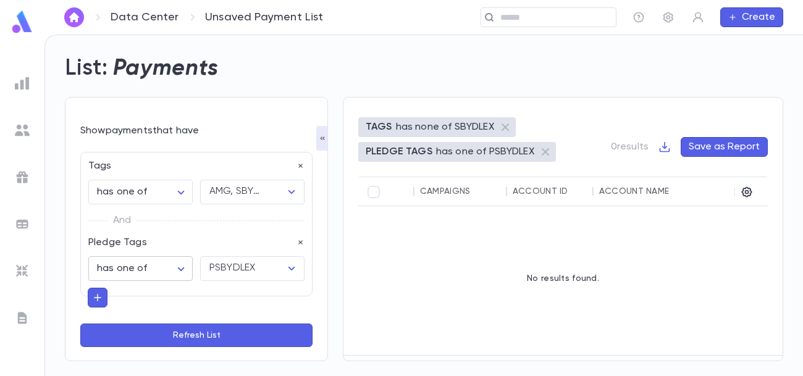
click at [179, 268] on body "**********" at bounding box center [401, 206] width 803 height 342
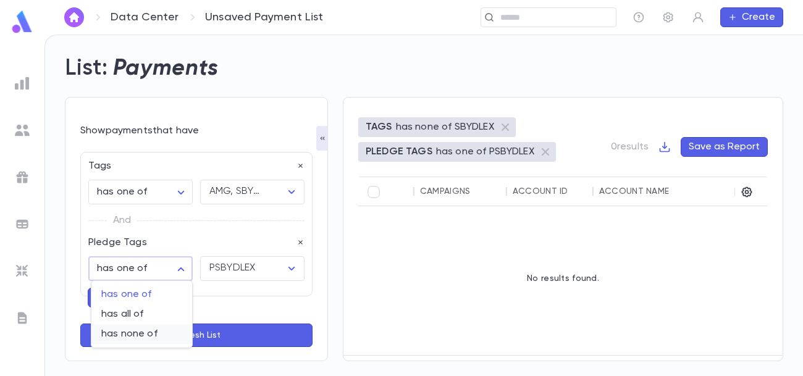
click at [149, 337] on span "has none of" at bounding box center [141, 334] width 81 height 12
type input "**********"
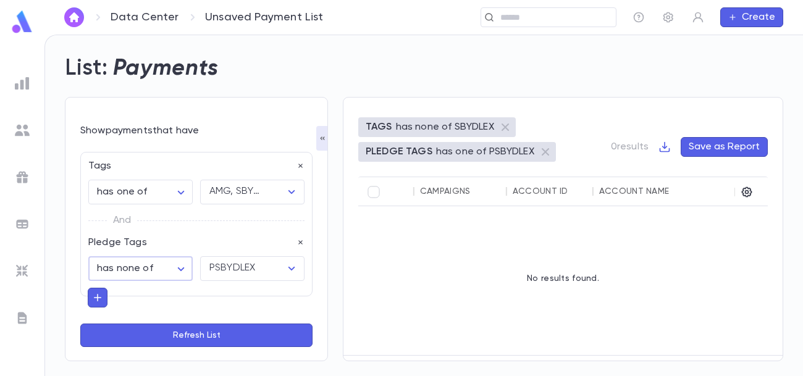
click at [184, 335] on button "Refresh List" at bounding box center [196, 335] width 232 height 23
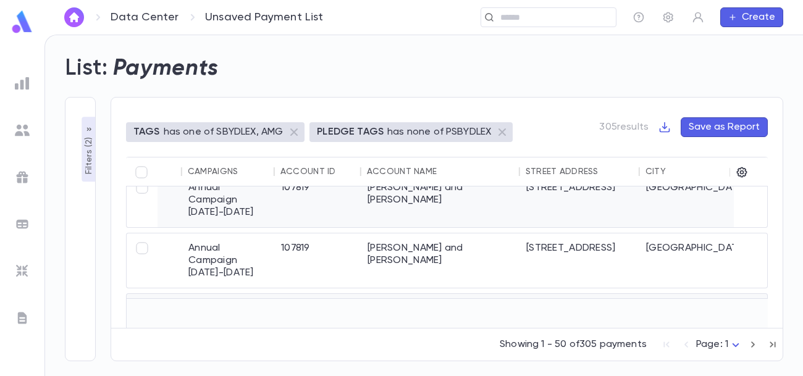
scroll to position [19, 253]
click at [407, 171] on div "Account Name" at bounding box center [402, 172] width 70 height 10
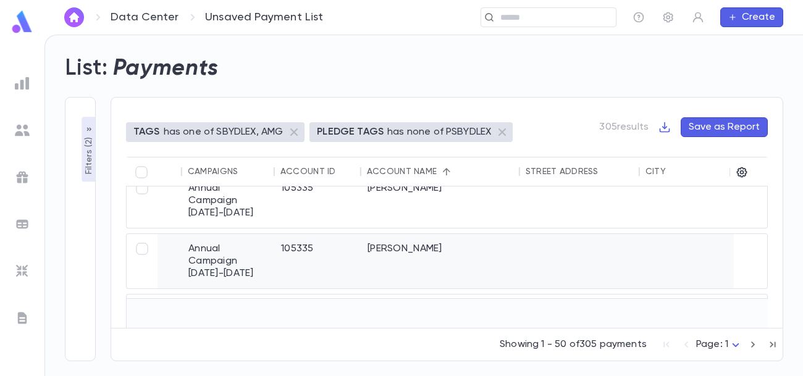
scroll to position [0, 253]
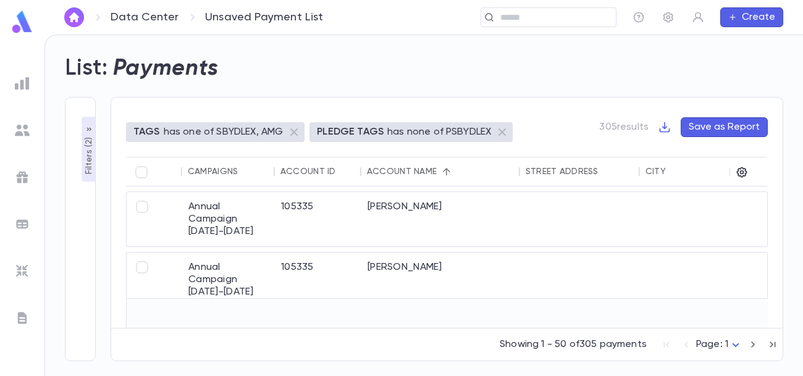
click at [89, 165] on p "Filters ( 2 )" at bounding box center [89, 155] width 12 height 40
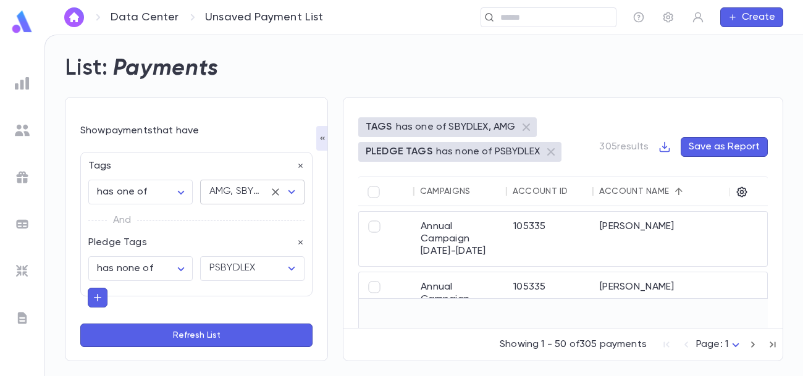
click at [289, 191] on icon "Open" at bounding box center [291, 192] width 15 height 15
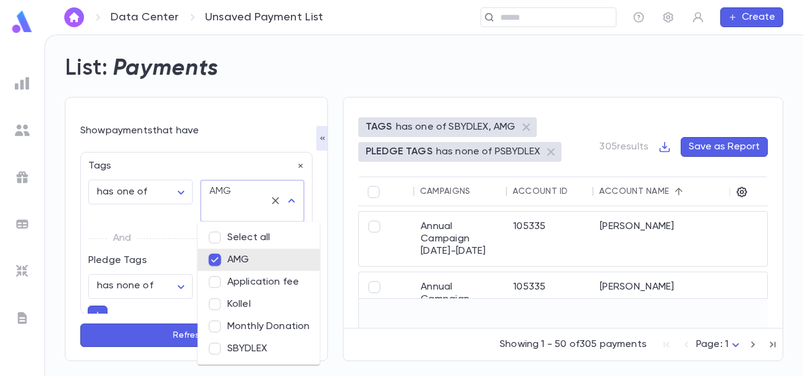
click at [160, 329] on button "Refresh List" at bounding box center [196, 335] width 232 height 23
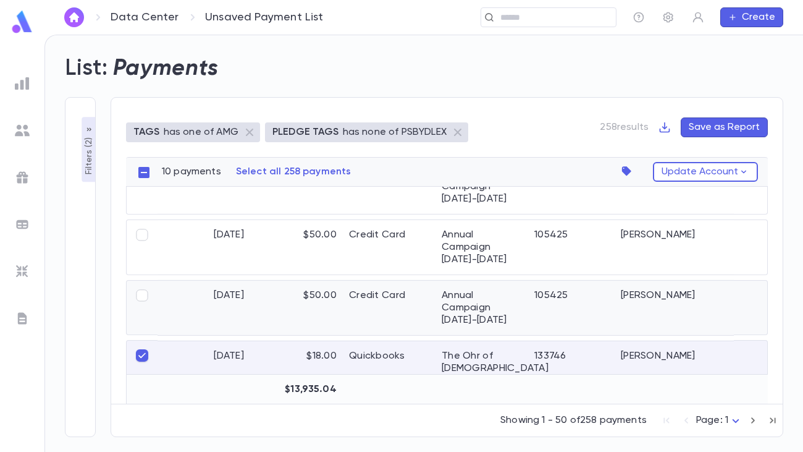
scroll to position [1975, 0]
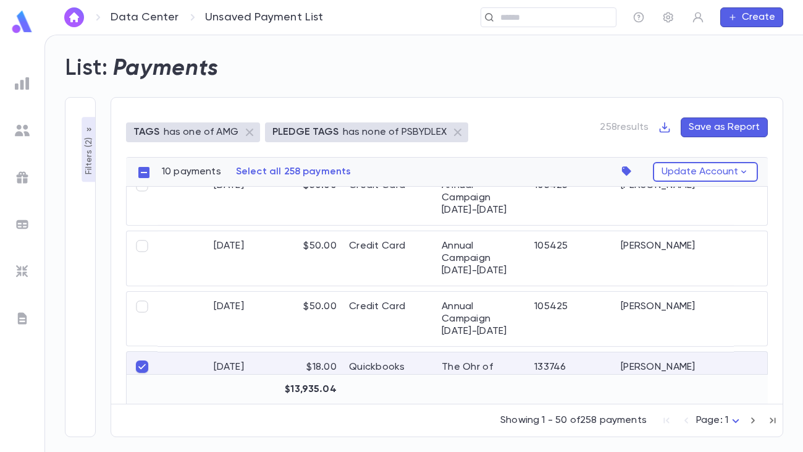
click at [88, 171] on p "Filters ( 2 )" at bounding box center [89, 155] width 12 height 40
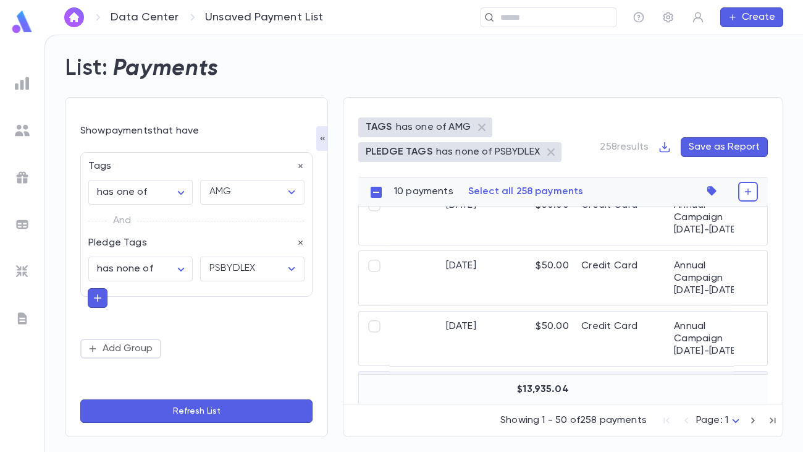
click at [98, 300] on icon "button" at bounding box center [97, 297] width 7 height 7
type input "****"
click at [135, 329] on li "Date" at bounding box center [196, 321] width 217 height 20
click at [178, 344] on body "**********" at bounding box center [401, 243] width 803 height 417
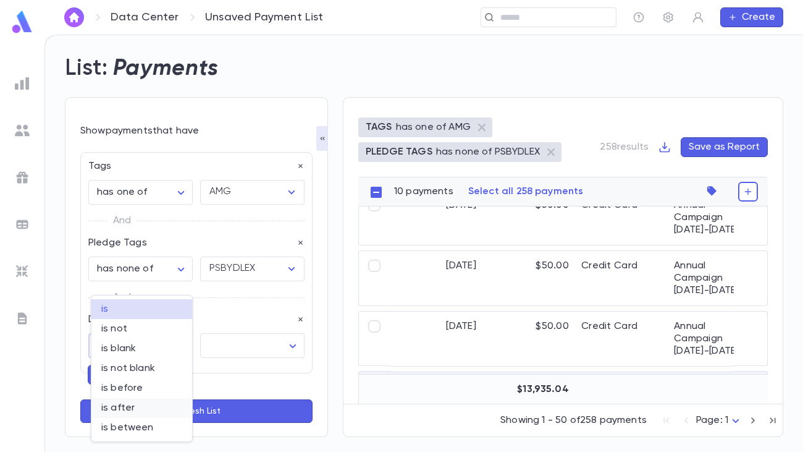
click at [143, 376] on span "is after" at bounding box center [141, 408] width 81 height 12
type input "**********"
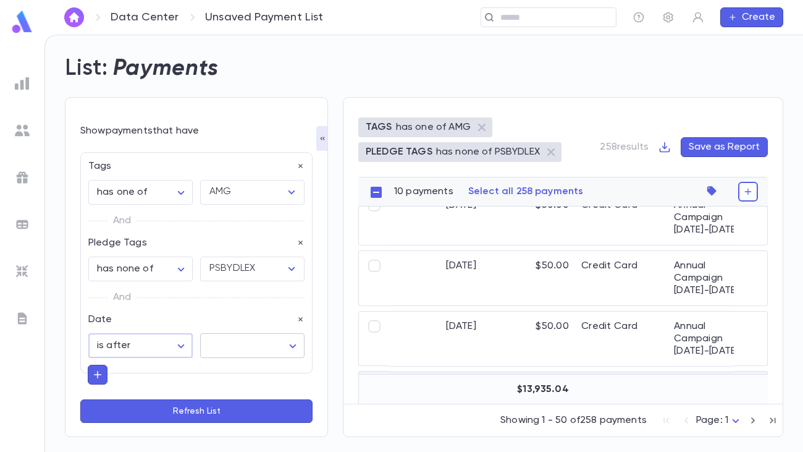
click at [245, 348] on body "**********" at bounding box center [401, 243] width 803 height 417
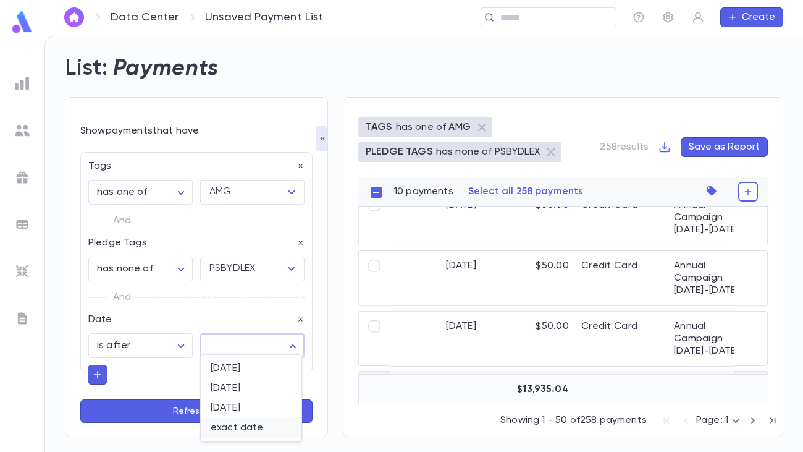
click at [234, 376] on span "exact date" at bounding box center [251, 427] width 81 height 12
type input "*********"
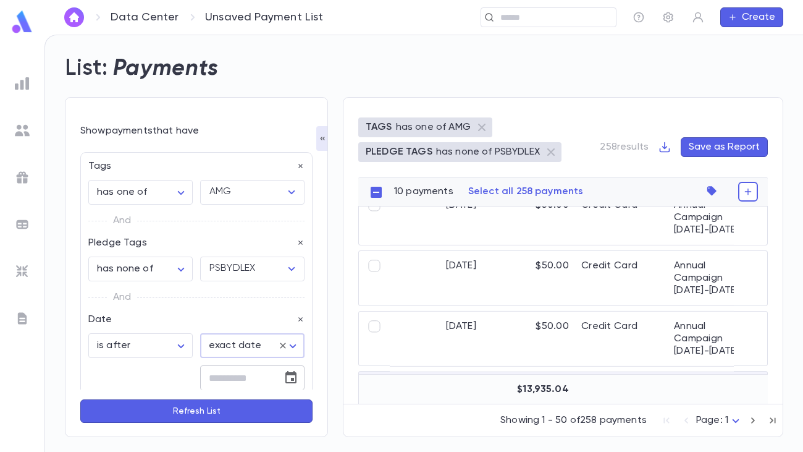
click at [289, 374] on icon "Choose date" at bounding box center [290, 377] width 11 height 12
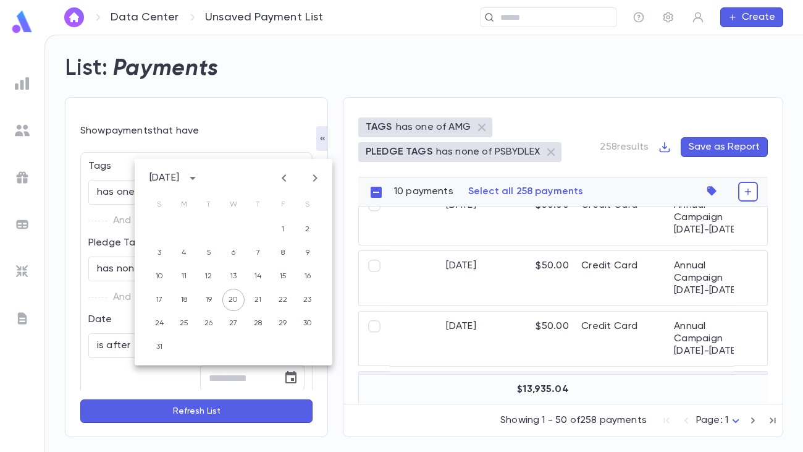
click at [200, 174] on icon "calendar view is open, switch to year view" at bounding box center [192, 178] width 15 height 15
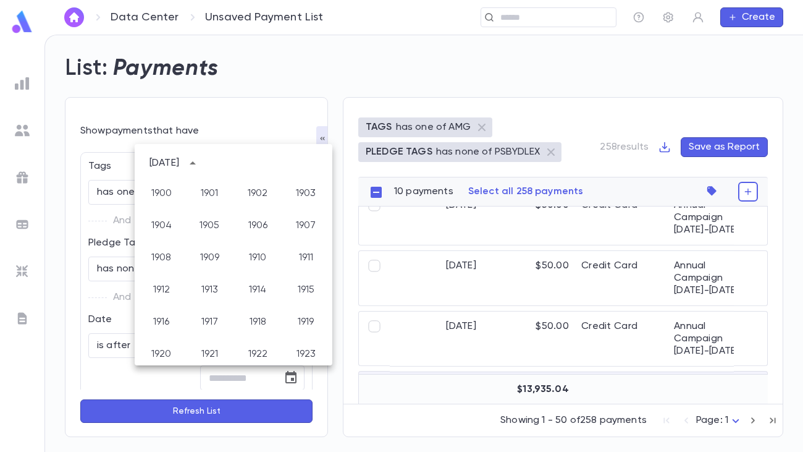
scroll to position [917, 0]
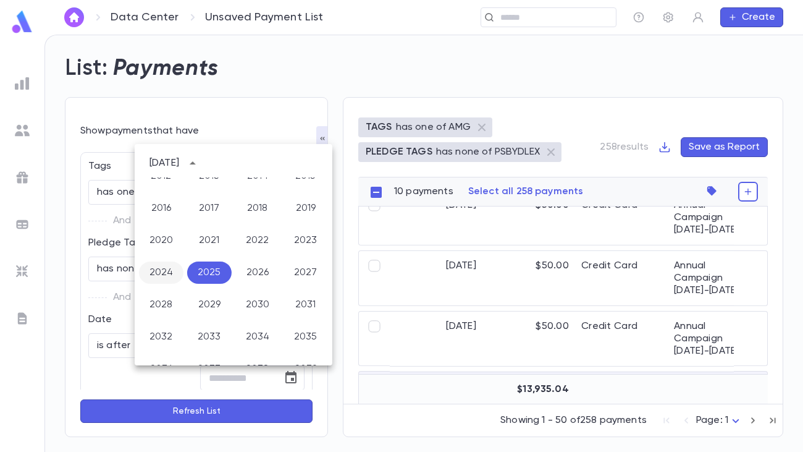
click at [162, 268] on button "2024" at bounding box center [161, 272] width 44 height 22
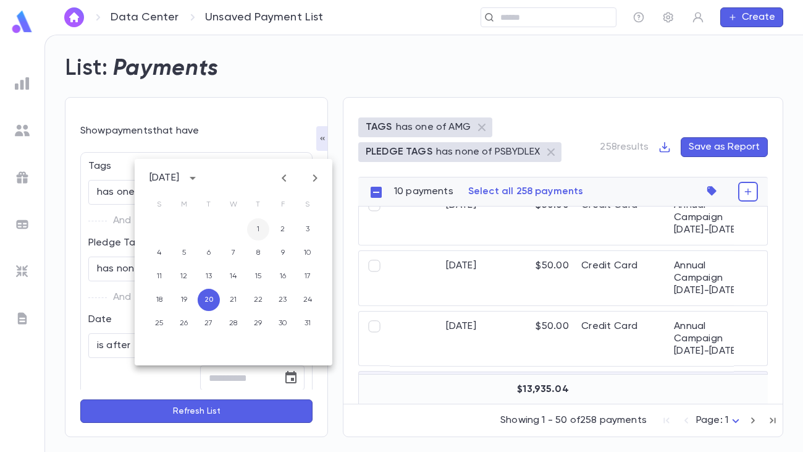
click at [255, 230] on button "1" at bounding box center [258, 229] width 22 height 22
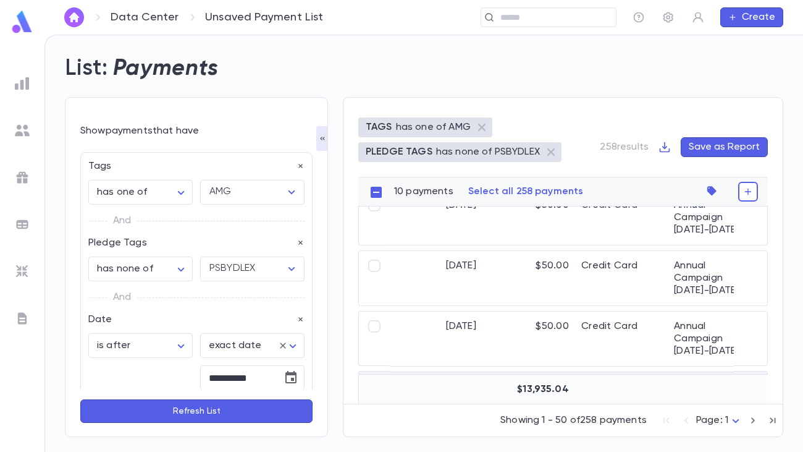
type input "**********"
click at [222, 376] on button "Refresh List" at bounding box center [196, 410] width 232 height 23
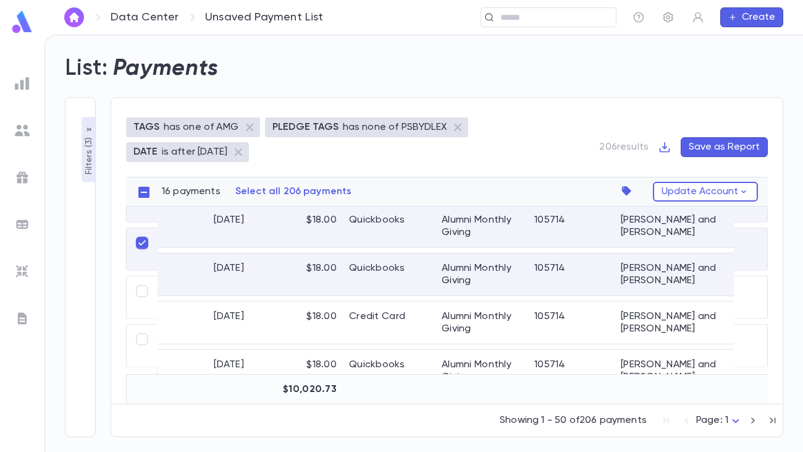
scroll to position [2382, 0]
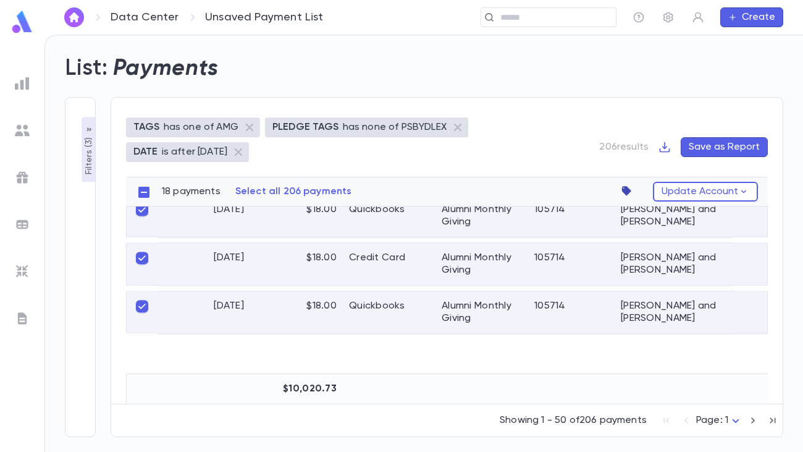
click at [630, 191] on icon "button" at bounding box center [626, 190] width 9 height 9
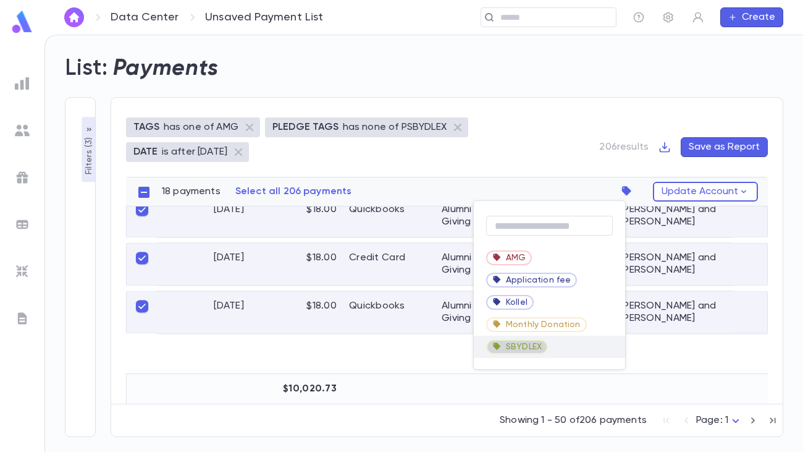
click at [536, 347] on span "SBYDLEX" at bounding box center [524, 347] width 36 height 10
click at [536, 347] on div at bounding box center [401, 226] width 803 height 452
click at [556, 348] on div "SBYDLEX" at bounding box center [549, 347] width 151 height 22
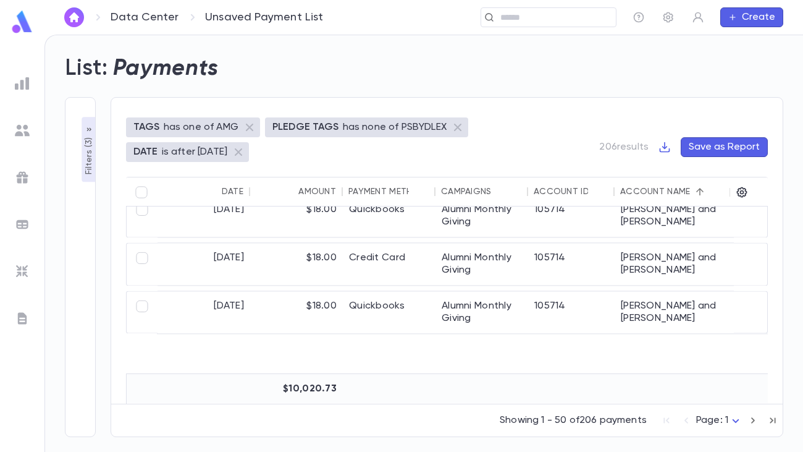
click at [733, 376] on body "**********" at bounding box center [401, 243] width 803 height 417
click at [732, 368] on span "Page: 2" at bounding box center [722, 368] width 36 height 12
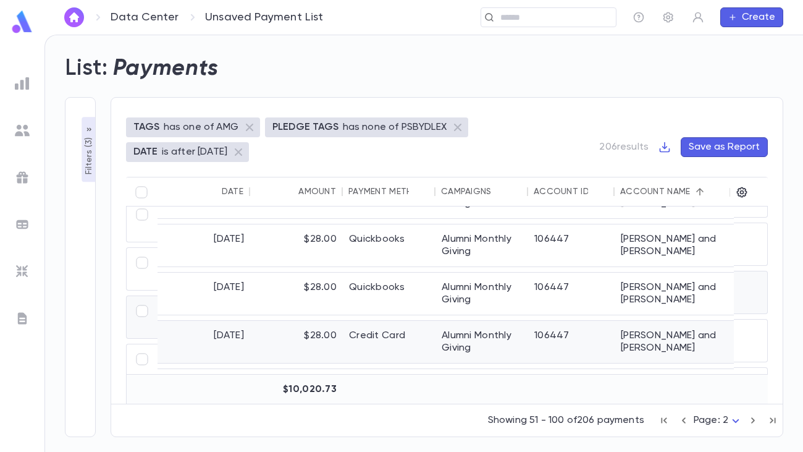
scroll to position [997, 0]
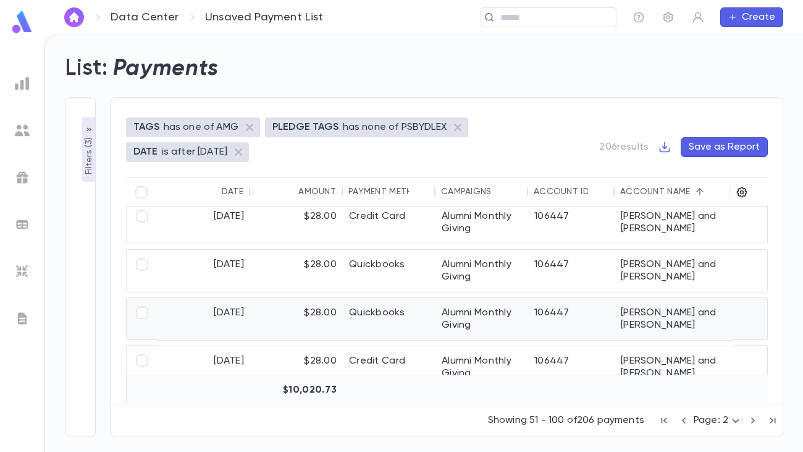
click at [423, 330] on div "Quickbooks" at bounding box center [389, 319] width 93 height 42
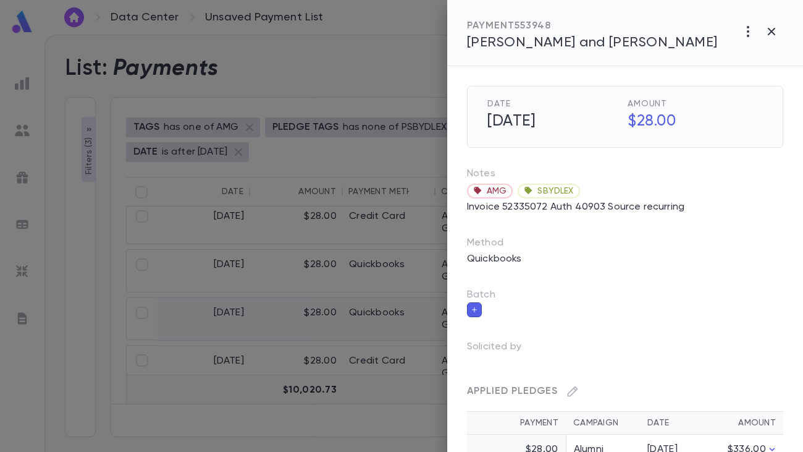
click at [423, 330] on div at bounding box center [401, 226] width 803 height 452
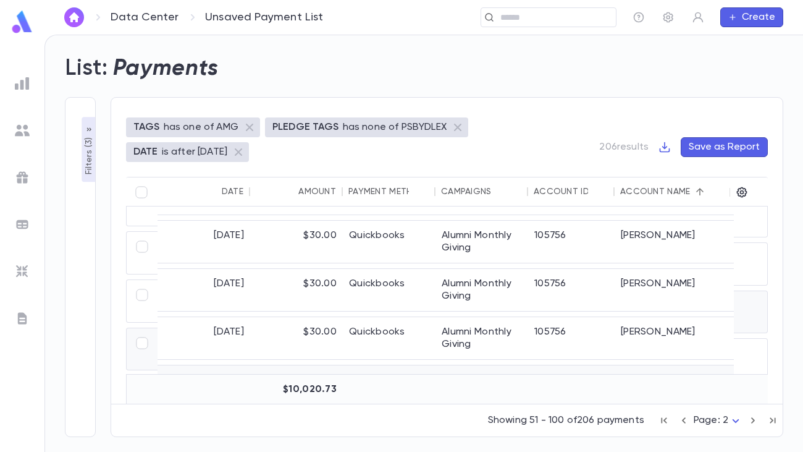
scroll to position [70, 4]
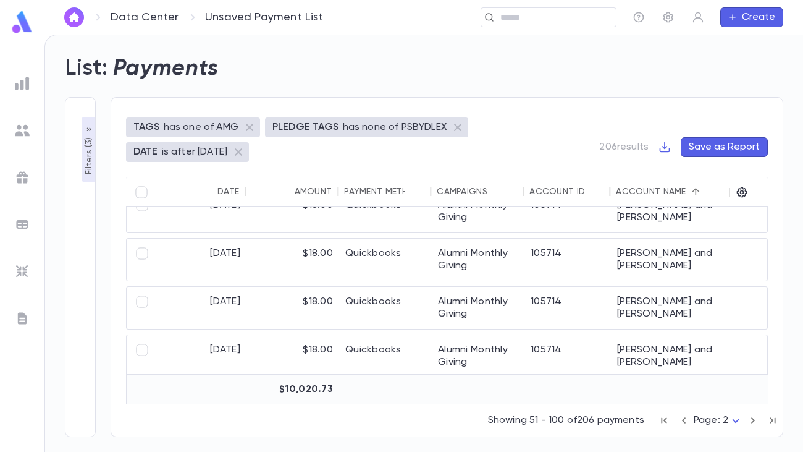
click at [87, 176] on button "Filters ( 3 )" at bounding box center [89, 149] width 15 height 65
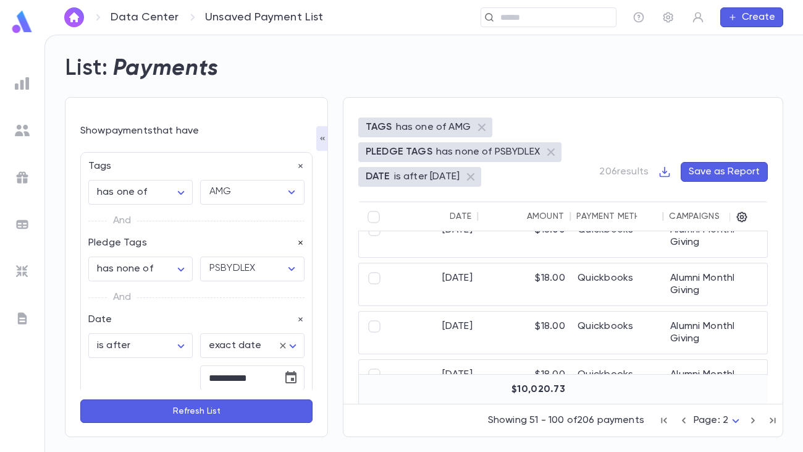
click at [297, 243] on icon "button" at bounding box center [301, 242] width 9 height 9
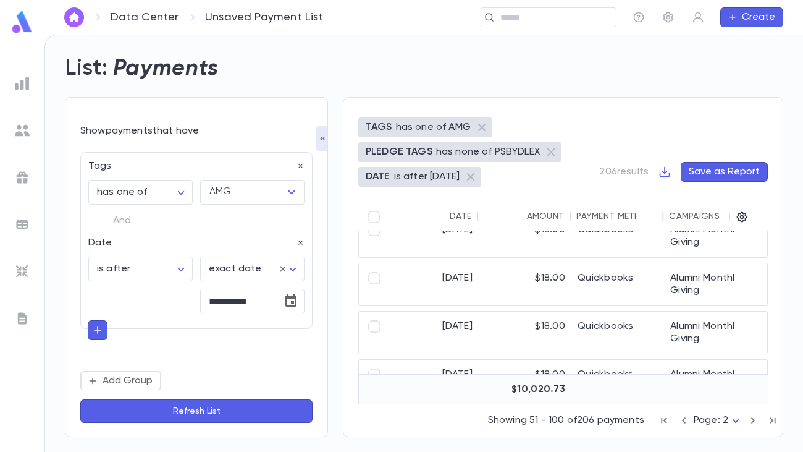
click at [96, 328] on icon "button" at bounding box center [97, 330] width 11 height 12
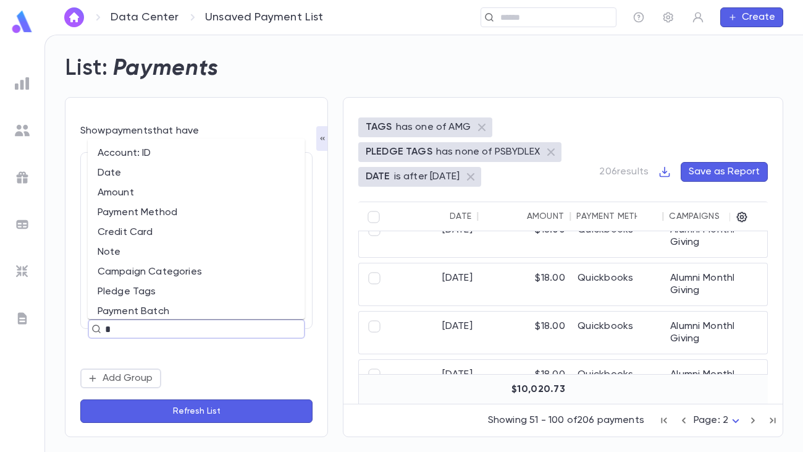
type input "**"
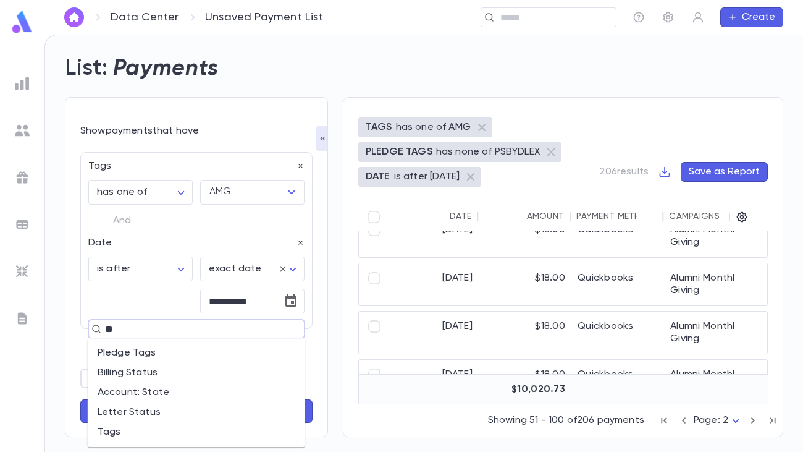
click at [140, 376] on li "Tags" at bounding box center [196, 432] width 217 height 20
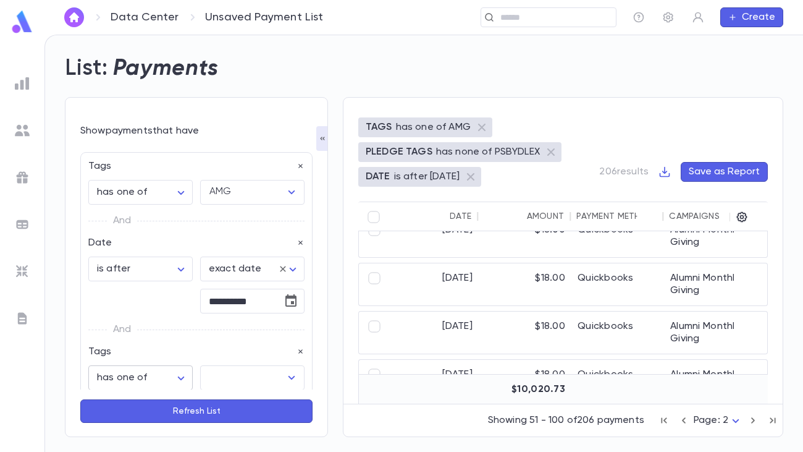
click at [178, 376] on body "**********" at bounding box center [401, 243] width 803 height 417
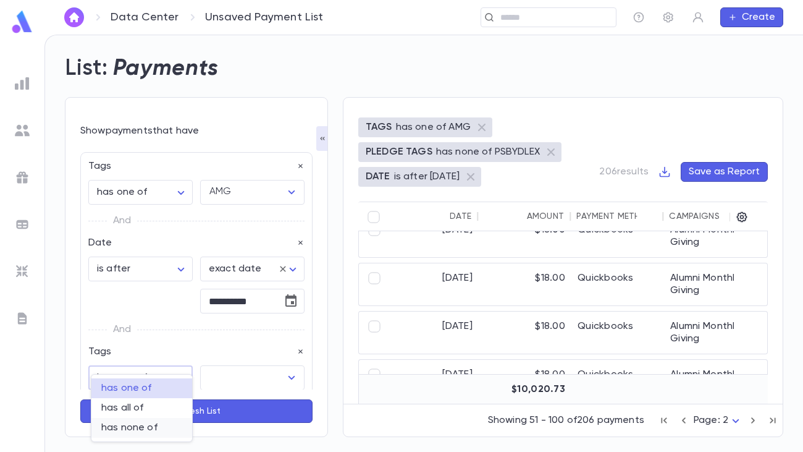
click at [159, 376] on span "has none of" at bounding box center [141, 427] width 81 height 12
type input "**********"
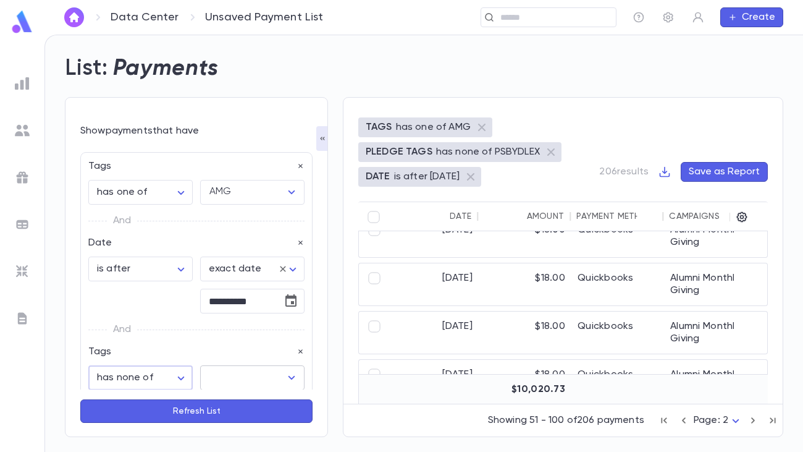
click at [237, 376] on input "text" at bounding box center [243, 377] width 75 height 23
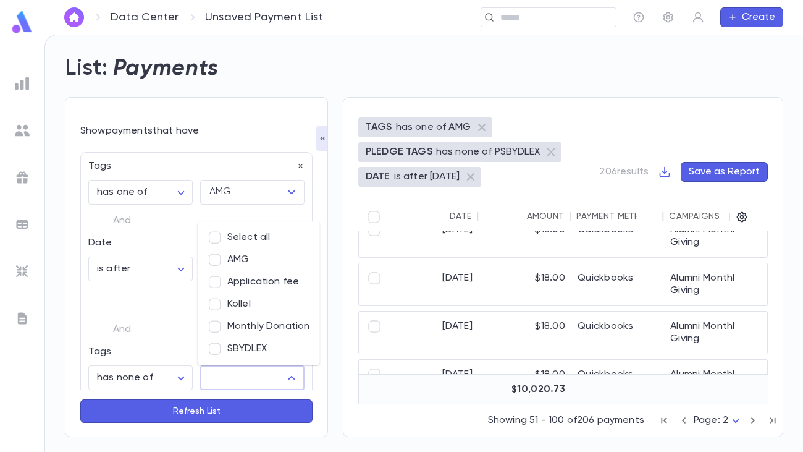
click at [237, 342] on li "SBYDLEX" at bounding box center [259, 348] width 122 height 22
click at [224, 376] on button "Refresh List" at bounding box center [196, 410] width 232 height 23
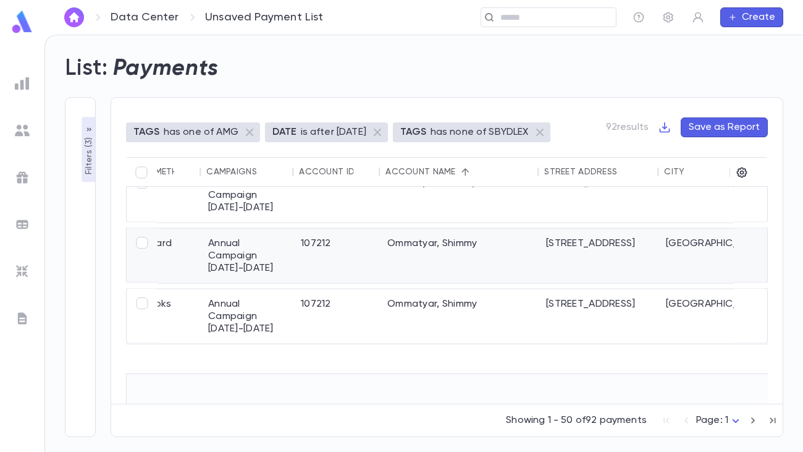
scroll to position [2584, 234]
click at [751, 376] on icon "button" at bounding box center [753, 420] width 14 height 15
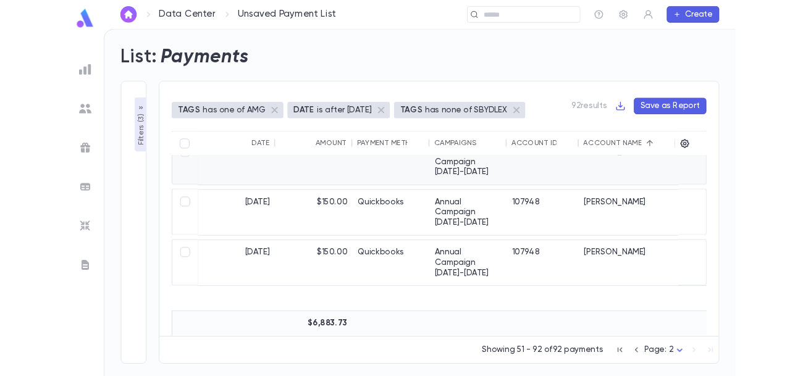
scroll to position [1839, 0]
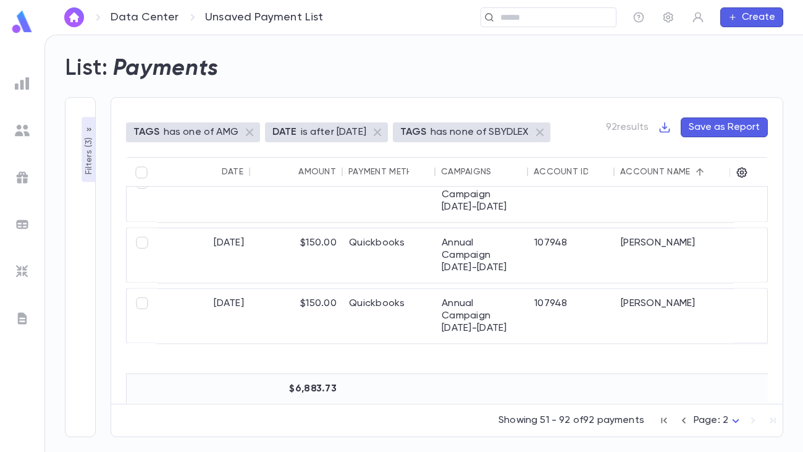
click at [737, 376] on body "**********" at bounding box center [401, 243] width 803 height 417
click at [764, 69] on div at bounding box center [401, 226] width 803 height 452
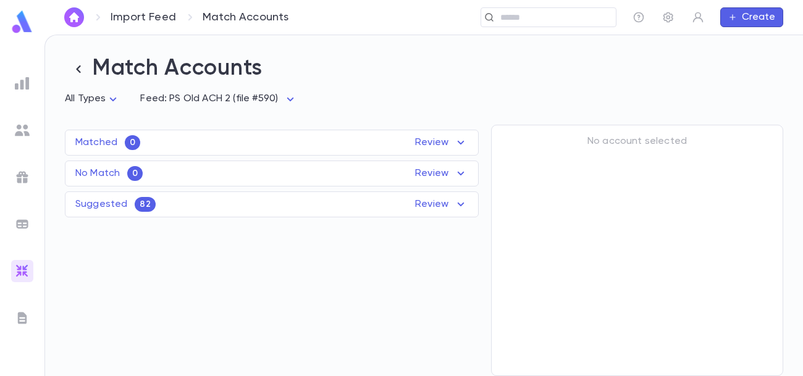
click at [287, 208] on div "Suggested 82 Review" at bounding box center [271, 204] width 413 height 15
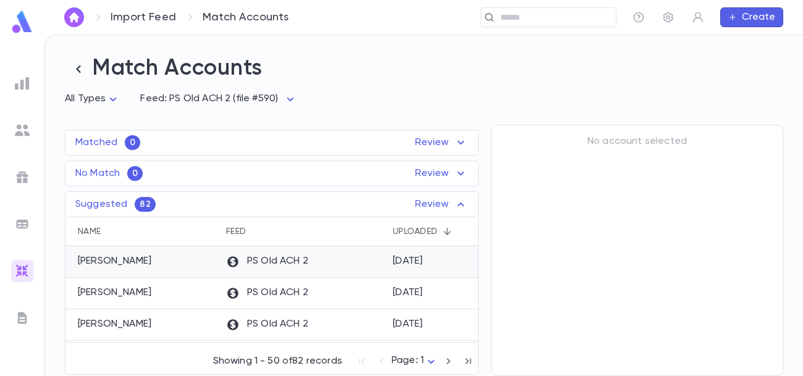
click at [310, 256] on div "PS Old ACH 2" at bounding box center [303, 263] width 167 height 32
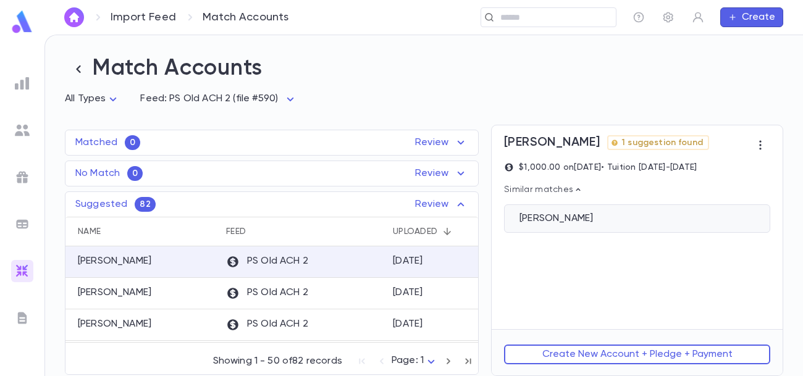
click at [703, 220] on div "[PERSON_NAME]" at bounding box center [637, 219] width 235 height 12
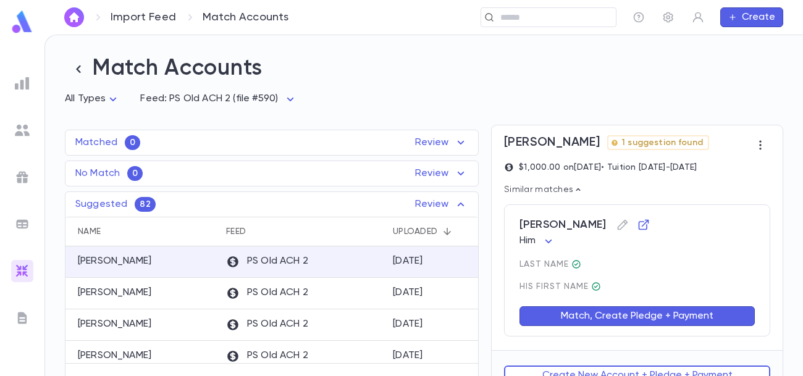
click at [668, 314] on button "Match, Create Pledge + Payment" at bounding box center [637, 316] width 235 height 20
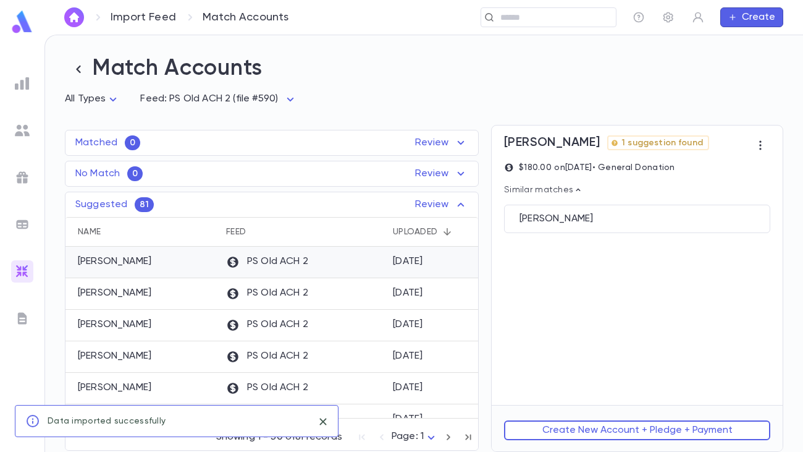
click at [386, 264] on div "PS Old ACH 2" at bounding box center [303, 263] width 167 height 32
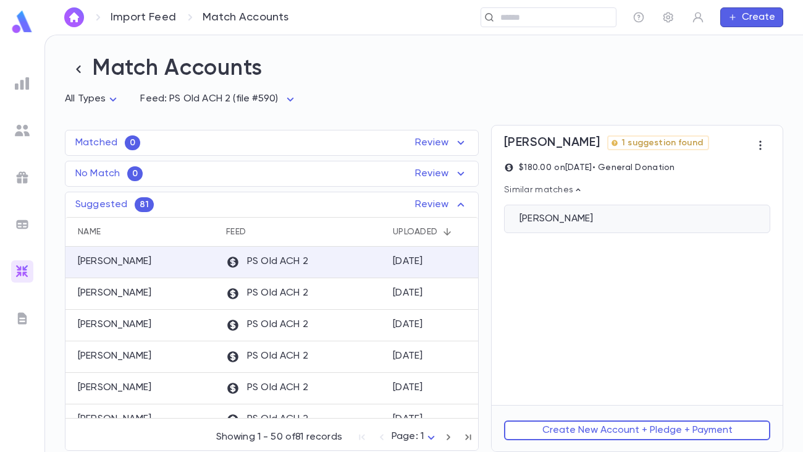
click at [595, 224] on div "[PERSON_NAME]" at bounding box center [637, 219] width 235 height 12
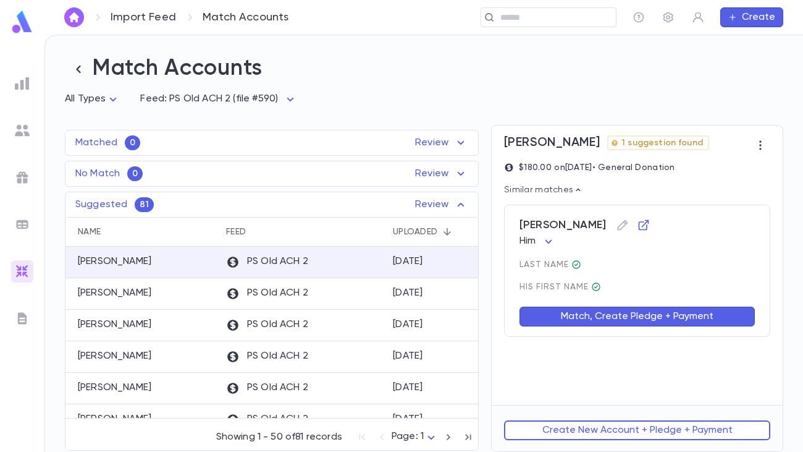
click at [636, 313] on button "Match, Create Pledge + Payment" at bounding box center [637, 316] width 235 height 20
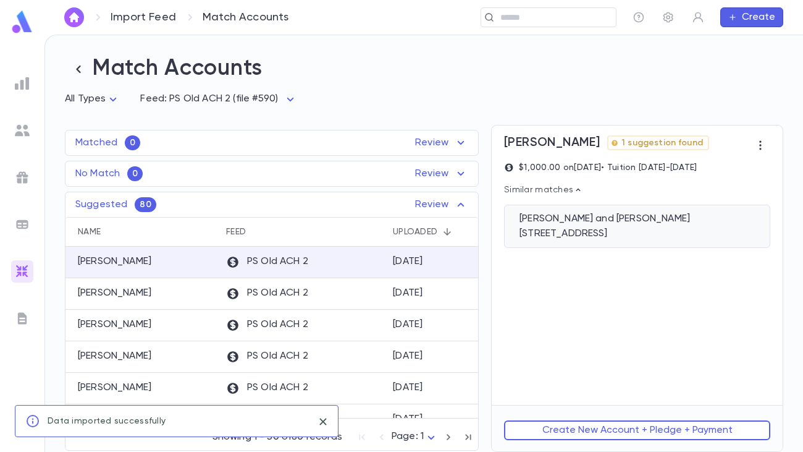
click at [609, 236] on div "[STREET_ADDRESS]" at bounding box center [637, 233] width 235 height 12
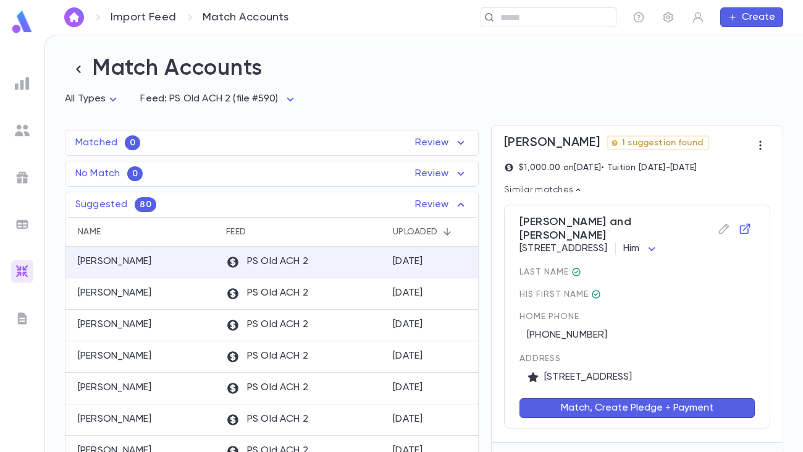
click at [644, 376] on button "Match, Create Pledge + Payment" at bounding box center [637, 408] width 235 height 20
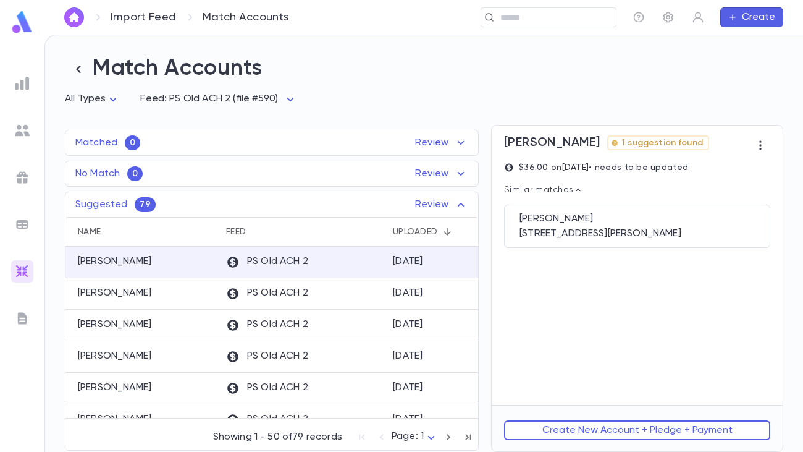
click at [601, 314] on div "Storch, Mirel 1 suggestion found $36.00 on 7/18/2025 • needs to be updated Simi…" at bounding box center [637, 264] width 291 height 279
click at [398, 258] on div "[DATE]" at bounding box center [408, 261] width 30 height 12
click at [573, 227] on div "2301 Gerard Court, Baltimore MD 21209" at bounding box center [637, 233] width 235 height 12
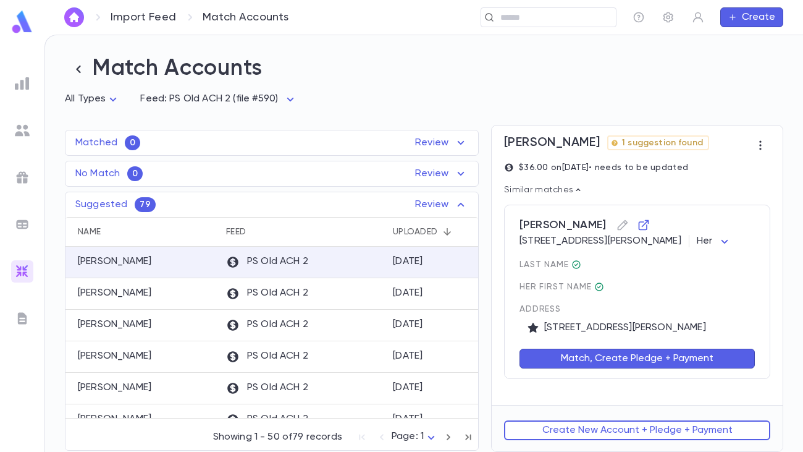
click at [601, 354] on button "Match, Create Pledge + Payment" at bounding box center [637, 358] width 235 height 20
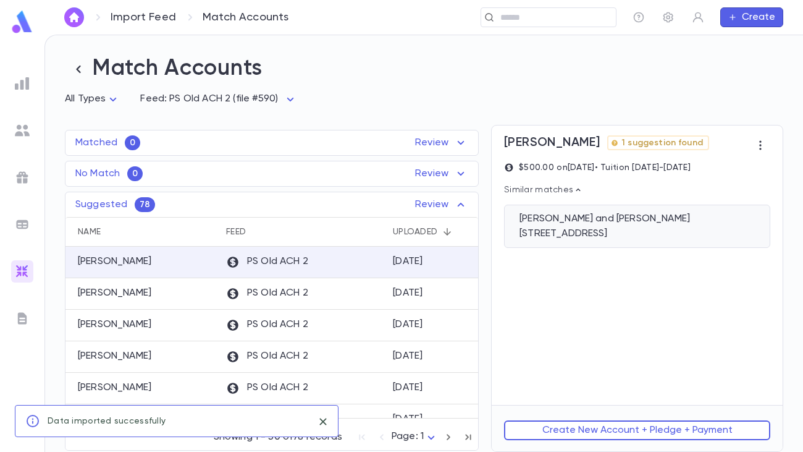
click at [622, 241] on div "Eisenbach, Abie and Chani 3361 N 54th St, Milwaukee WI 53216" at bounding box center [637, 226] width 266 height 43
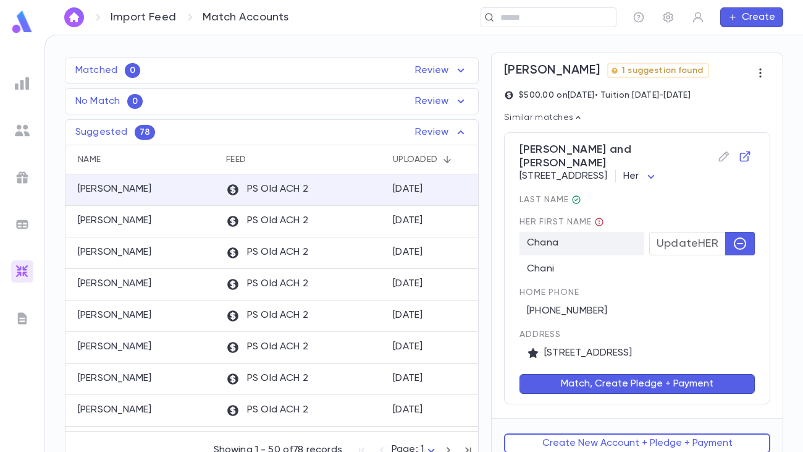
scroll to position [77, 0]
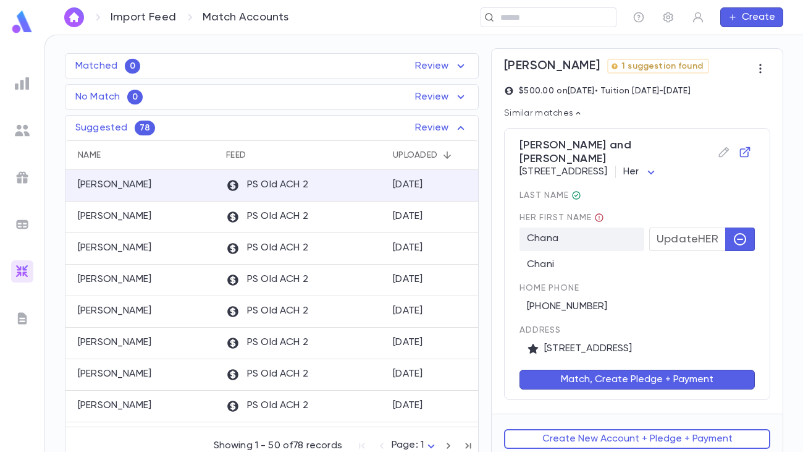
click at [684, 373] on button "Match, Create Pledge + Payment" at bounding box center [637, 379] width 235 height 20
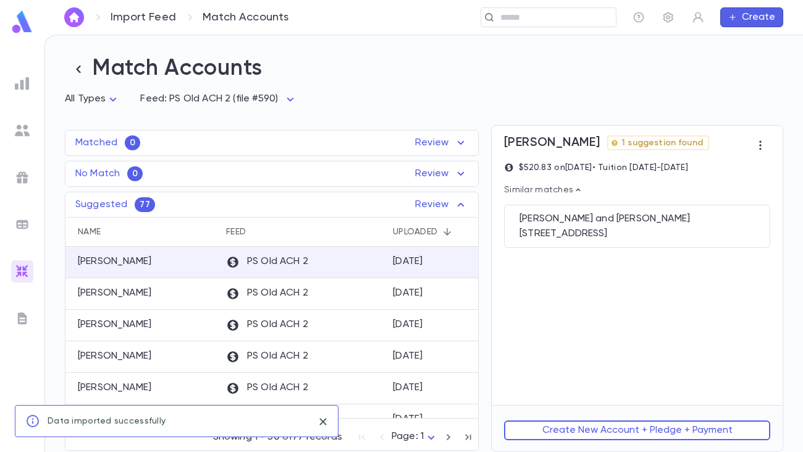
scroll to position [0, 0]
click at [666, 236] on div "[STREET_ADDRESS]" at bounding box center [637, 233] width 235 height 12
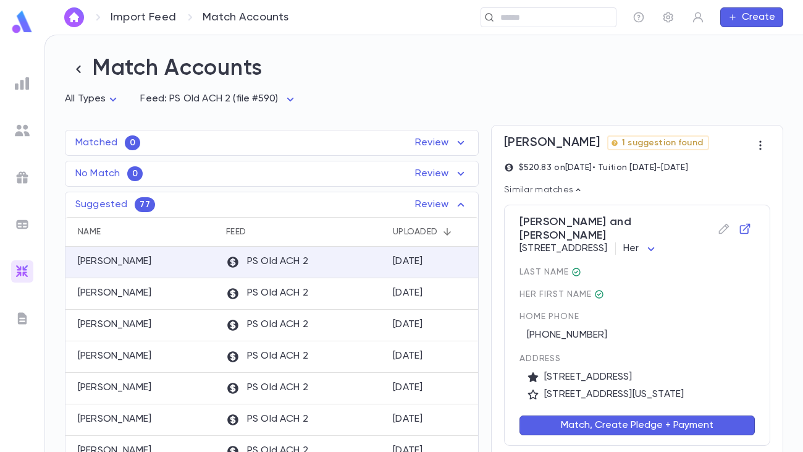
click at [606, 376] on button "Match, Create Pledge + Payment" at bounding box center [637, 425] width 235 height 20
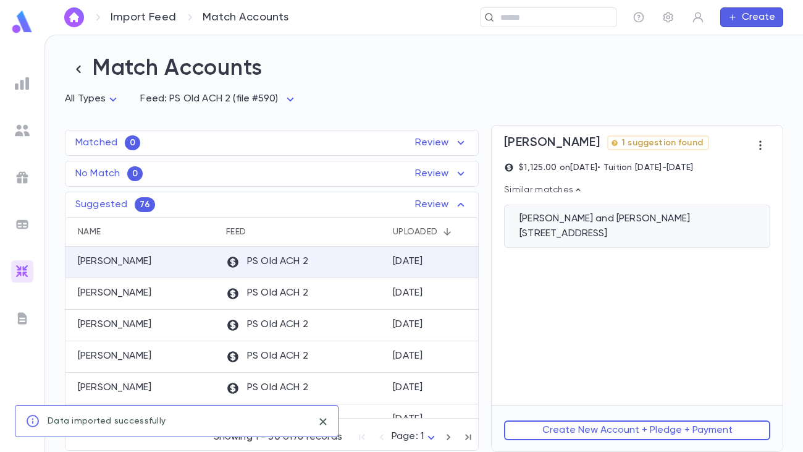
click at [614, 228] on div "[STREET_ADDRESS]" at bounding box center [637, 233] width 235 height 12
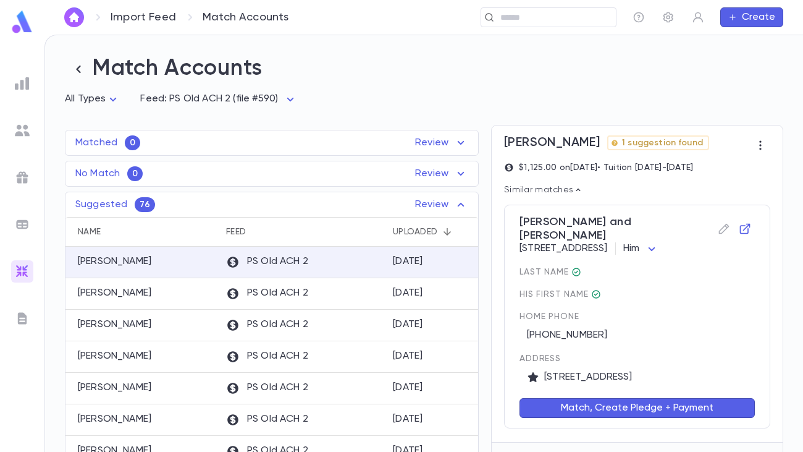
click at [614, 376] on button "Match, Create Pledge + Payment" at bounding box center [637, 408] width 235 height 20
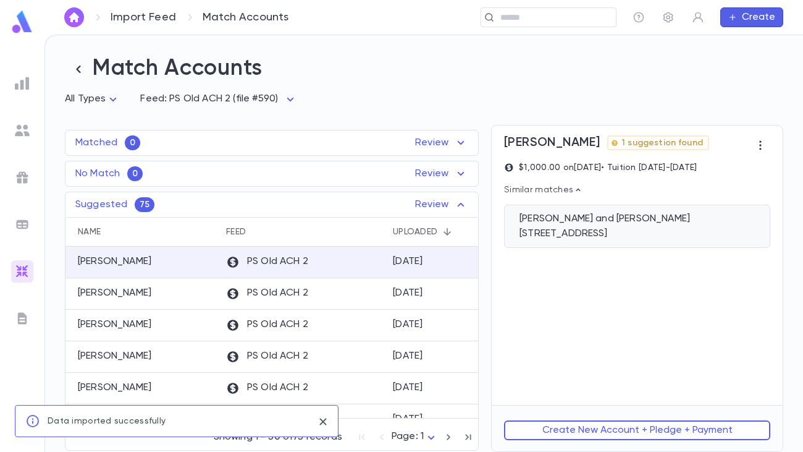
click at [646, 240] on div "Saltzman, Joel and Gilah 3309 N 49th Street, Milwaukee WI 53216" at bounding box center [637, 226] width 266 height 43
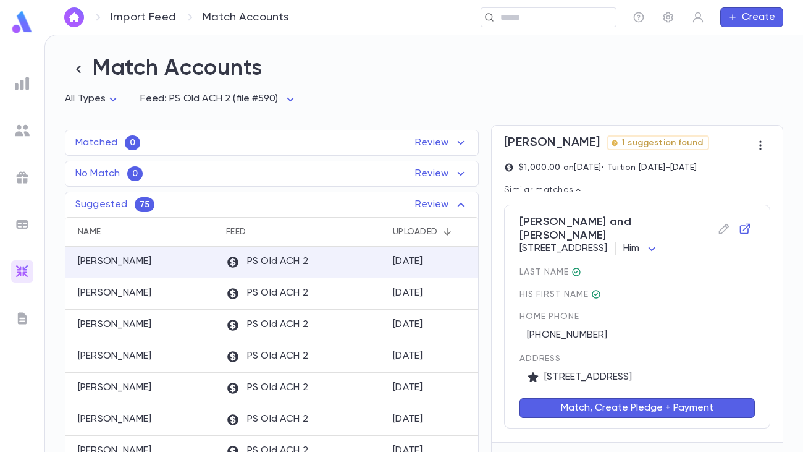
click at [620, 376] on button "Match, Create Pledge + Payment" at bounding box center [637, 408] width 235 height 20
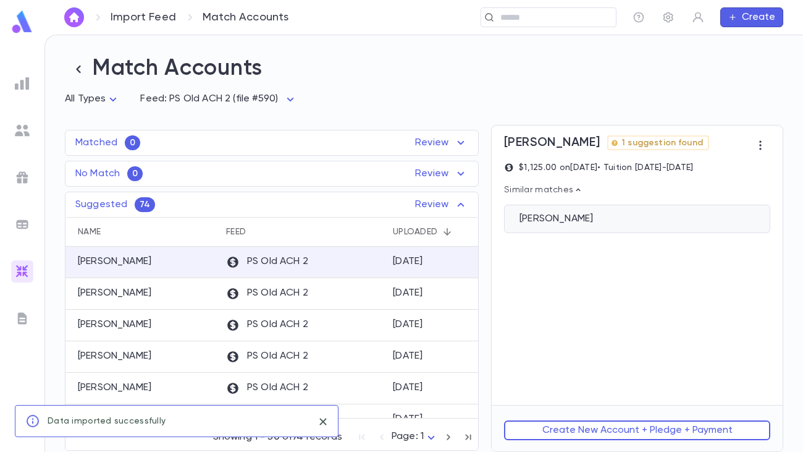
click at [622, 217] on div "Engalrd, Jennifer" at bounding box center [637, 219] width 235 height 12
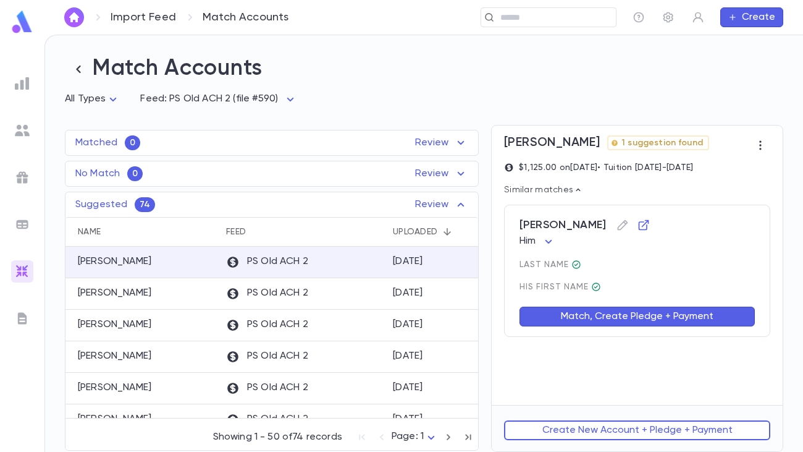
click at [605, 318] on button "Match, Create Pledge + Payment" at bounding box center [637, 316] width 235 height 20
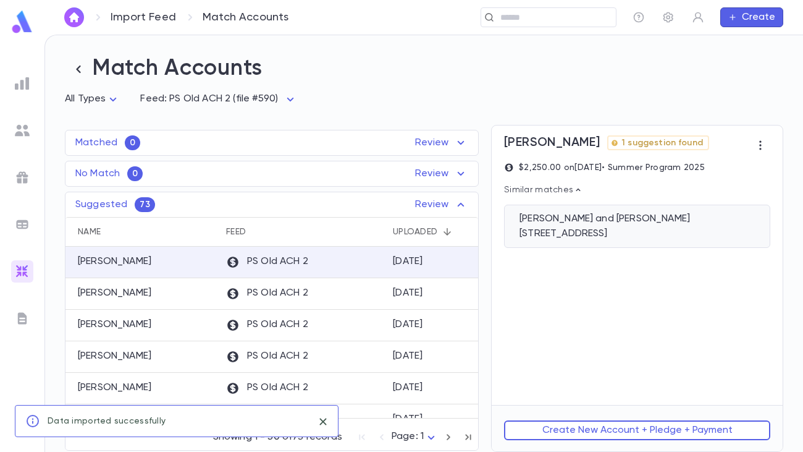
click at [639, 218] on div "[PERSON_NAME] and [PERSON_NAME]" at bounding box center [637, 219] width 235 height 12
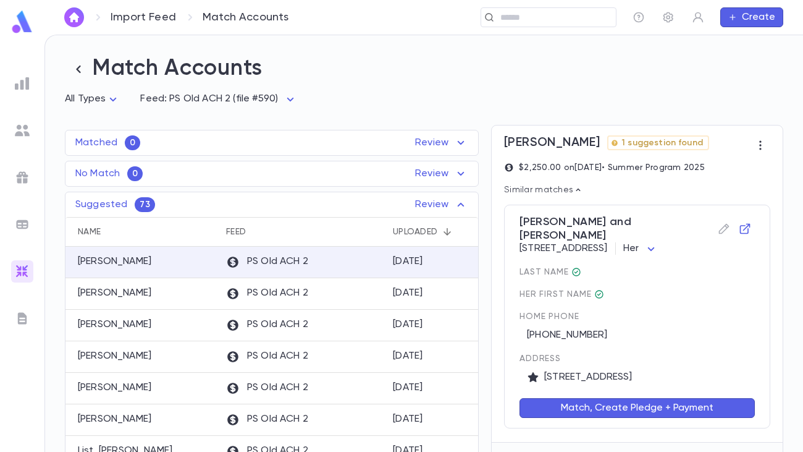
click at [631, 376] on button "Match, Create Pledge + Payment" at bounding box center [637, 408] width 235 height 20
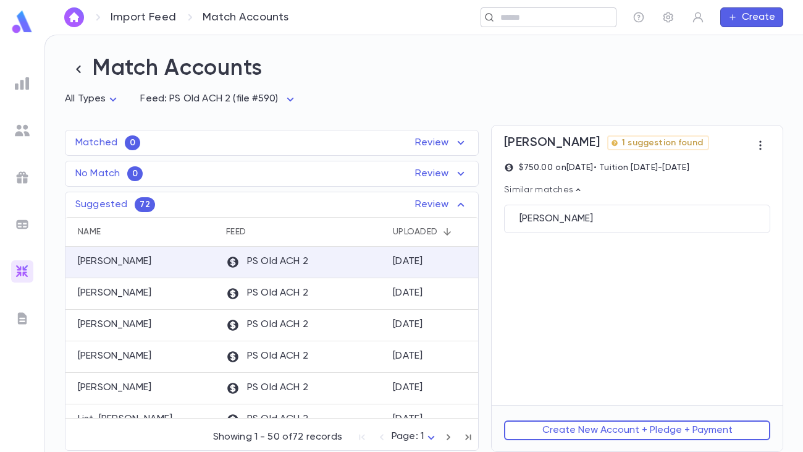
click at [552, 25] on div "​" at bounding box center [549, 17] width 136 height 20
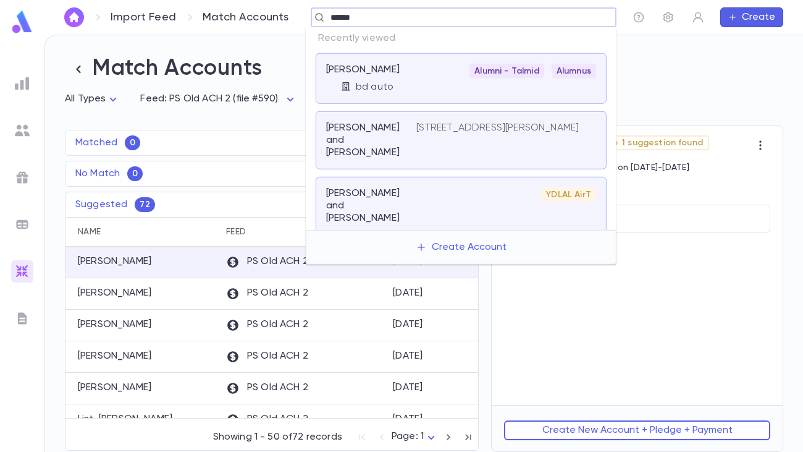
type input "******"
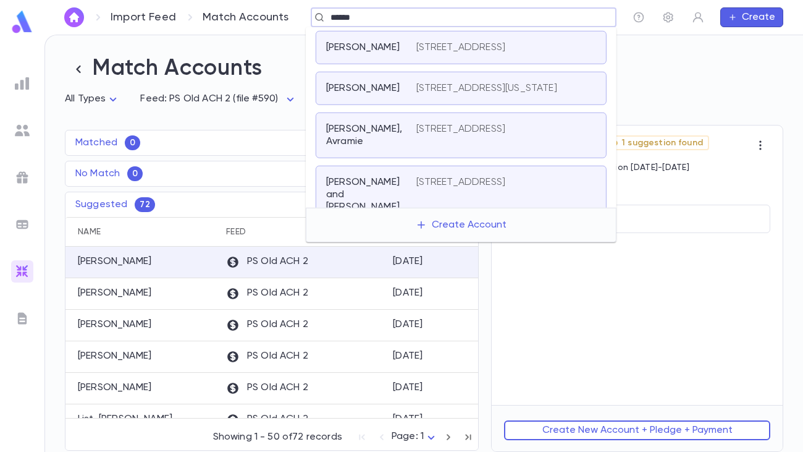
click at [484, 54] on p "[STREET_ADDRESS]" at bounding box center [461, 47] width 90 height 12
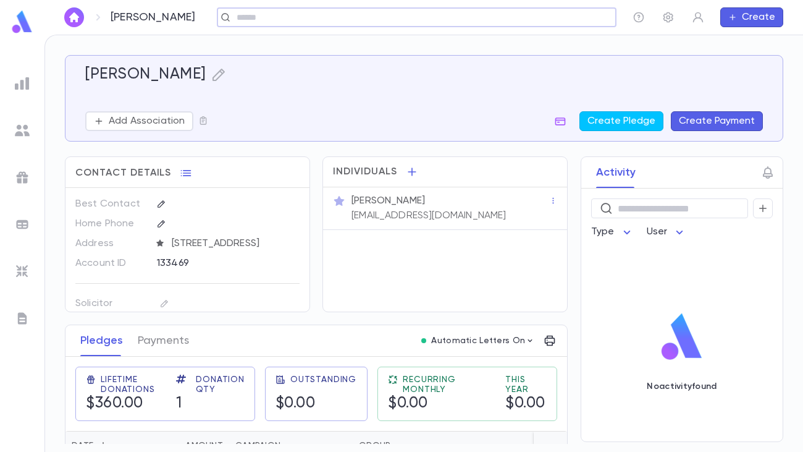
scroll to position [54, 0]
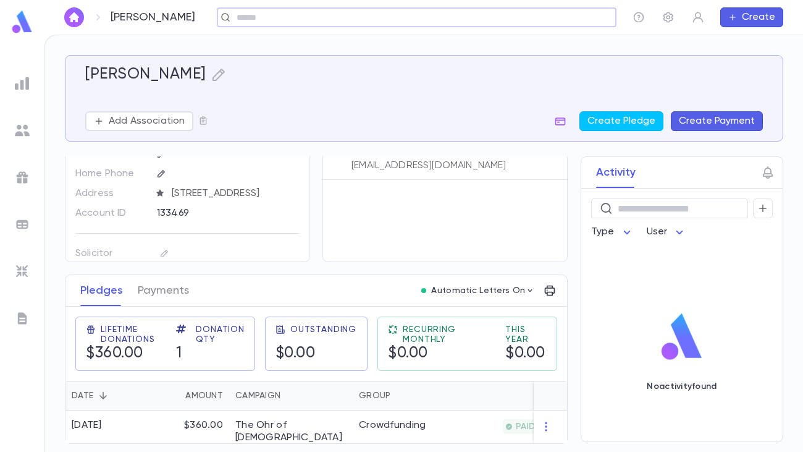
click at [375, 19] on input "text" at bounding box center [413, 18] width 360 height 12
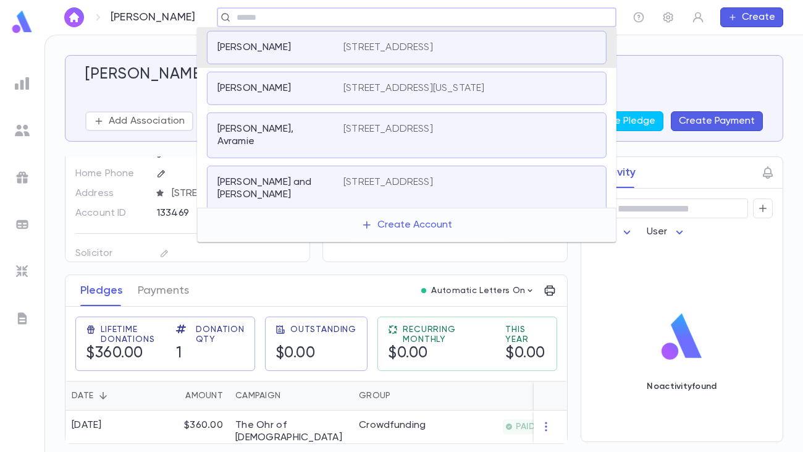
click at [185, 40] on div "Kiffel, Jacob Add Association Create Pledge Create Payment Contact Details Best…" at bounding box center [424, 243] width 758 height 416
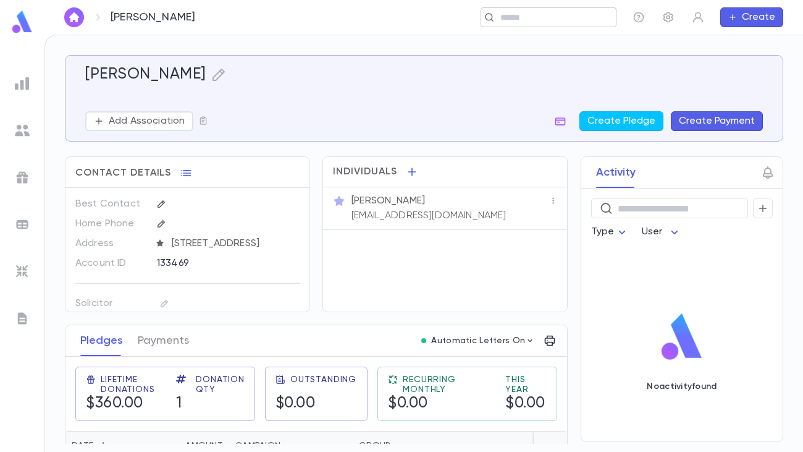
click at [525, 20] on input "text" at bounding box center [554, 18] width 114 height 12
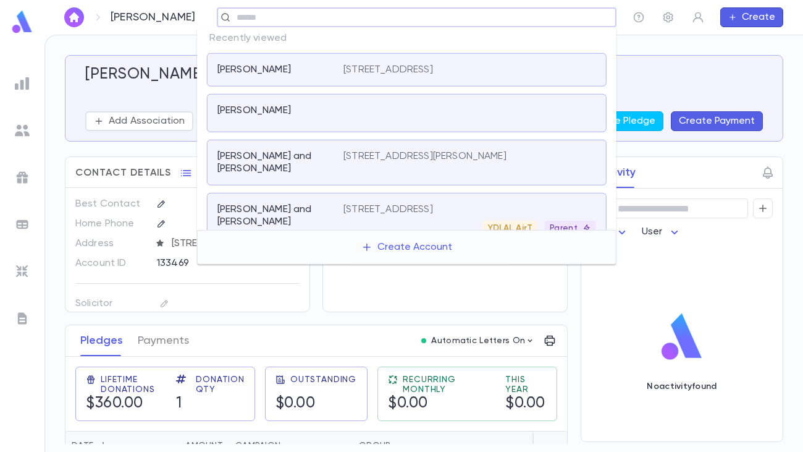
click at [306, 109] on div "[PERSON_NAME]" at bounding box center [272, 110] width 111 height 12
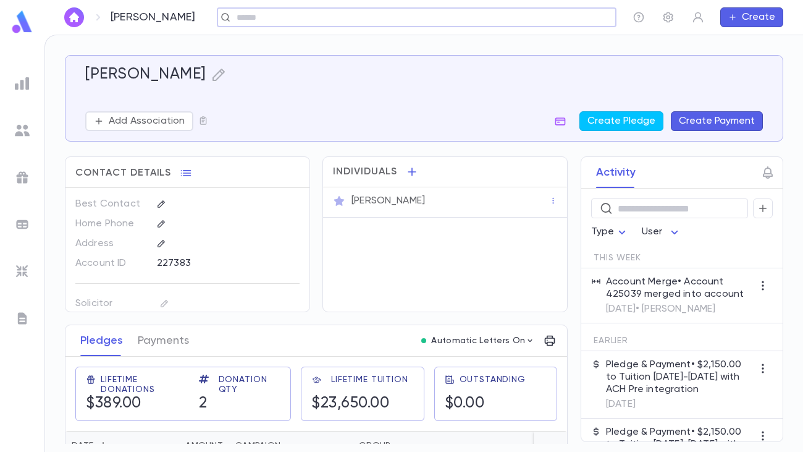
click at [109, 78] on h5 "[PERSON_NAME]" at bounding box center [145, 74] width 121 height 19
copy h5 "Posy"
click at [211, 73] on icon "button" at bounding box center [218, 74] width 15 height 15
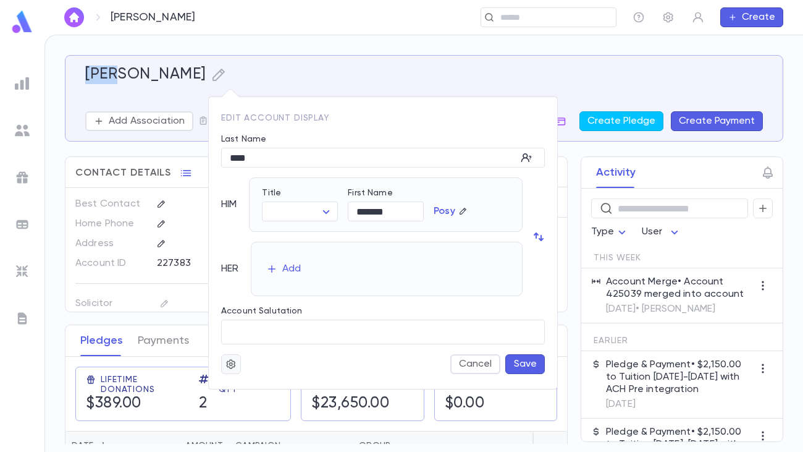
click at [238, 359] on button "button" at bounding box center [231, 364] width 20 height 20
click at [255, 385] on li "Merge" at bounding box center [261, 388] width 74 height 20
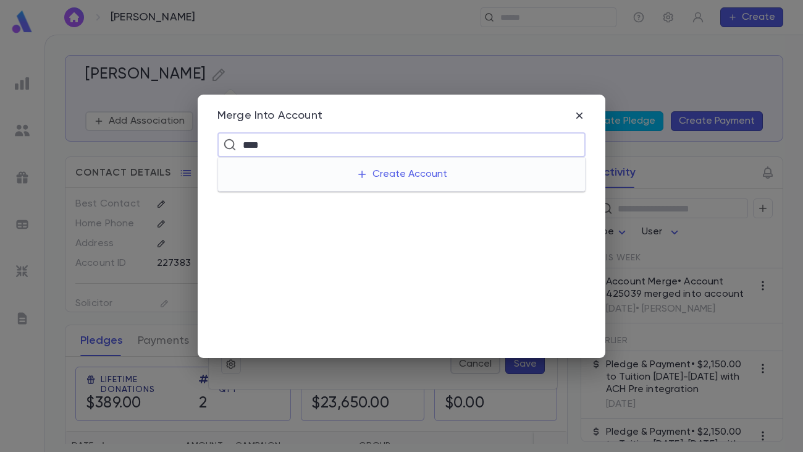
type input "****"
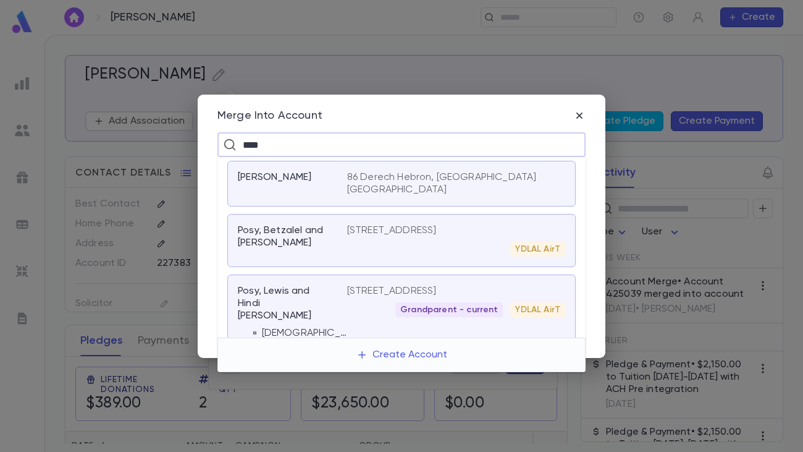
click at [336, 248] on div "Posy, Betzalel and [PERSON_NAME]" at bounding box center [292, 240] width 109 height 32
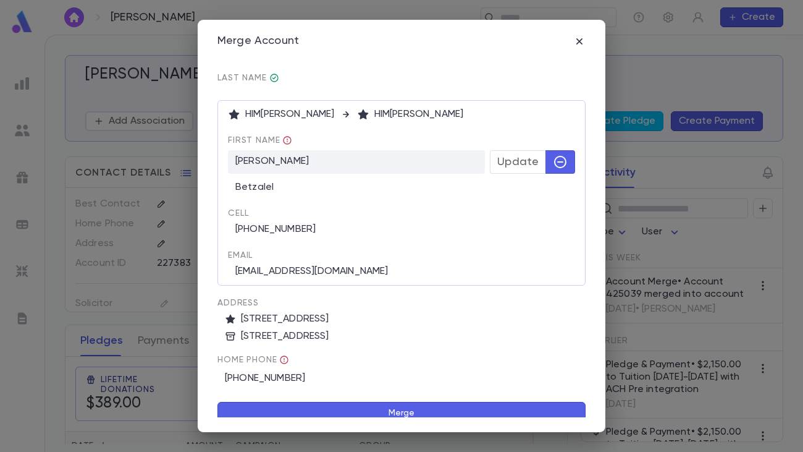
scroll to position [85, 0]
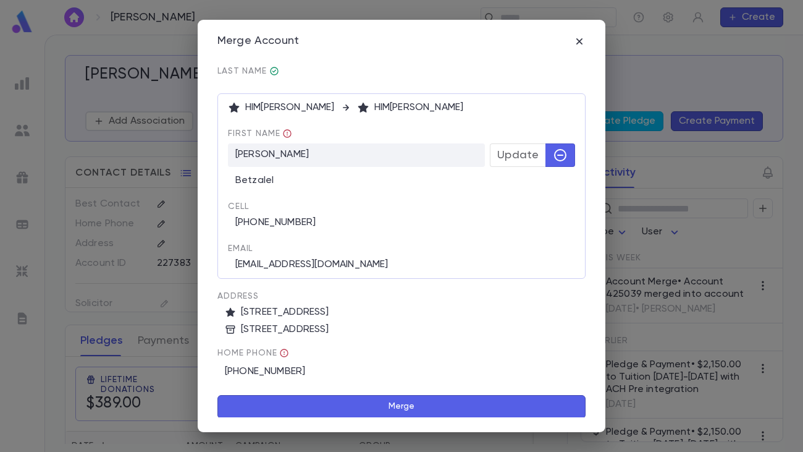
click at [427, 400] on button "Merge" at bounding box center [401, 406] width 368 height 23
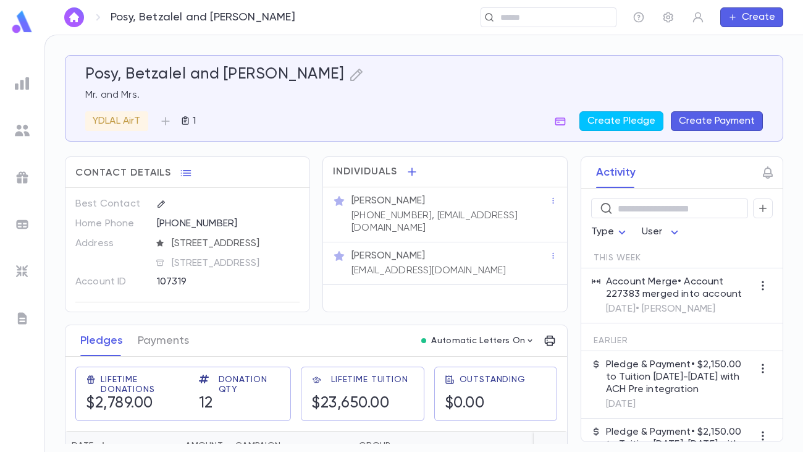
click at [15, 123] on img at bounding box center [22, 130] width 15 height 15
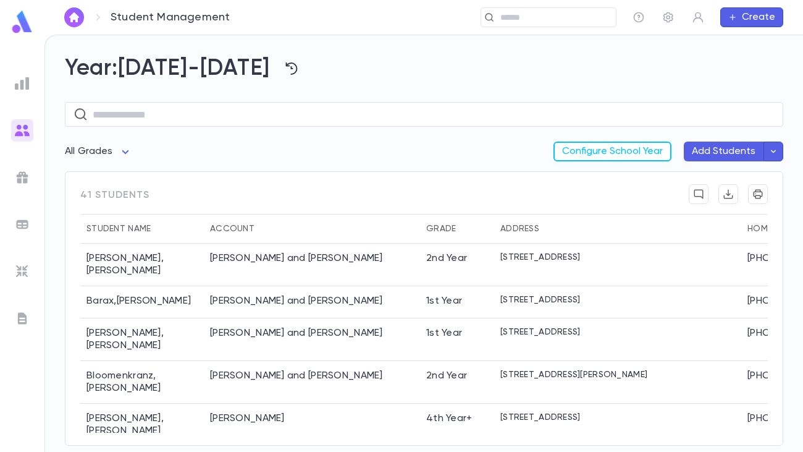
click at [122, 153] on body "Student Management ​ Create Year: 2024-2025 ​ All Grades Configure School Year …" at bounding box center [401, 243] width 803 height 417
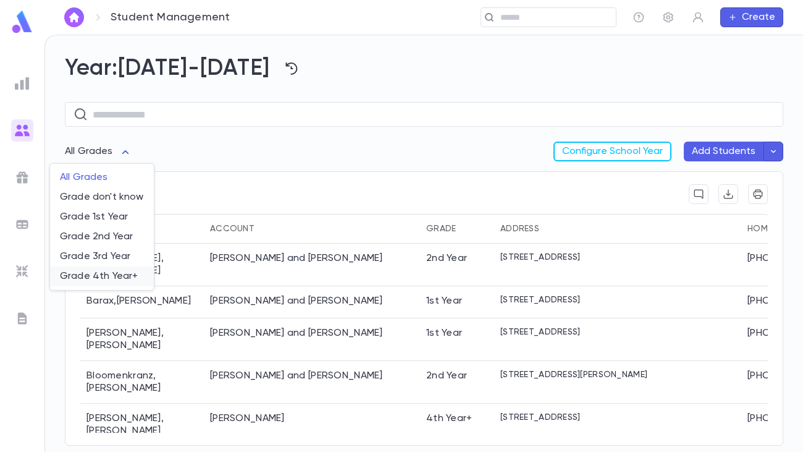
click at [98, 277] on span "Grade 4th Year+" at bounding box center [102, 276] width 84 height 12
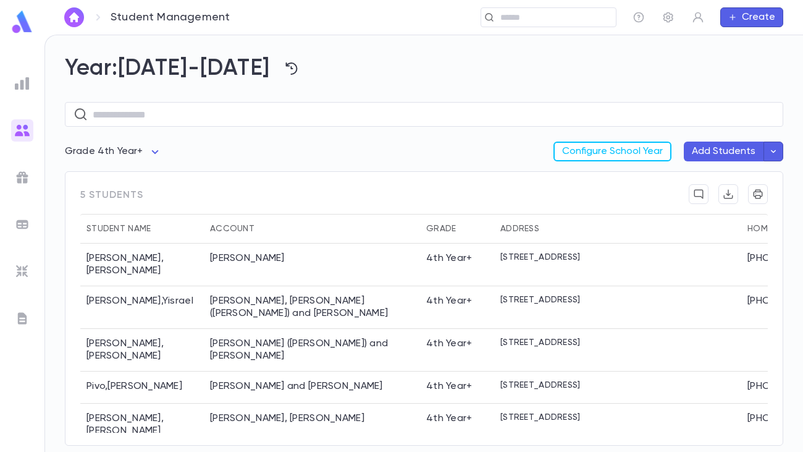
click at [151, 151] on body "Student Management ​ Create Year: 2024-2025 ​ Grade 4th Year+ ** Configure Scho…" at bounding box center [401, 243] width 803 height 417
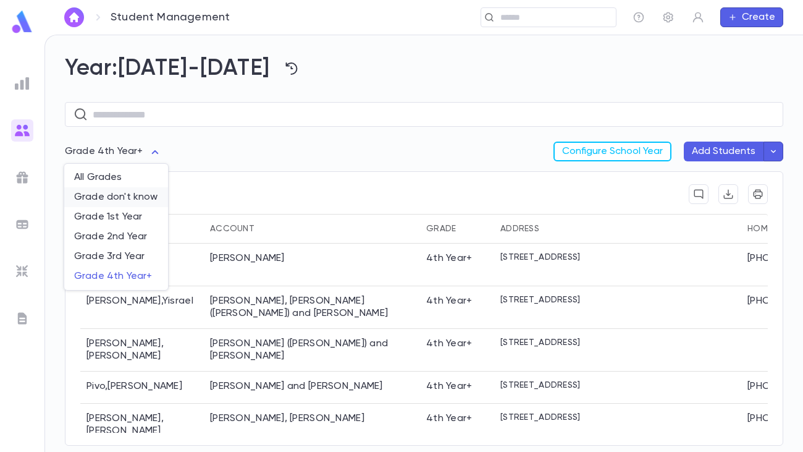
click at [128, 194] on span "Grade don't know" at bounding box center [116, 197] width 84 height 12
type input "***"
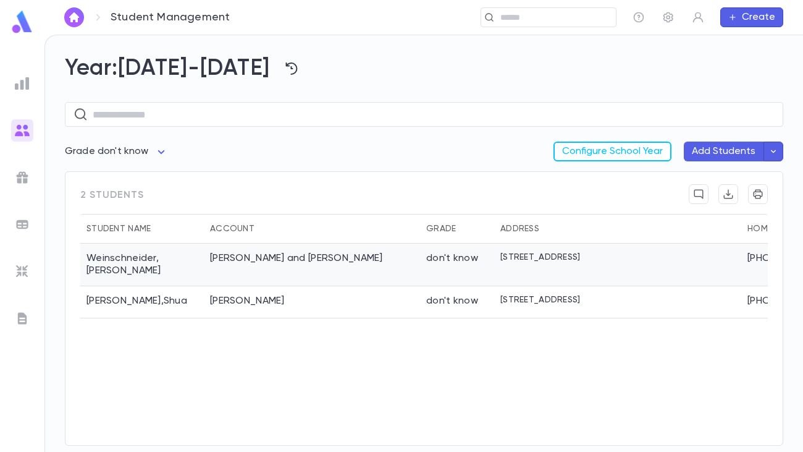
click at [230, 257] on div "[PERSON_NAME] and [PERSON_NAME]" at bounding box center [296, 258] width 173 height 12
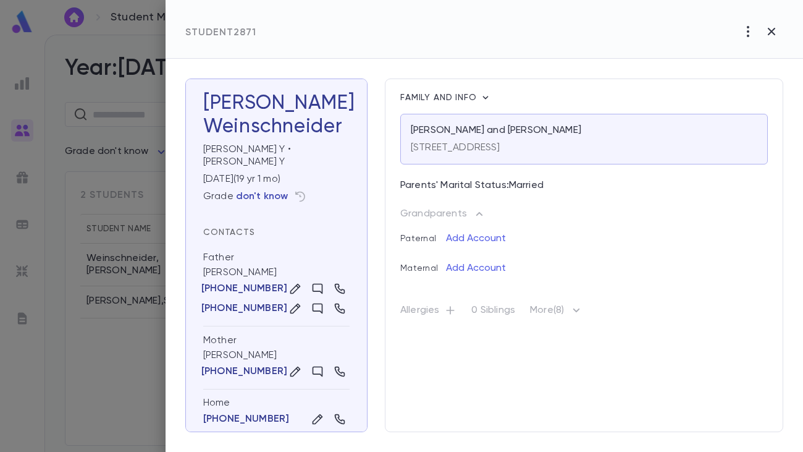
click at [254, 190] on p "don't know" at bounding box center [262, 196] width 53 height 12
click at [747, 33] on icon "button" at bounding box center [748, 31] width 15 height 15
click at [276, 181] on div at bounding box center [401, 226] width 803 height 452
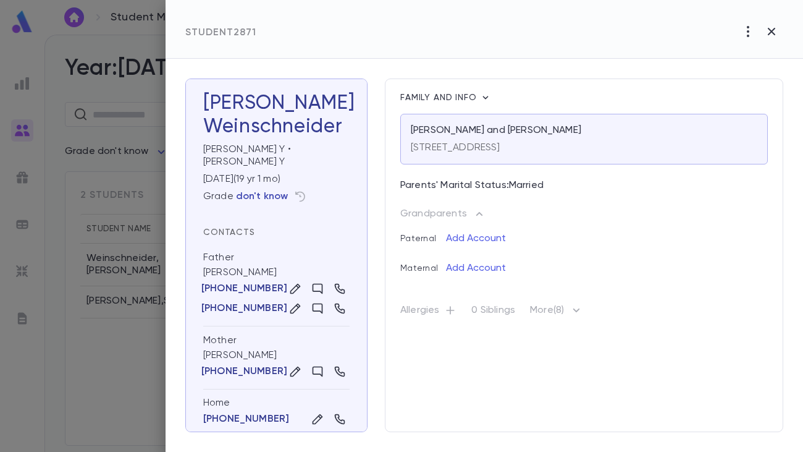
click at [260, 190] on p "don't know" at bounding box center [262, 196] width 53 height 12
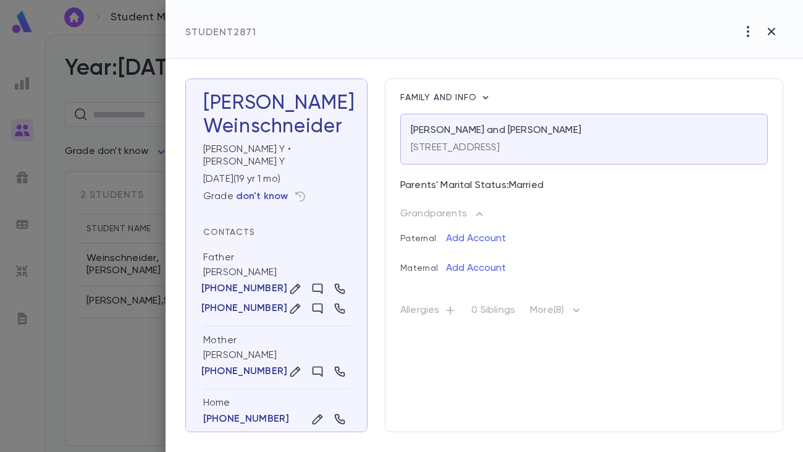
click at [260, 190] on p "don't know" at bounding box center [262, 196] width 53 height 12
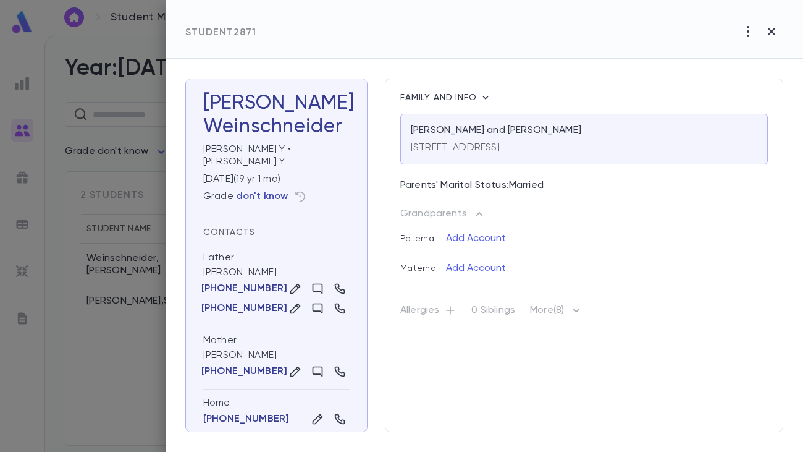
click at [260, 190] on p "don't know" at bounding box center [262, 196] width 53 height 12
click at [261, 190] on p "don't know" at bounding box center [262, 196] width 53 height 12
click at [297, 190] on icon "button" at bounding box center [300, 196] width 12 height 12
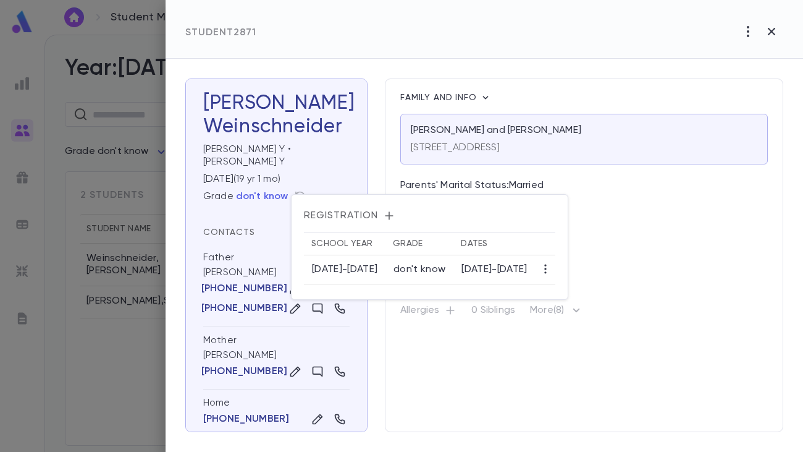
click at [387, 217] on icon "button" at bounding box center [389, 215] width 12 height 12
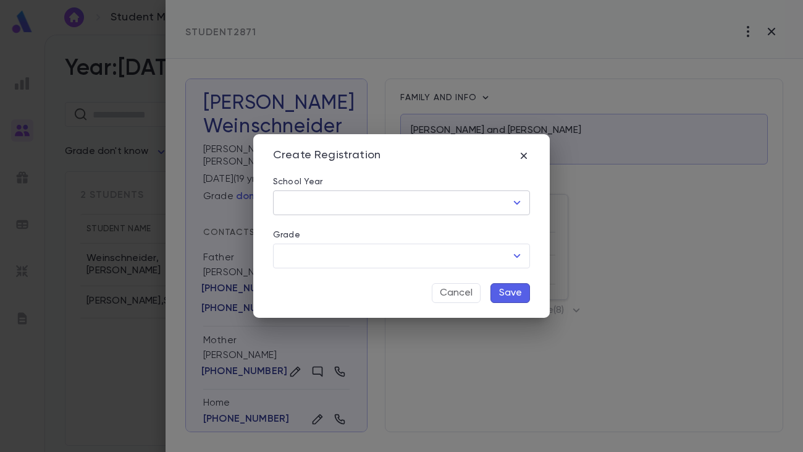
click at [438, 200] on input "School Year" at bounding box center [392, 202] width 227 height 23
click at [348, 245] on li "[DATE]-[DATE]" at bounding box center [401, 250] width 257 height 20
type input "*********"
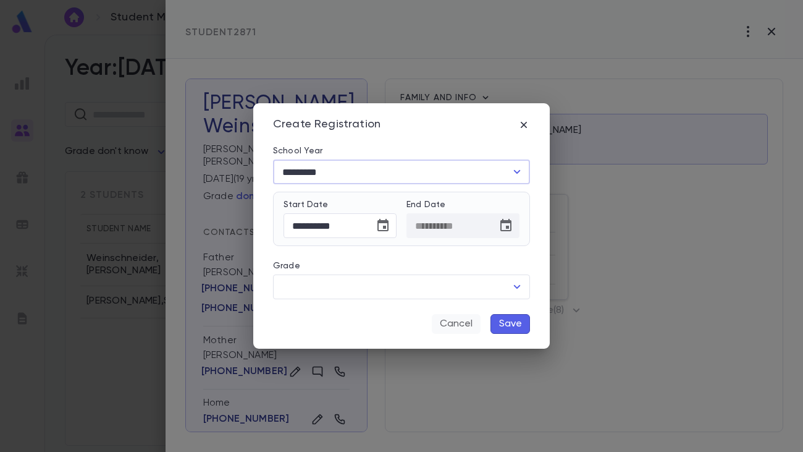
click at [468, 324] on button "Cancel" at bounding box center [456, 324] width 49 height 20
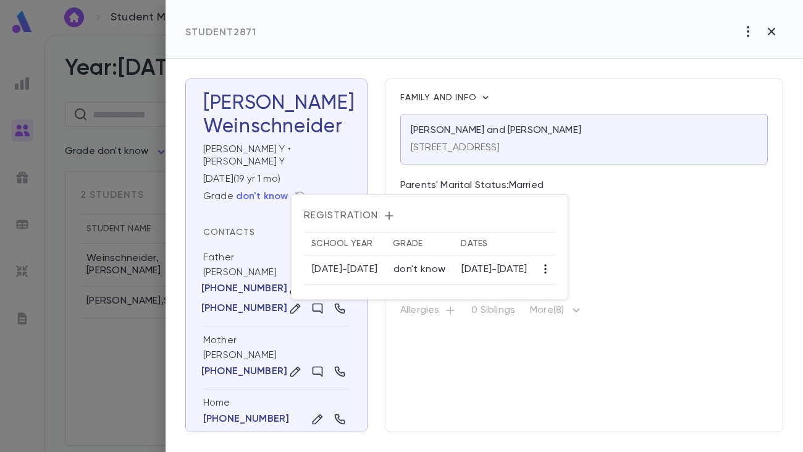
click at [546, 272] on icon "button" at bounding box center [545, 268] width 2 height 9
click at [580, 290] on li "Edit" at bounding box center [587, 293] width 38 height 20
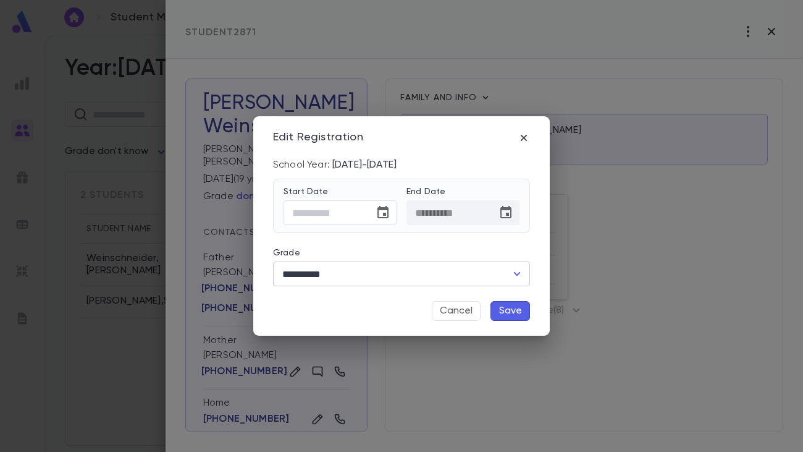
click at [370, 277] on input "**********" at bounding box center [392, 273] width 227 height 23
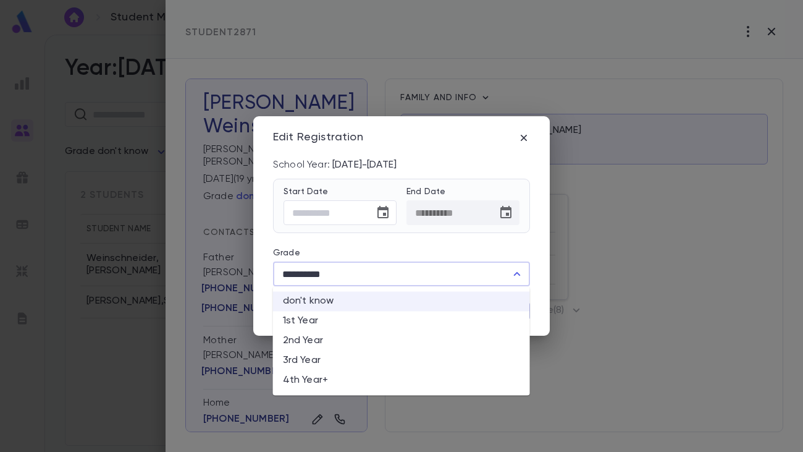
click at [336, 323] on li "1st Year" at bounding box center [401, 321] width 257 height 20
type input "********"
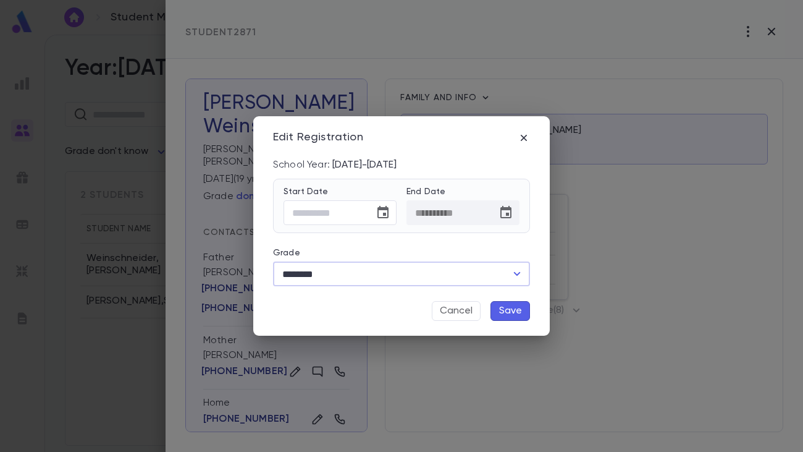
click at [516, 308] on button "Save" at bounding box center [511, 311] width 40 height 20
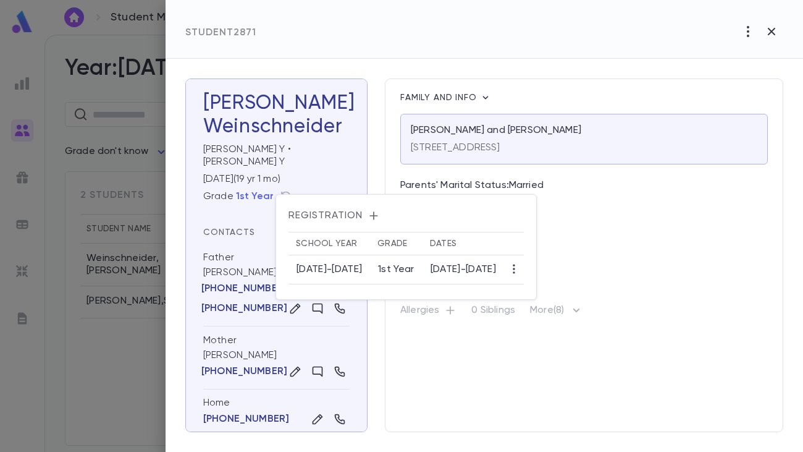
click at [480, 344] on div at bounding box center [401, 226] width 803 height 452
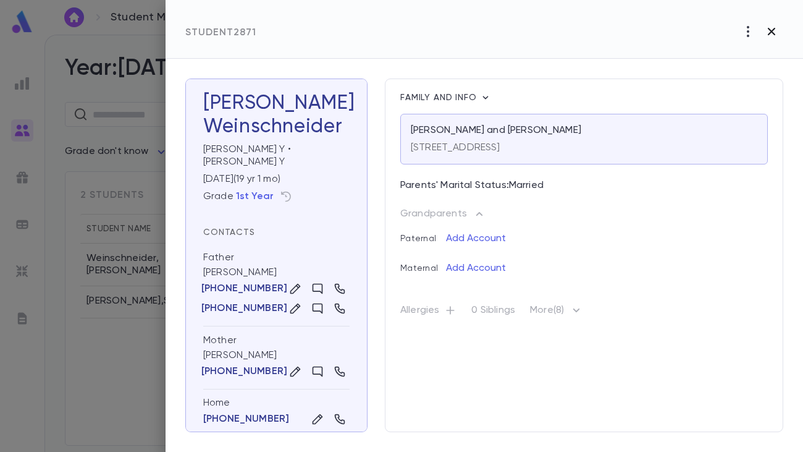
click at [769, 31] on icon "button" at bounding box center [771, 31] width 15 height 15
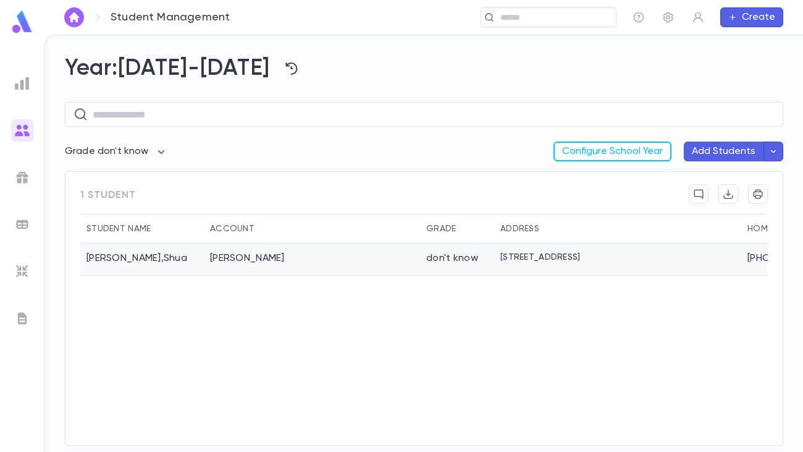
click at [360, 269] on div "[PERSON_NAME]" at bounding box center [312, 259] width 216 height 32
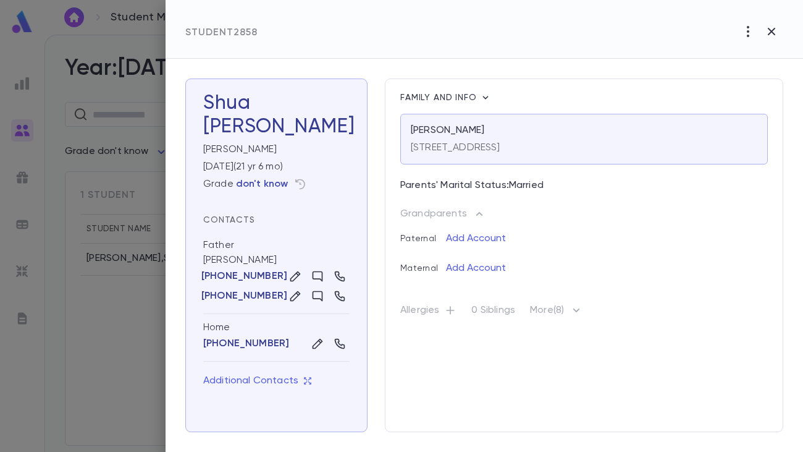
click at [283, 185] on p "don't know" at bounding box center [262, 184] width 53 height 12
click at [272, 182] on p "don't know" at bounding box center [262, 184] width 53 height 12
click at [296, 184] on icon "button" at bounding box center [300, 184] width 12 height 12
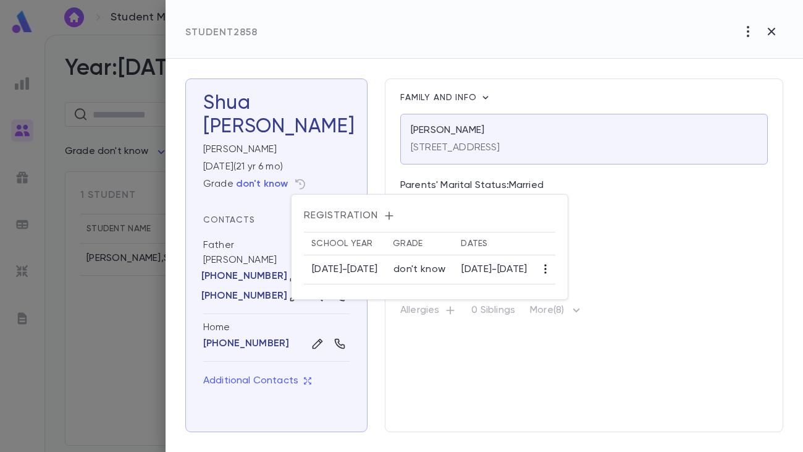
click at [552, 267] on icon "button" at bounding box center [545, 269] width 12 height 12
click at [585, 294] on li "Edit" at bounding box center [587, 293] width 38 height 20
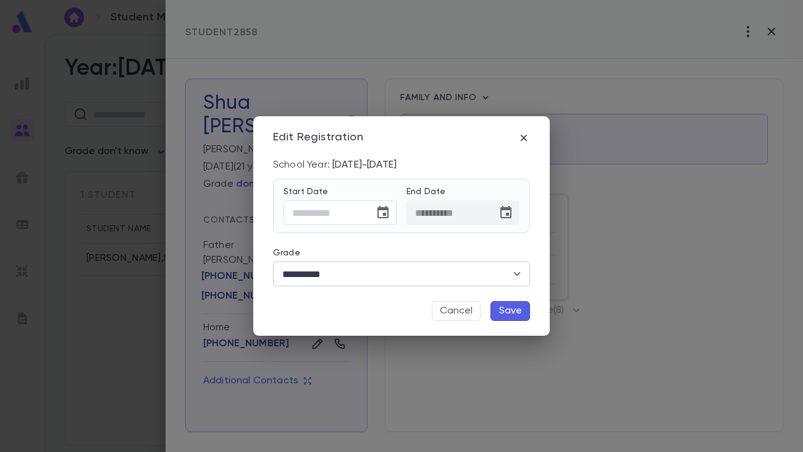
click at [454, 278] on input "**********" at bounding box center [392, 273] width 227 height 23
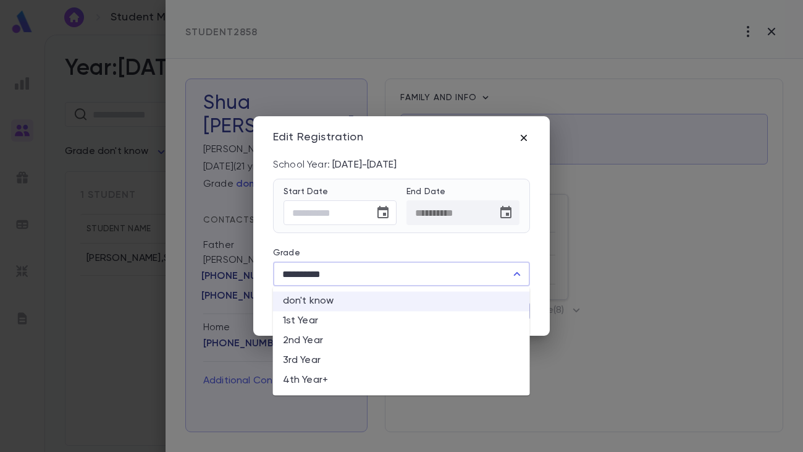
click at [524, 140] on icon "button" at bounding box center [524, 138] width 12 height 12
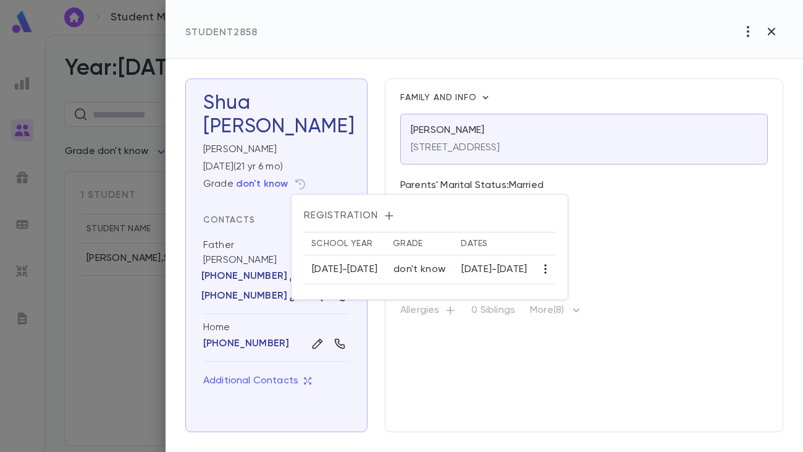
click at [552, 266] on icon "button" at bounding box center [545, 269] width 12 height 12
click at [583, 295] on li "Edit" at bounding box center [587, 293] width 38 height 20
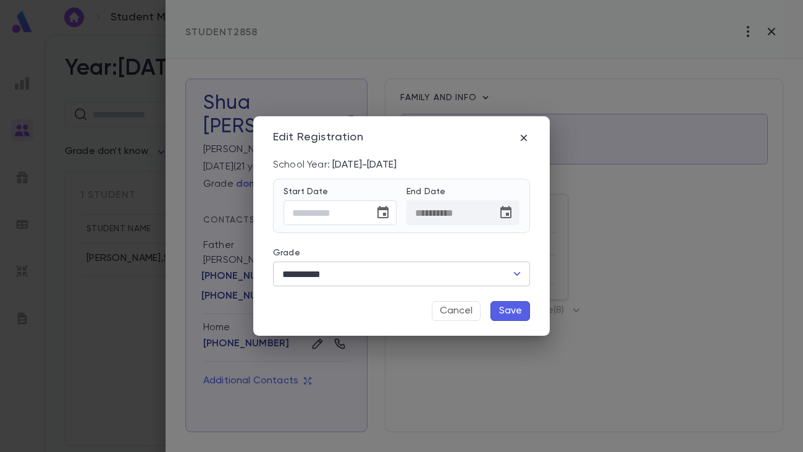
click at [361, 273] on input "**********" at bounding box center [392, 273] width 227 height 23
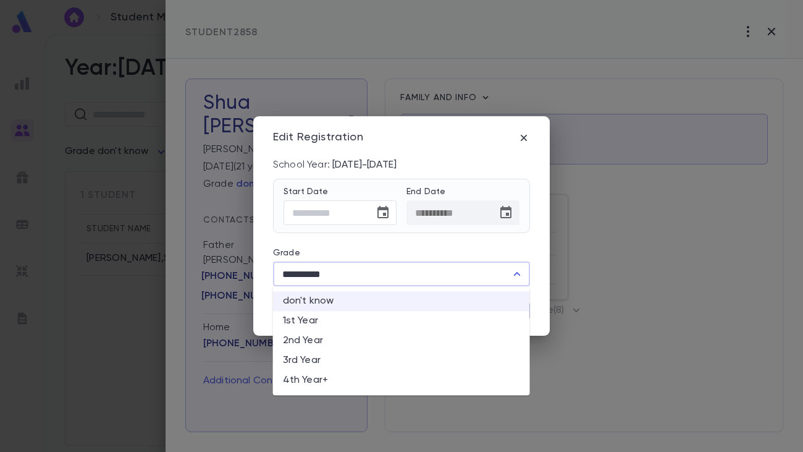
click at [336, 324] on li "1st Year" at bounding box center [401, 321] width 257 height 20
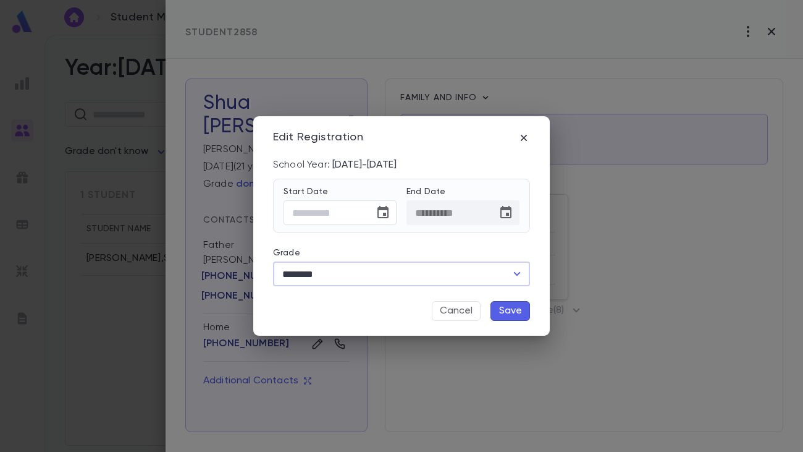
click at [486, 277] on input "********" at bounding box center [392, 273] width 227 height 23
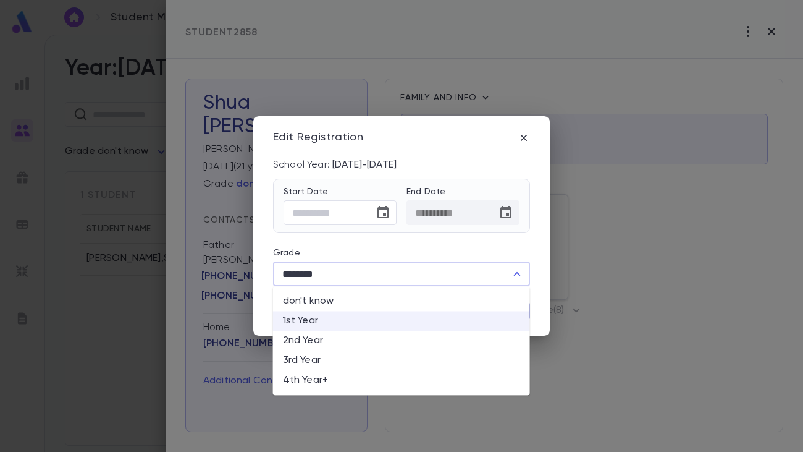
click at [353, 367] on li "3rd Year" at bounding box center [401, 360] width 257 height 20
type input "********"
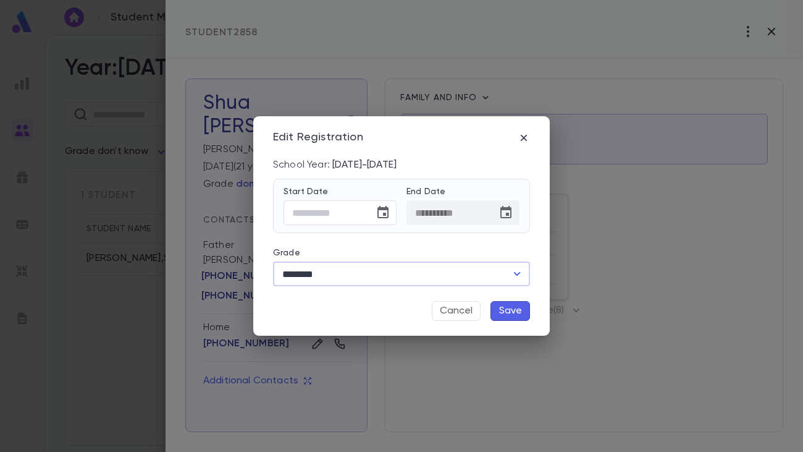
click at [511, 311] on button "Save" at bounding box center [511, 311] width 40 height 20
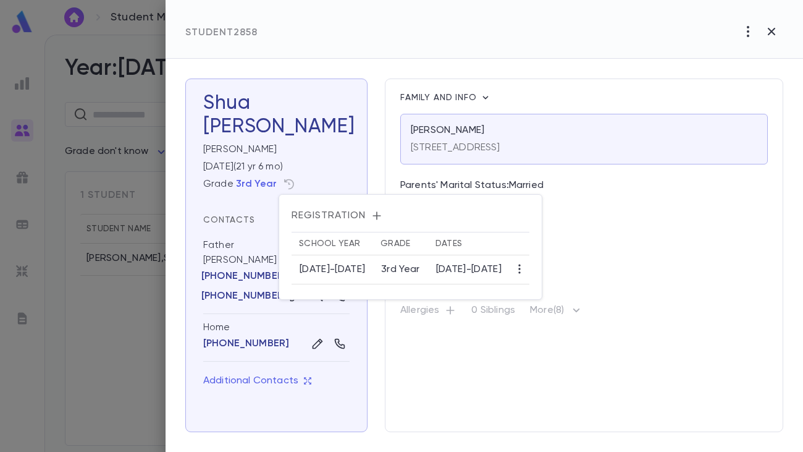
click at [491, 363] on div at bounding box center [401, 226] width 803 height 452
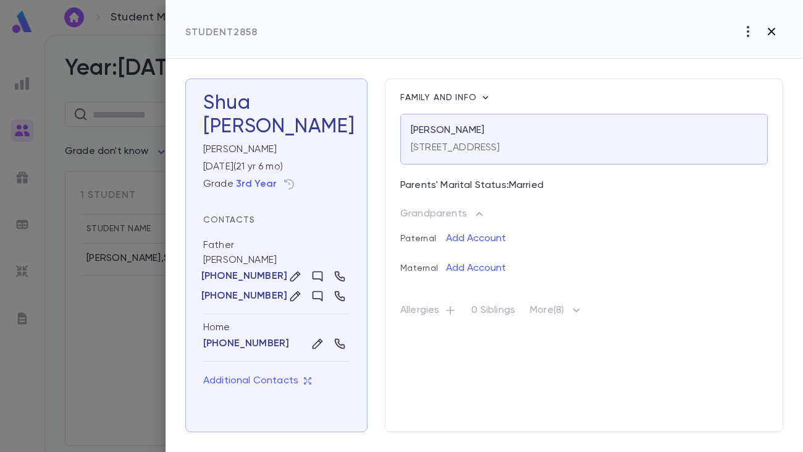
click at [775, 31] on icon "button" at bounding box center [771, 31] width 15 height 15
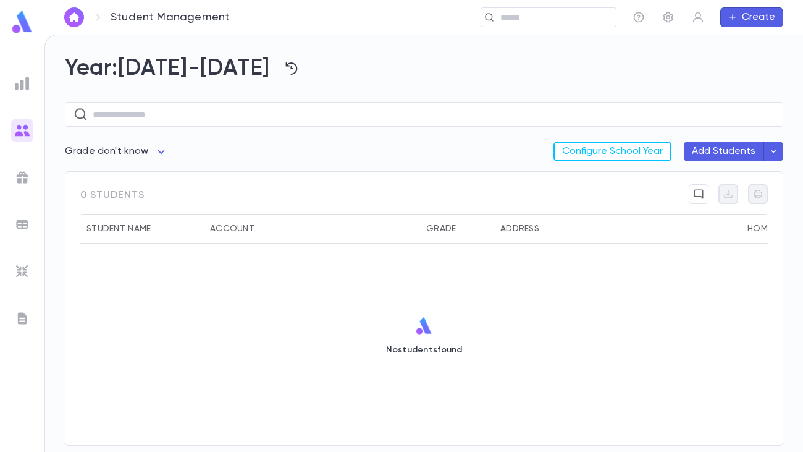
click at [158, 150] on body "Student Management ​ Create Year: 2024-2025 ​ Grade don't know *** Configure Sc…" at bounding box center [401, 243] width 803 height 417
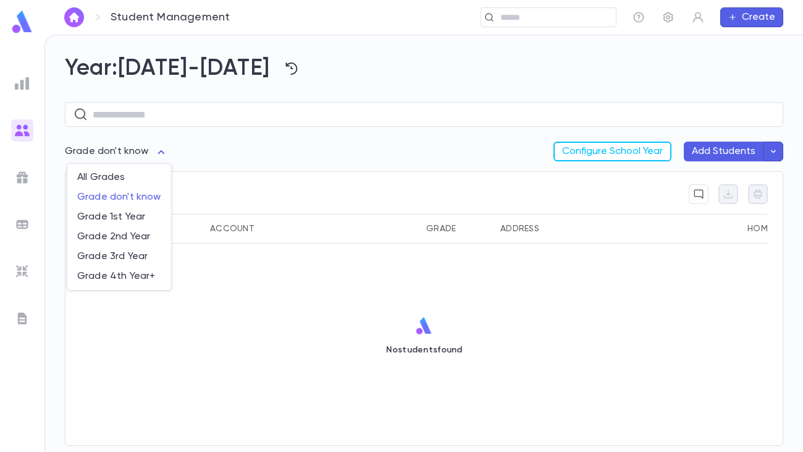
click at [654, 147] on div at bounding box center [401, 226] width 803 height 452
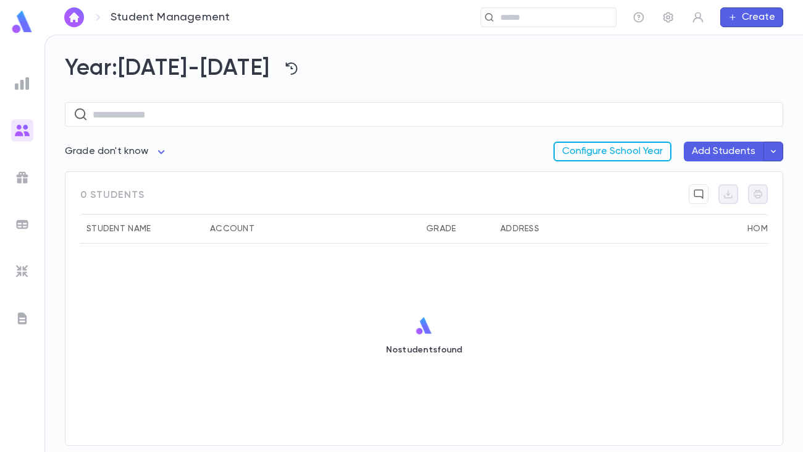
click at [654, 152] on button "Configure School Year" at bounding box center [613, 151] width 118 height 20
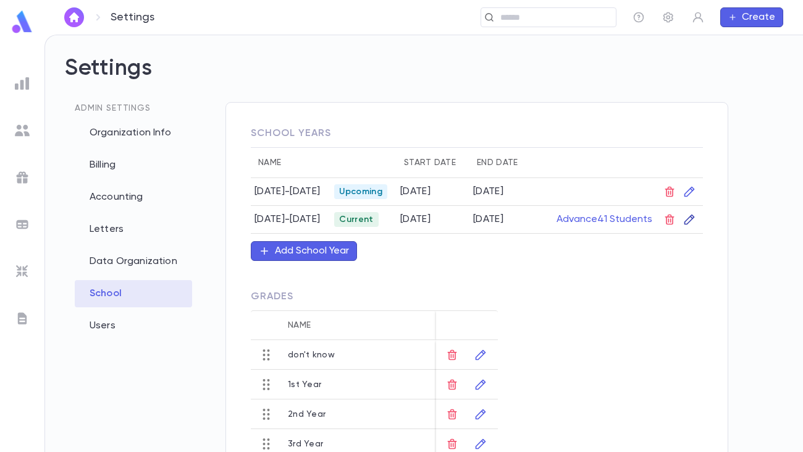
click at [683, 219] on icon "button" at bounding box center [689, 219] width 12 height 12
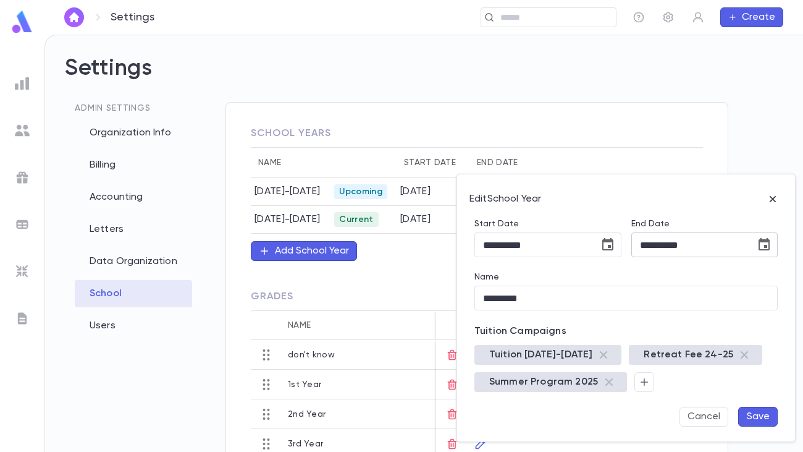
click at [766, 245] on icon "Choose date, selected date is Aug 21, 2025" at bounding box center [764, 244] width 11 height 12
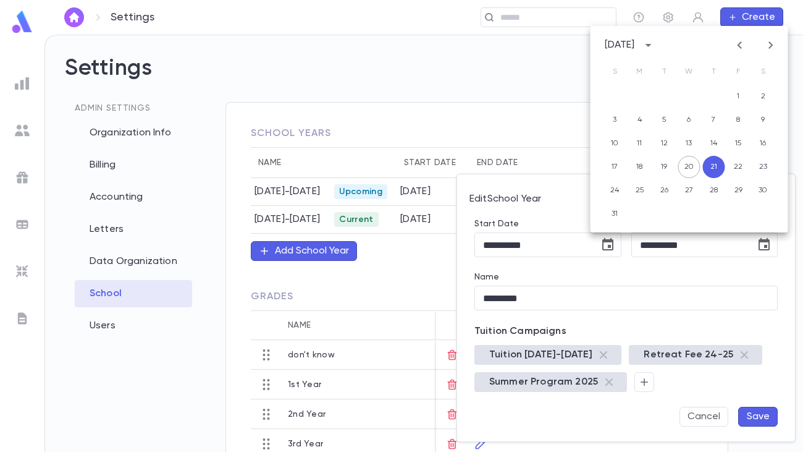
click at [737, 46] on icon "Previous month" at bounding box center [739, 45] width 15 height 15
click at [645, 168] on button "21" at bounding box center [639, 167] width 22 height 22
type input "**********"
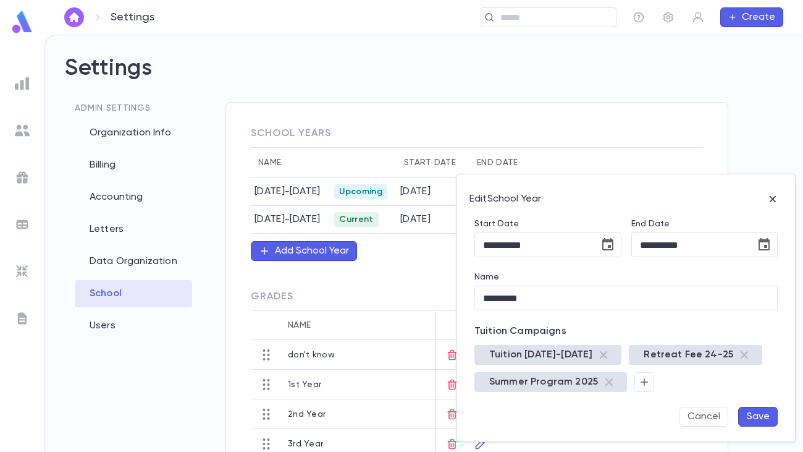
click at [752, 415] on button "Save" at bounding box center [758, 417] width 40 height 20
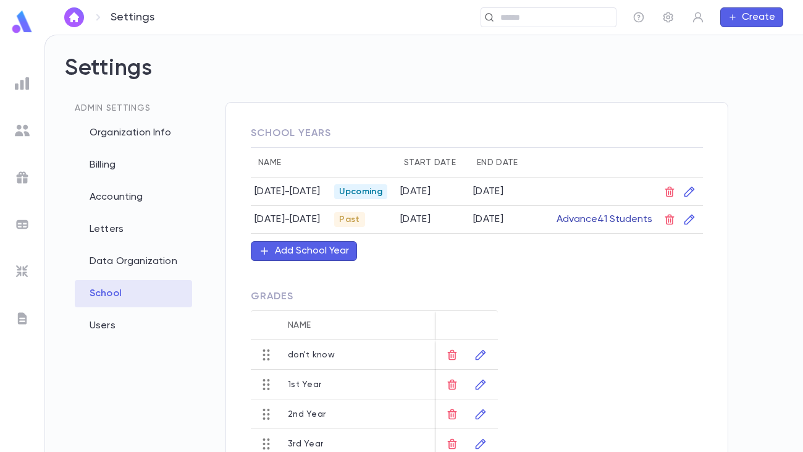
click at [602, 218] on button "Advance 41 Students" at bounding box center [604, 219] width 111 height 20
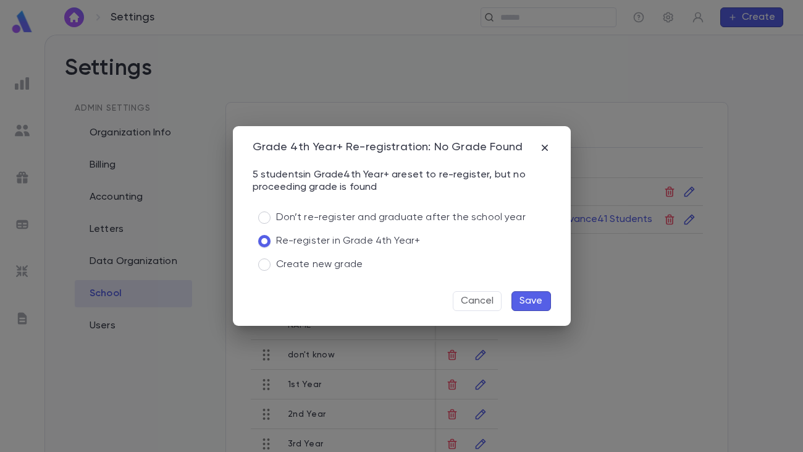
click at [533, 300] on button "Save" at bounding box center [532, 301] width 40 height 20
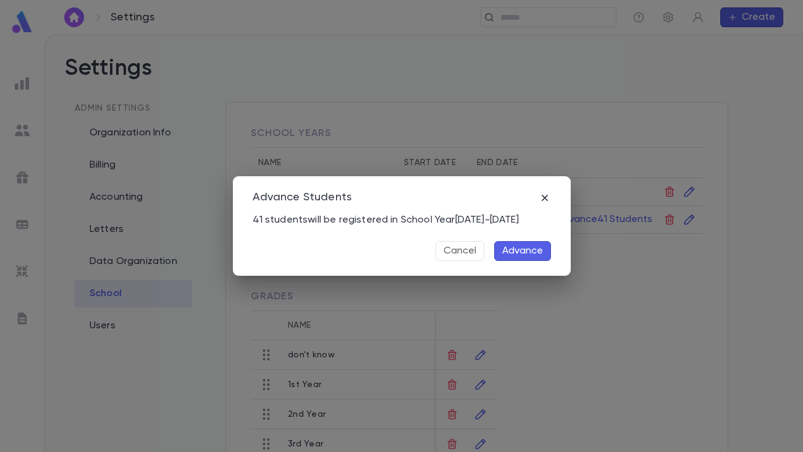
click at [532, 251] on button "Advance" at bounding box center [522, 251] width 57 height 20
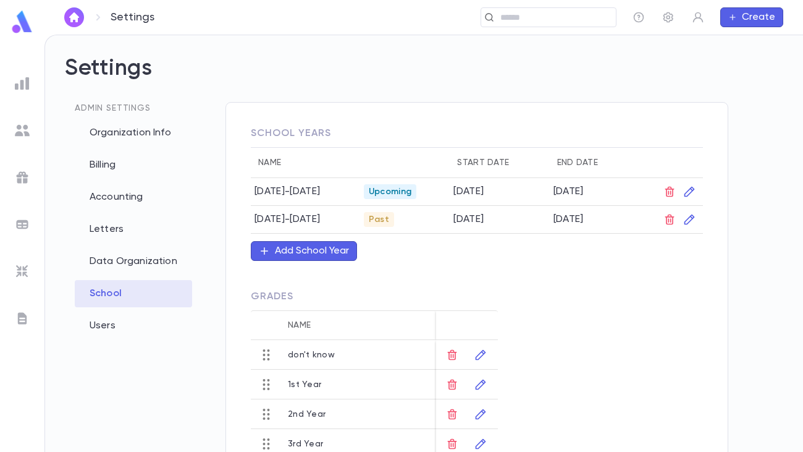
click at [15, 130] on img at bounding box center [22, 130] width 15 height 15
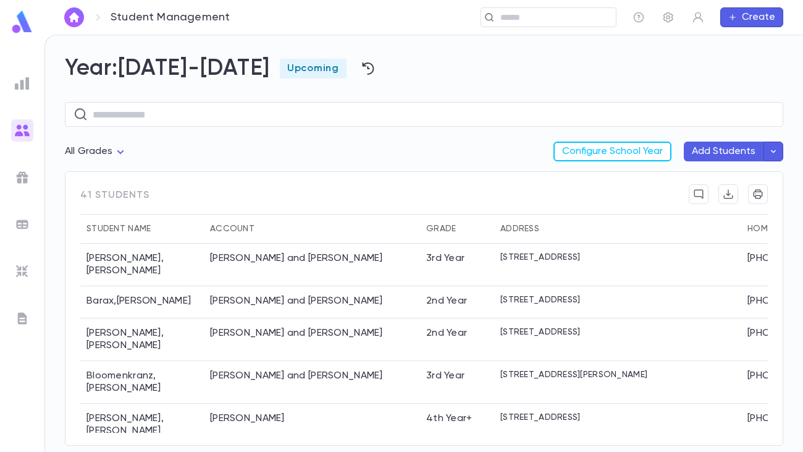
click at [119, 147] on body "Student Management ​ Create Year: [DATE]-[DATE] Upcoming ​ All Grades Configure…" at bounding box center [401, 243] width 803 height 417
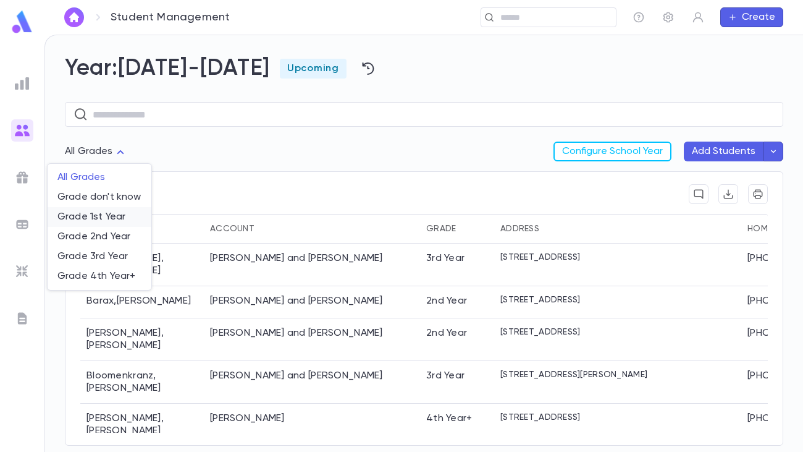
click at [106, 213] on span "Grade 1st Year" at bounding box center [99, 217] width 84 height 12
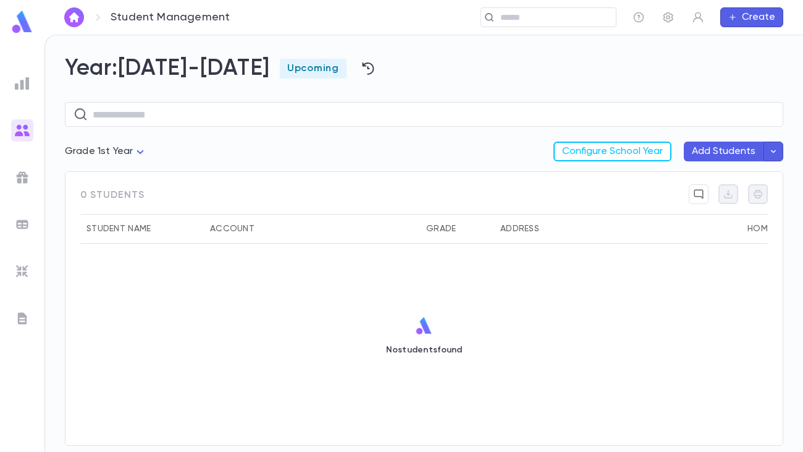
click at [124, 146] on body "Student Management ​ Create Year: [DATE]-[DATE] Upcoming ​ Grade 1st Year ** Co…" at bounding box center [401, 243] width 803 height 417
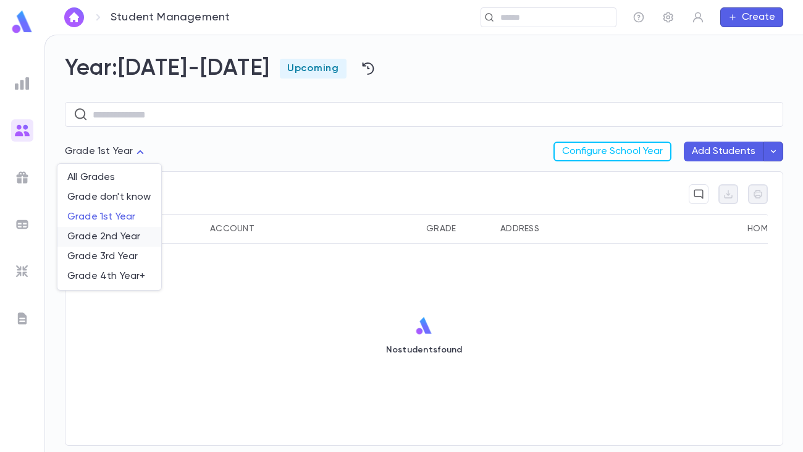
click at [113, 231] on span "Grade 2nd Year" at bounding box center [109, 236] width 84 height 12
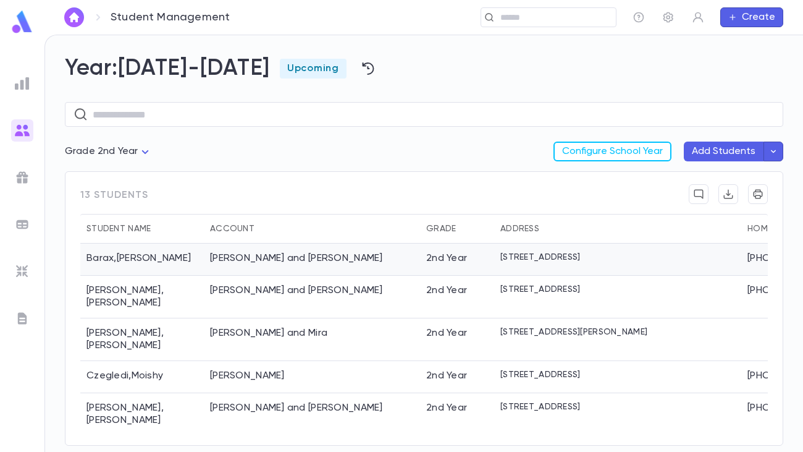
scroll to position [243, 0]
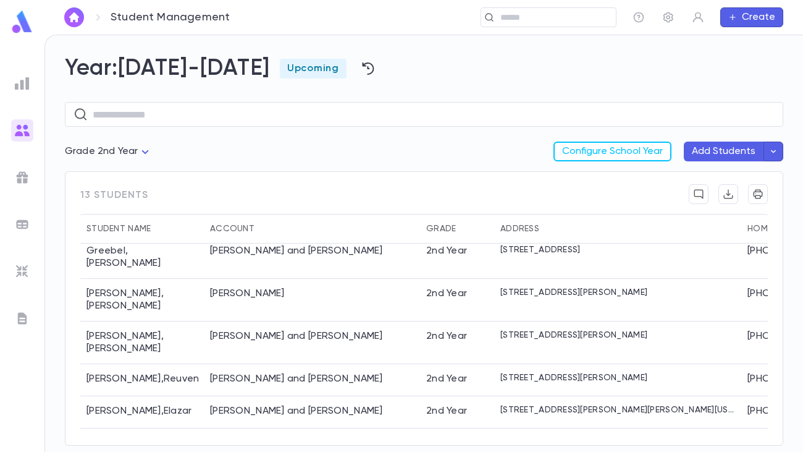
click at [145, 154] on body "Student Management ​ Create Year: [DATE]-[DATE] Upcoming ​ Grade 2nd Year ** Co…" at bounding box center [401, 243] width 803 height 417
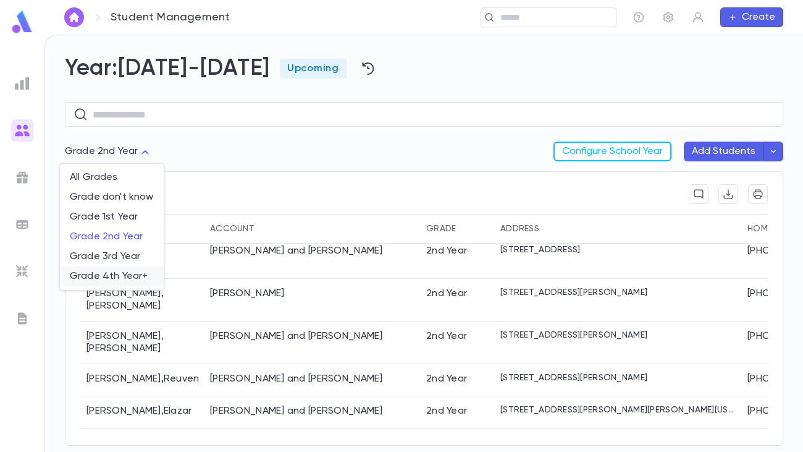
click at [114, 276] on span "Grade 4th Year+" at bounding box center [112, 276] width 84 height 12
type input "**"
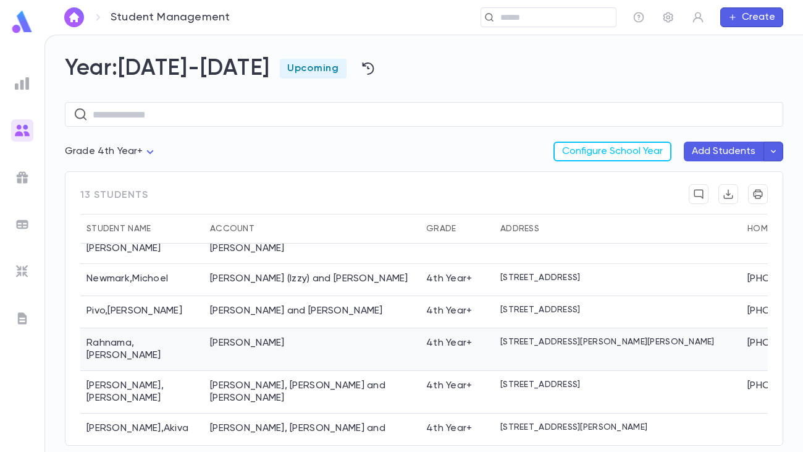
scroll to position [243, 0]
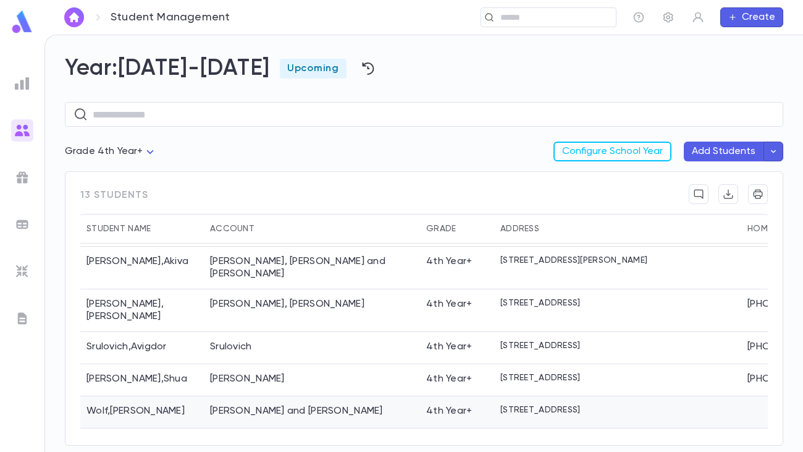
click at [282, 396] on div "[PERSON_NAME] and [PERSON_NAME]" at bounding box center [312, 412] width 216 height 32
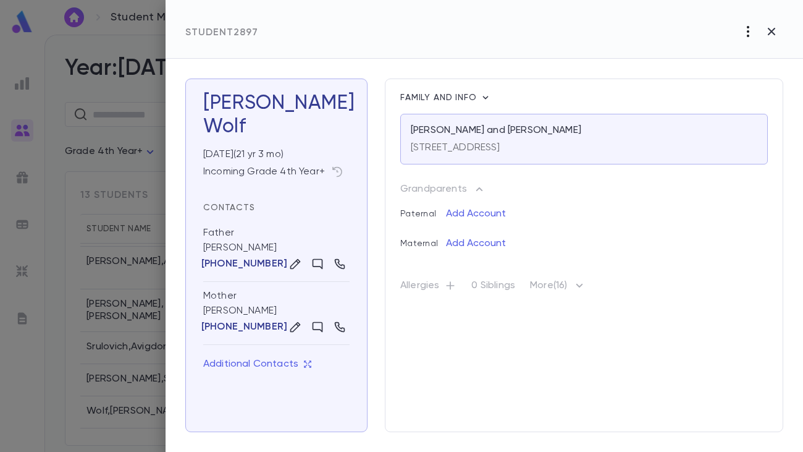
click at [749, 30] on icon "button" at bounding box center [748, 31] width 15 height 15
click at [772, 29] on div at bounding box center [401, 226] width 803 height 452
click at [770, 32] on icon "button" at bounding box center [771, 31] width 7 height 7
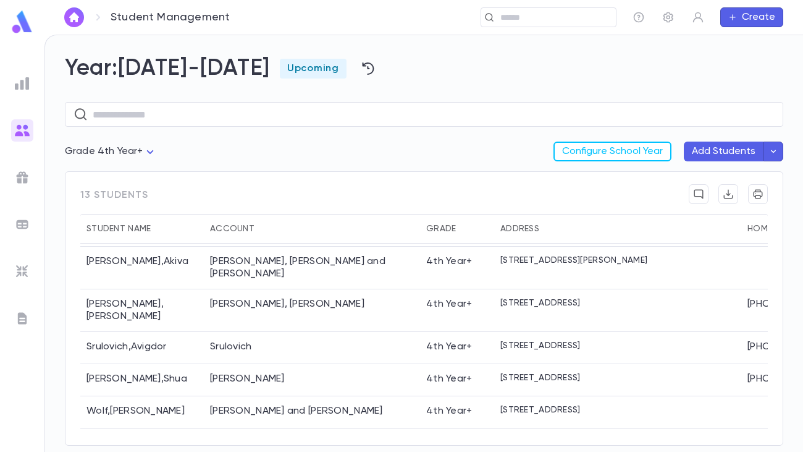
click at [143, 149] on body "Student Management ​ Create Year: [DATE]-[DATE] Upcoming ​ Grade 4th Year+ ** C…" at bounding box center [401, 243] width 803 height 417
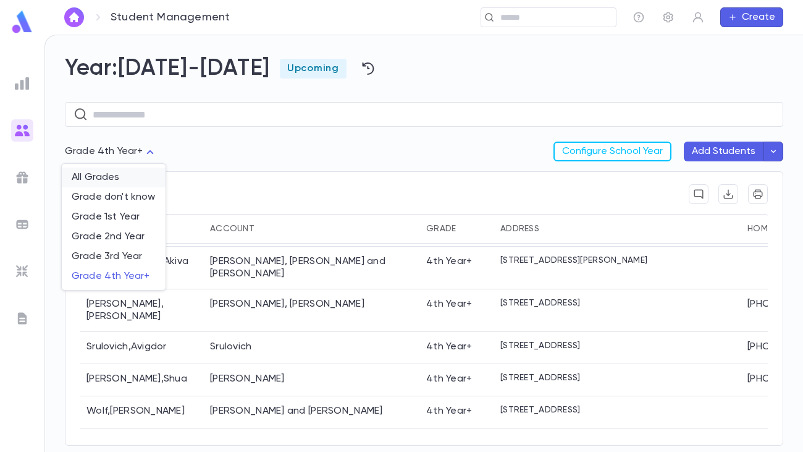
click at [131, 172] on span "All Grades" at bounding box center [114, 177] width 84 height 12
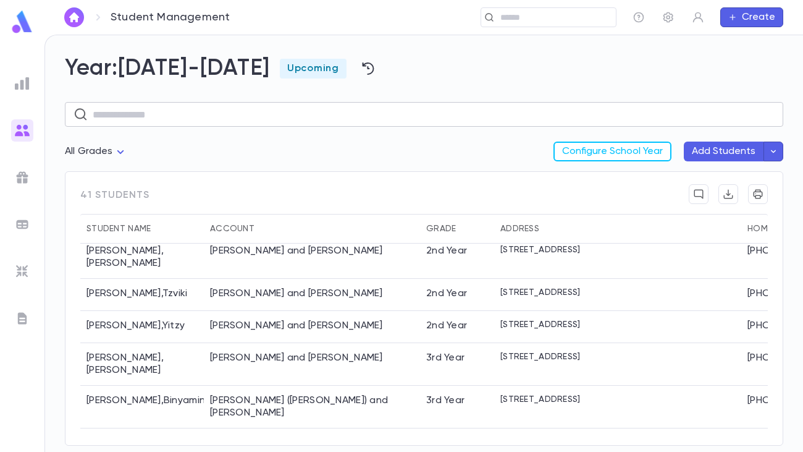
click at [429, 112] on input "text" at bounding box center [434, 115] width 682 height 24
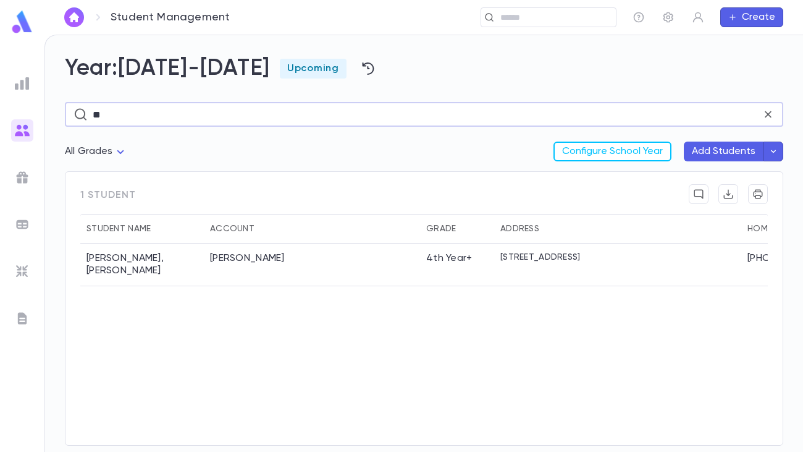
type input "*"
